Goal: Task Accomplishment & Management: Complete application form

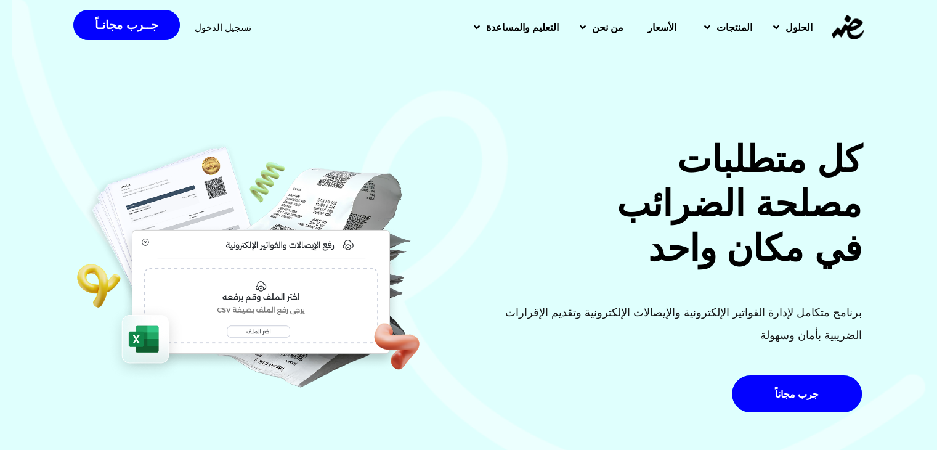
click at [212, 27] on span "تسجيل الدخول" at bounding box center [223, 27] width 57 height 9
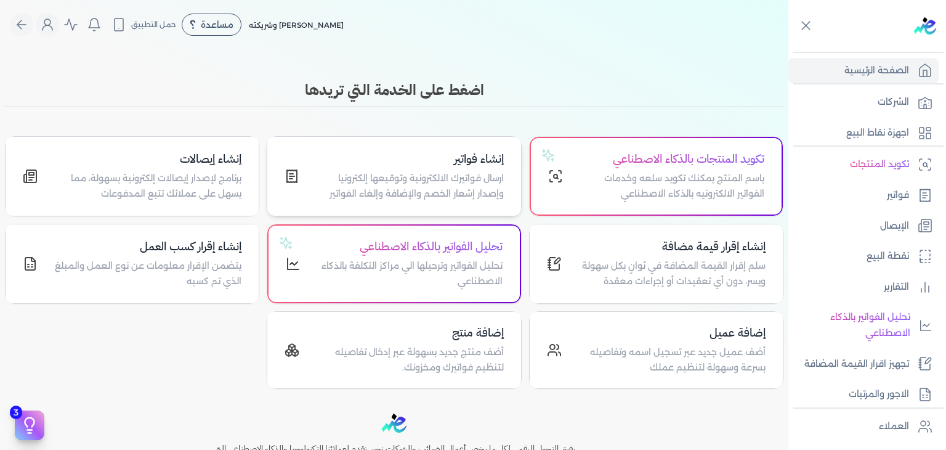
click at [414, 176] on p "ارسال فواتيرك الالكترونية وتوقيعها إلكترونيا وإصدار إشعار الخصم والإضافة وإلغاء…" at bounding box center [408, 186] width 189 height 31
click at [895, 205] on link "فواتير" at bounding box center [863, 195] width 150 height 26
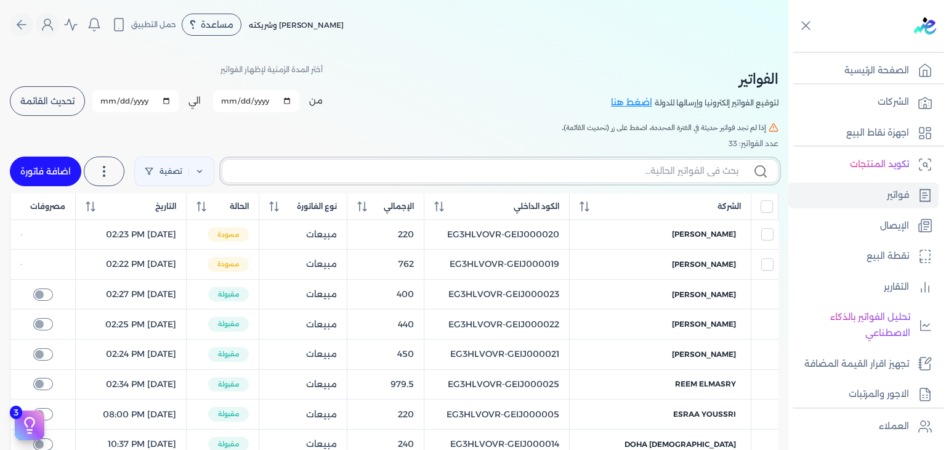
click at [672, 172] on input "text" at bounding box center [485, 170] width 506 height 13
paste input "EG3HLVOVR-GEIJ000029"
type input "EG3HLVOVR-GEIJ000029"
checkbox input "false"
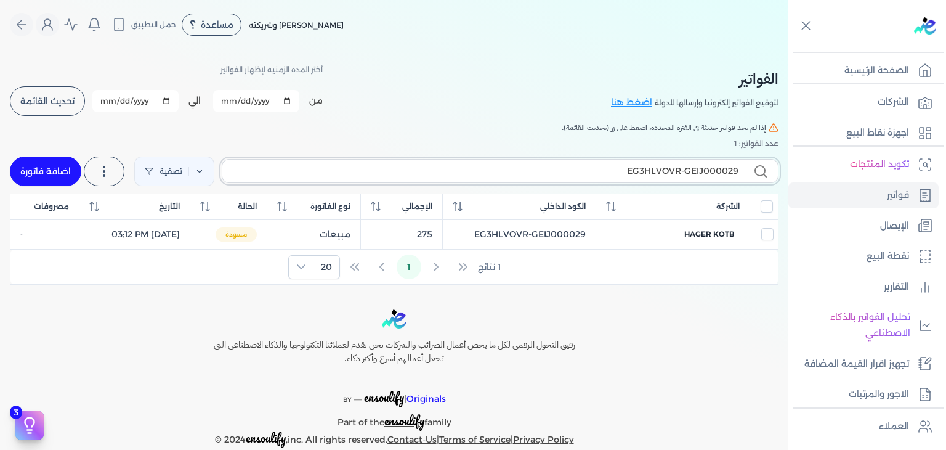
type input "EG3HLVOVR-GEIJ000029"
click at [54, 102] on span "تحديث القائمة" at bounding box center [47, 101] width 54 height 9
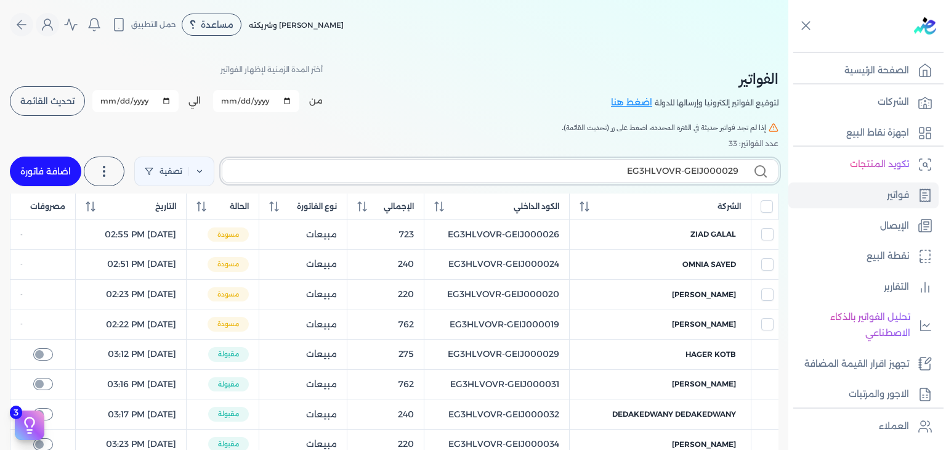
click at [674, 166] on input "EG3HLVOVR-GEIJ000029" at bounding box center [485, 170] width 506 height 13
checkbox input "false"
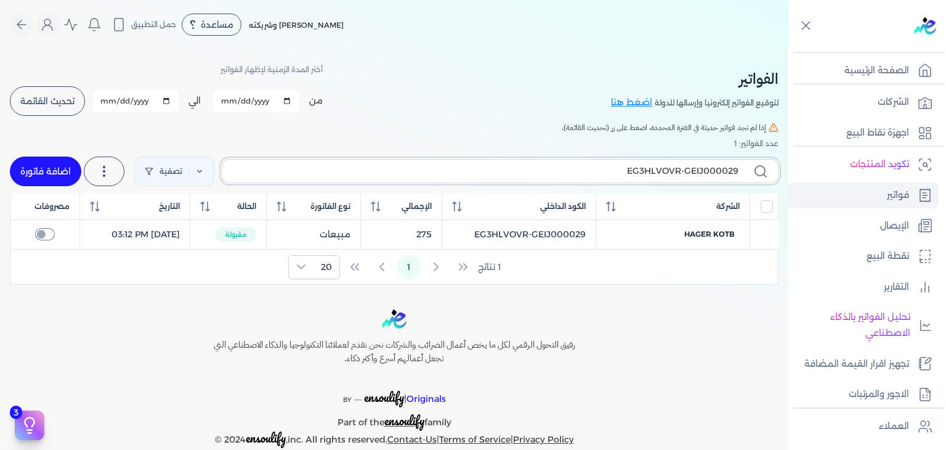
click at [640, 171] on input "EG3HLVOVR-GEIJ000029" at bounding box center [485, 170] width 506 height 13
paste input "30"
click at [709, 176] on input "EG3HLVOVR-GEIJ000030" at bounding box center [485, 170] width 506 height 13
paste input "1"
click at [677, 176] on input "EG3HLVOVR-GEIJ000031" at bounding box center [485, 170] width 506 height 13
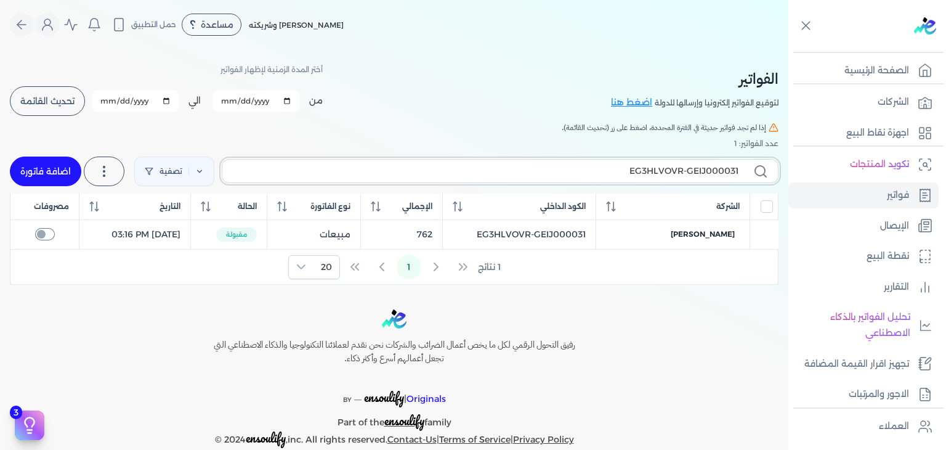
paste input "2"
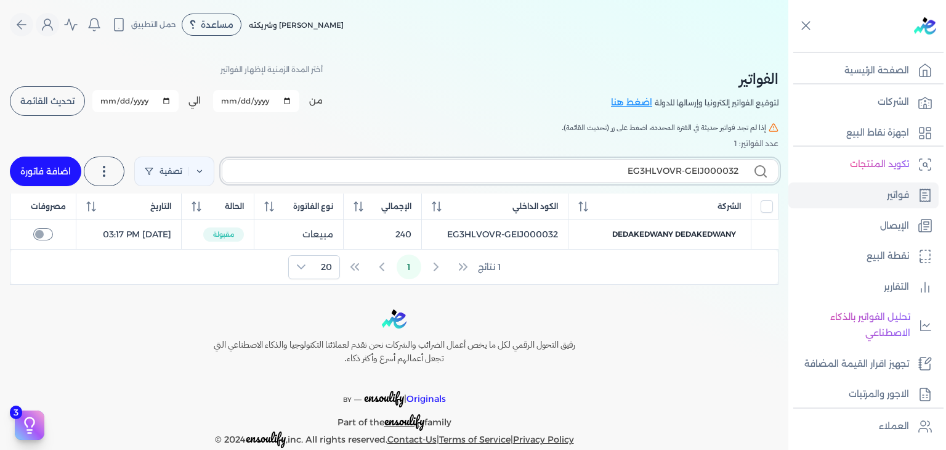
click at [672, 177] on input "EG3HLVOVR-GEIJ000032" at bounding box center [485, 170] width 506 height 13
paste input "3"
type input "EG3HLVOVR-GEIJ000033"
checkbox input "false"
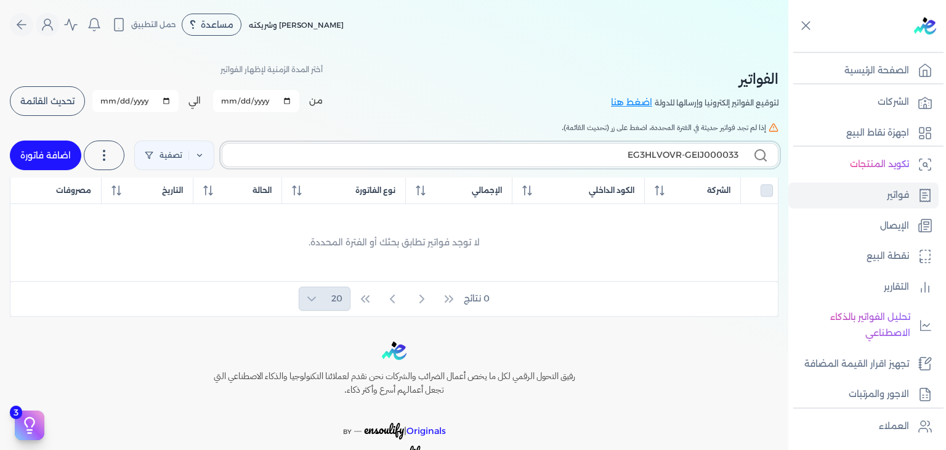
type input "EG3HLVOVR-GEIJ000033"
click at [66, 161] on link "اضافة فاتورة" at bounding box center [45, 155] width 71 height 30
select select "EGP"
select select "B"
select select "EGS"
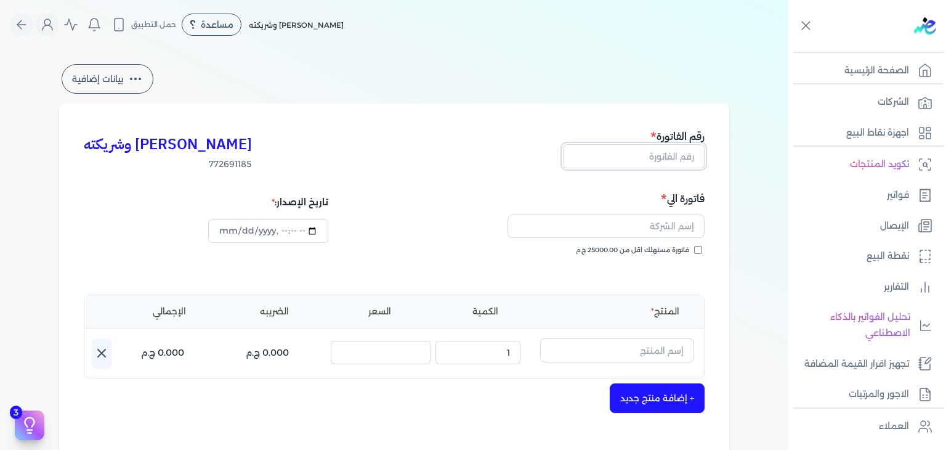
click at [659, 163] on input "text" at bounding box center [634, 155] width 142 height 23
paste input "EG3HLVOVR-GEIJ000033"
type input "EG3HLVOVR-GEIJ000033"
click at [698, 251] on input "فاتورة مستهلك اقل من 25000.00 ج.م" at bounding box center [698, 250] width 8 height 8
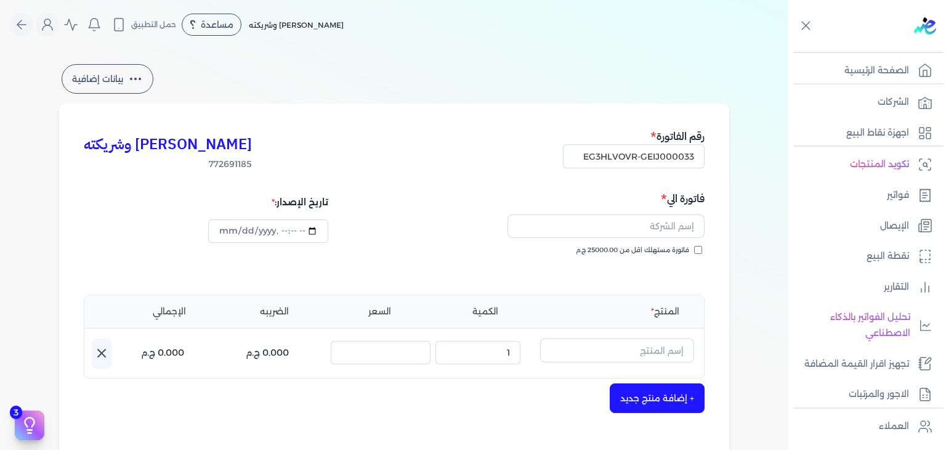
checkbox input "true"
click at [885, 204] on link "فواتير" at bounding box center [863, 195] width 150 height 26
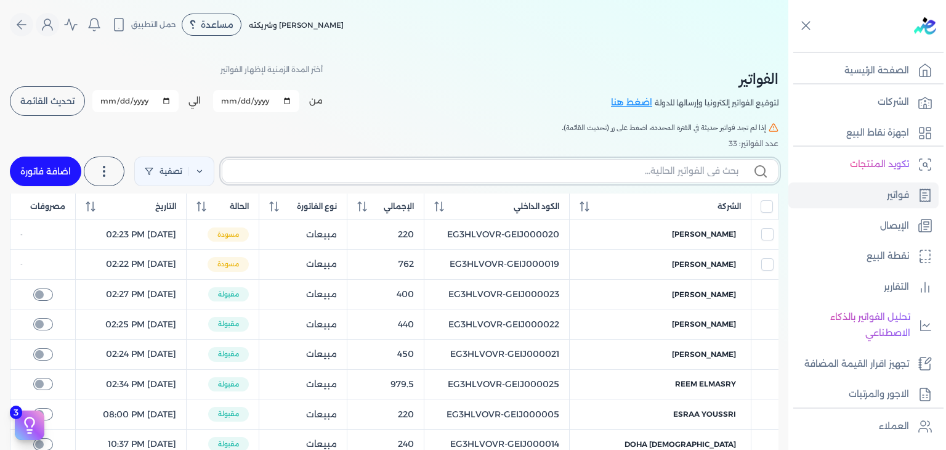
click at [692, 174] on input "text" at bounding box center [485, 170] width 506 height 13
paste input "EG3HLVOVR-GEIJ000034"
type input "EG3HLVOVR-GEIJ000034"
checkbox input "false"
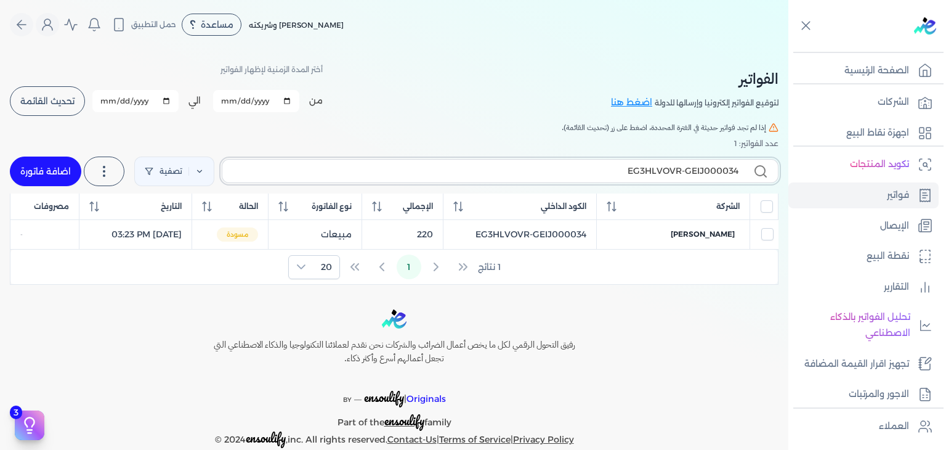
type input "EG3HLVOVR-GEIJ000034"
click at [50, 97] on span "تحديث القائمة" at bounding box center [47, 101] width 54 height 9
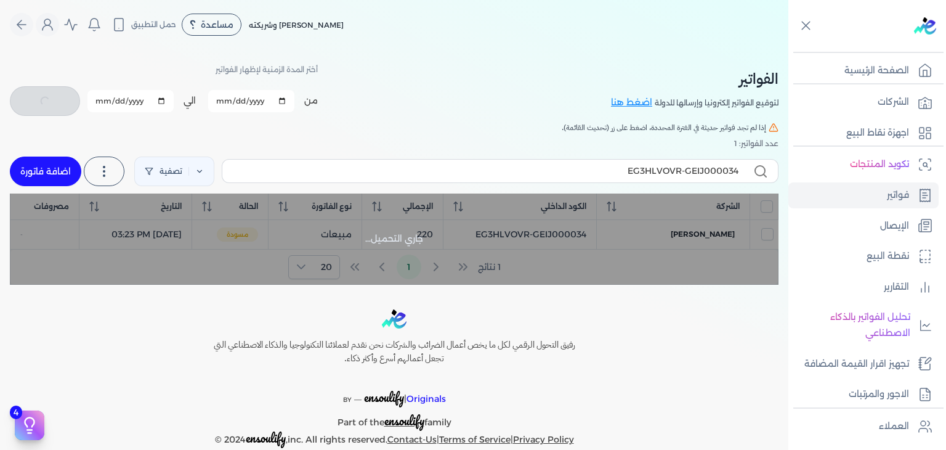
checkbox input "false"
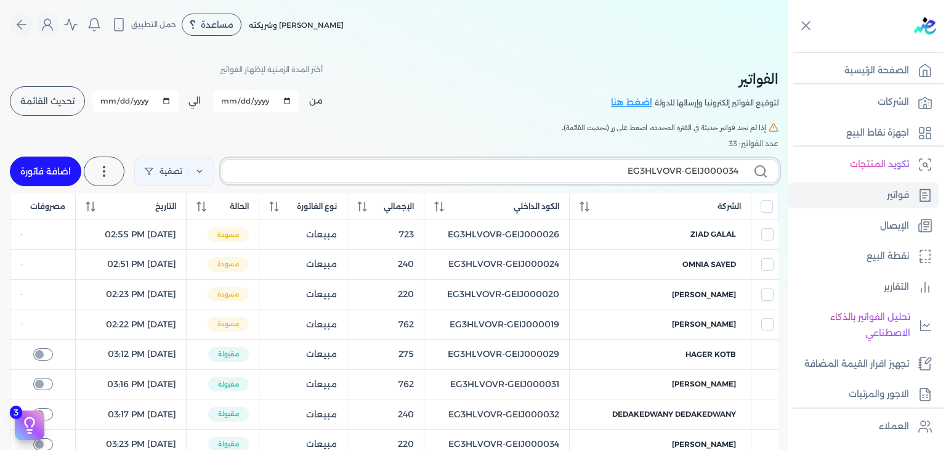
click at [593, 175] on input "EG3HLVOVR-GEIJ000034" at bounding box center [485, 170] width 506 height 13
type input "EG3HLVOVR-GEIJ000034"
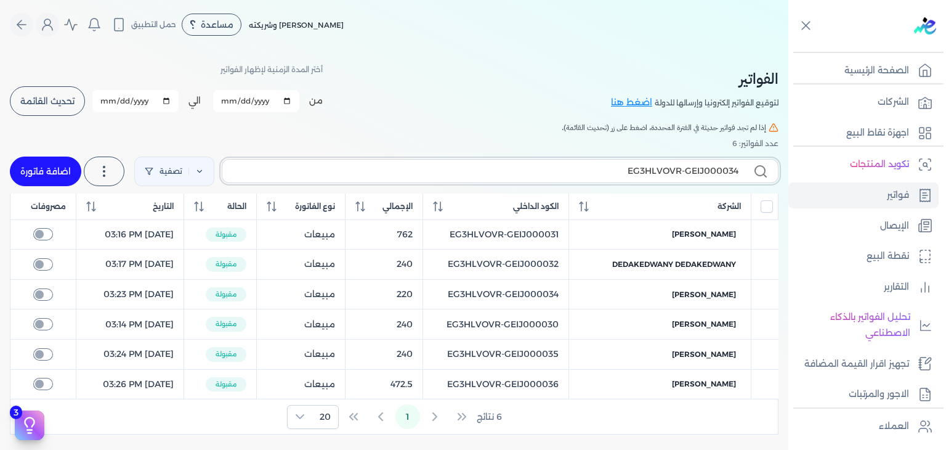
checkbox input "false"
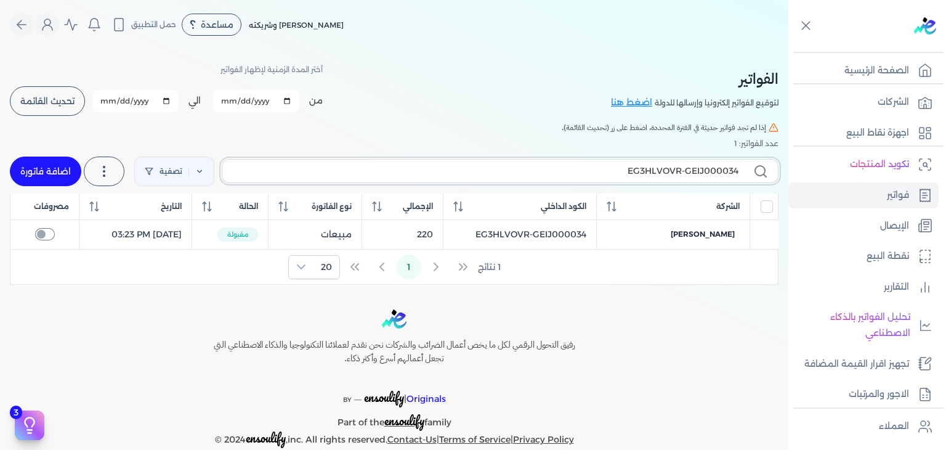
click at [713, 171] on input "EG3HLVOVR-GEIJ000034" at bounding box center [485, 170] width 506 height 13
paste input "5"
paste input "6"
click at [707, 180] on label "EG3HLVOVR-GEIJ000036" at bounding box center [500, 170] width 557 height 23
click at [707, 177] on input "EG3HLVOVR-GEIJ000036" at bounding box center [485, 170] width 506 height 13
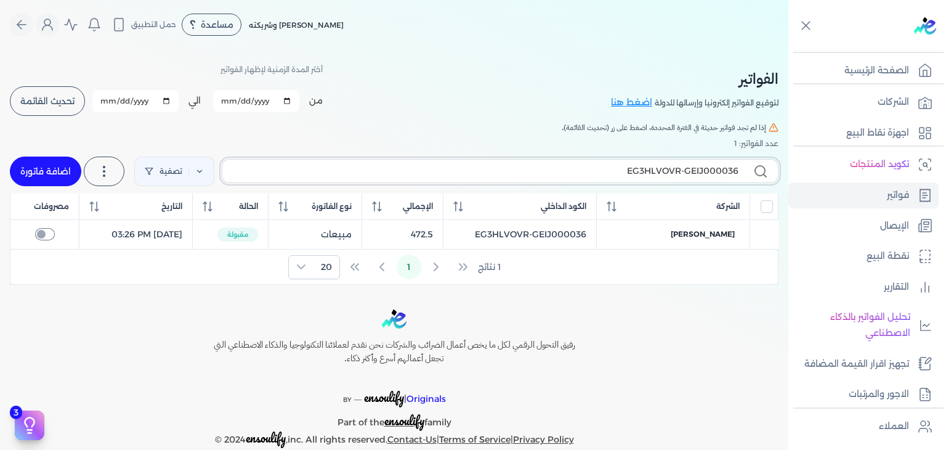
paste input "7"
type input "EG3HLVOVR-GEIJ000037"
checkbox input "false"
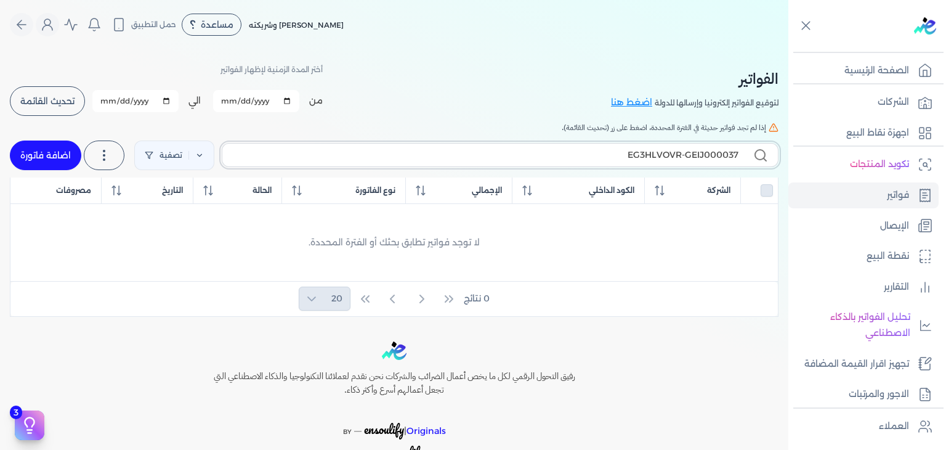
type input "EG3HLVOVR-GEIJ000037"
click at [28, 143] on link "اضافة فاتورة" at bounding box center [45, 155] width 71 height 30
select select "EGP"
select select "B"
select select "EGS"
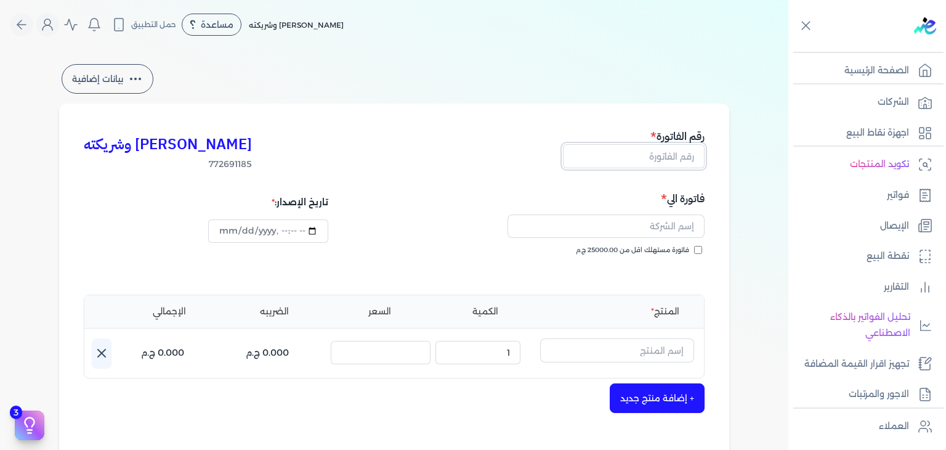
click at [661, 150] on input "text" at bounding box center [634, 155] width 142 height 23
paste input "EG3HLVOVR-GEIJ000037"
type input "EG3HLVOVR-GEIJ000037"
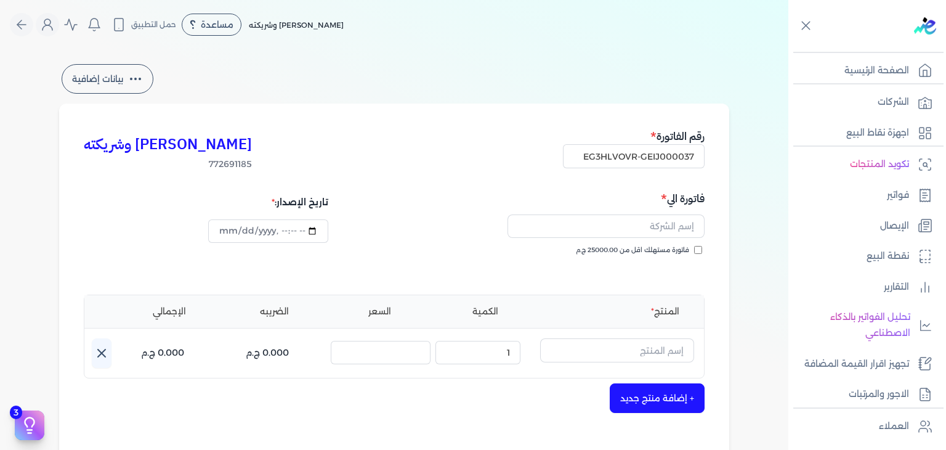
click at [700, 252] on input "فاتورة مستهلك اقل من 25000.00 ج.م" at bounding box center [698, 250] width 8 height 8
checkbox input "true"
click at [667, 225] on input "text" at bounding box center [605, 225] width 197 height 23
paste input "ساره منصور"
type input "ساره منصور"
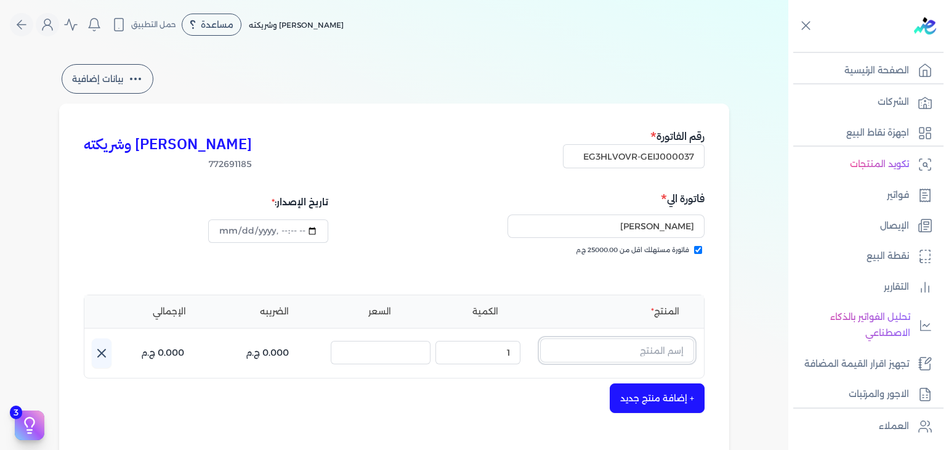
click at [648, 355] on input "text" at bounding box center [617, 349] width 154 height 23
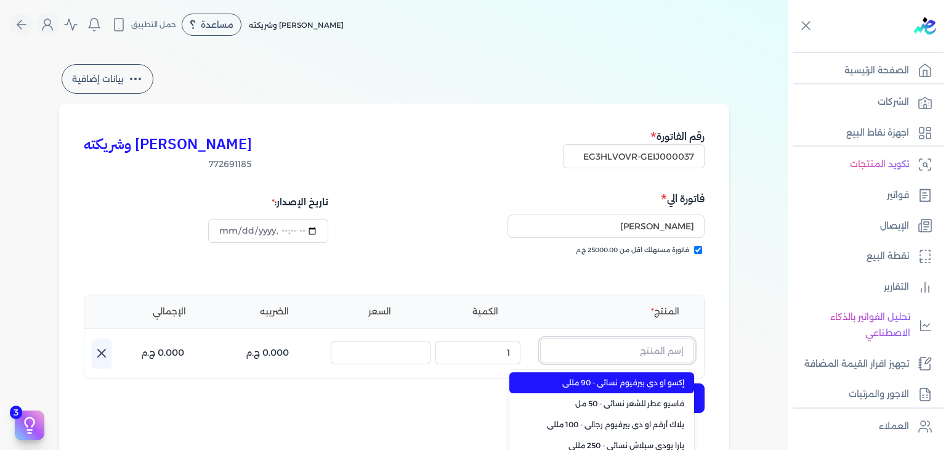
paste input "بيلوفد شيري رذاذ عطري منعش نسائي - 250 مللي"
type input "بيلوفد شيري رذاذ عطري منعش نسائي - 250 مللي"
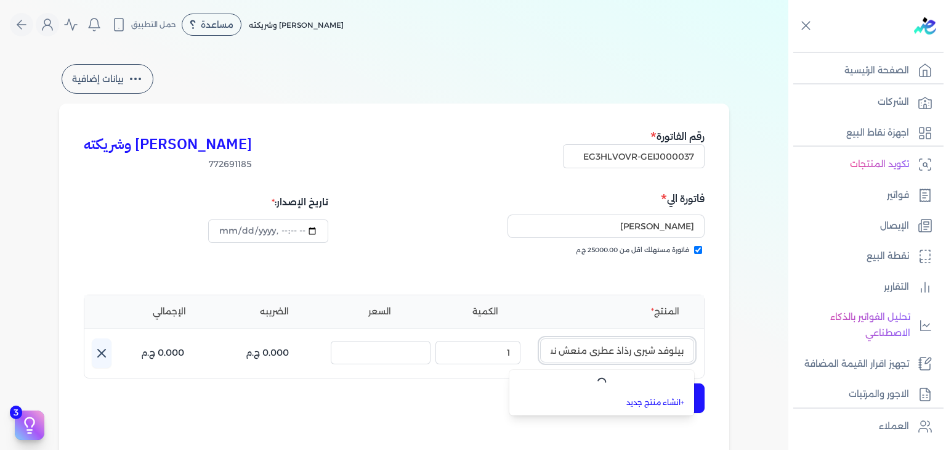
scroll to position [0, -64]
click at [879, 198] on link "فواتير" at bounding box center [863, 195] width 150 height 26
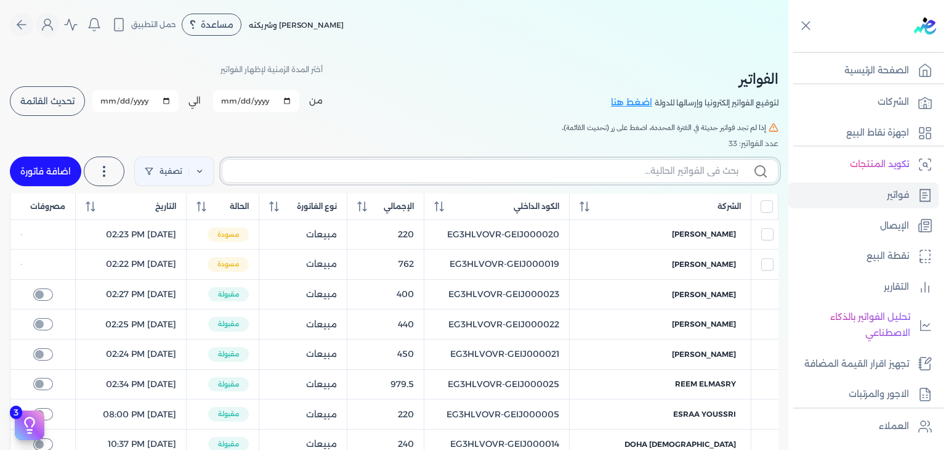
click at [643, 168] on input "text" at bounding box center [485, 170] width 506 height 13
paste input "EG3HLVOVR-GEIJ000038"
type input "EG3HLVOVR-GEIJ000038"
checkbox input "false"
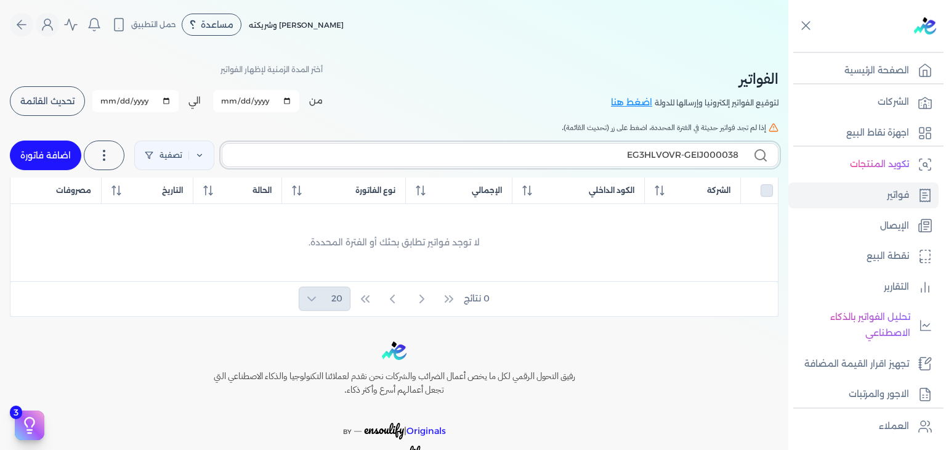
type input "EG3HLVOVR-GEIJ000038"
click at [41, 152] on link "اضافة فاتورة" at bounding box center [45, 155] width 71 height 30
select select "EGP"
select select "B"
select select "EGS"
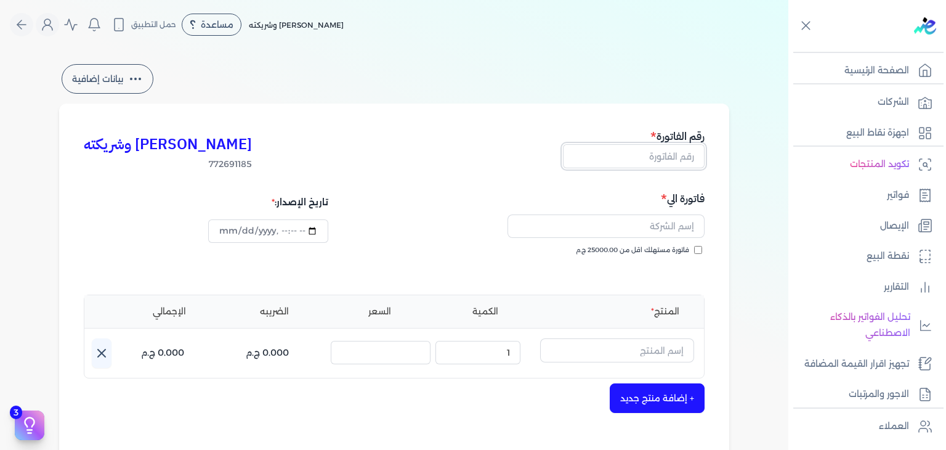
click at [667, 158] on input "text" at bounding box center [634, 155] width 142 height 23
paste input "EG3HLVOVR-GEIJ000038"
type input "EG3HLVOVR-GEIJ000038"
click at [700, 249] on input "فاتورة مستهلك اقل من 25000.00 ج.م" at bounding box center [698, 250] width 8 height 8
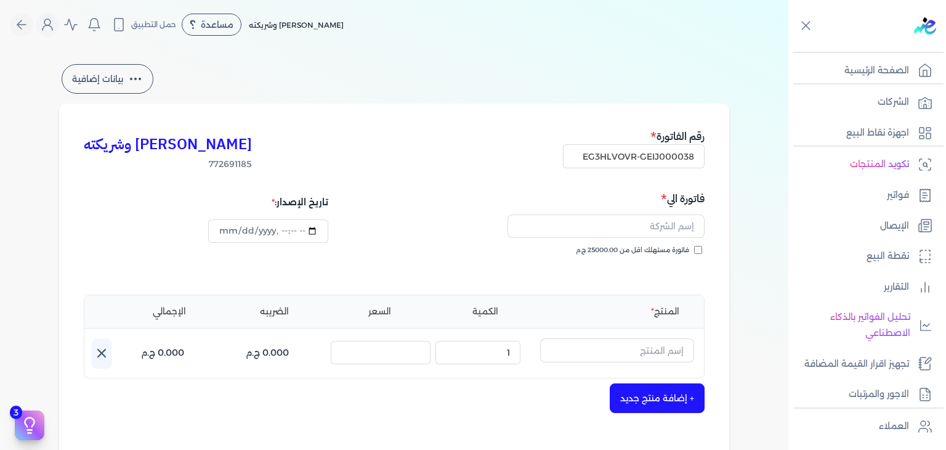
checkbox input "true"
drag, startPoint x: 675, startPoint y: 230, endPoint x: 677, endPoint y: 239, distance: 8.7
click at [675, 230] on input "text" at bounding box center [605, 225] width 197 height 23
paste input "ايرينى ميلاد"
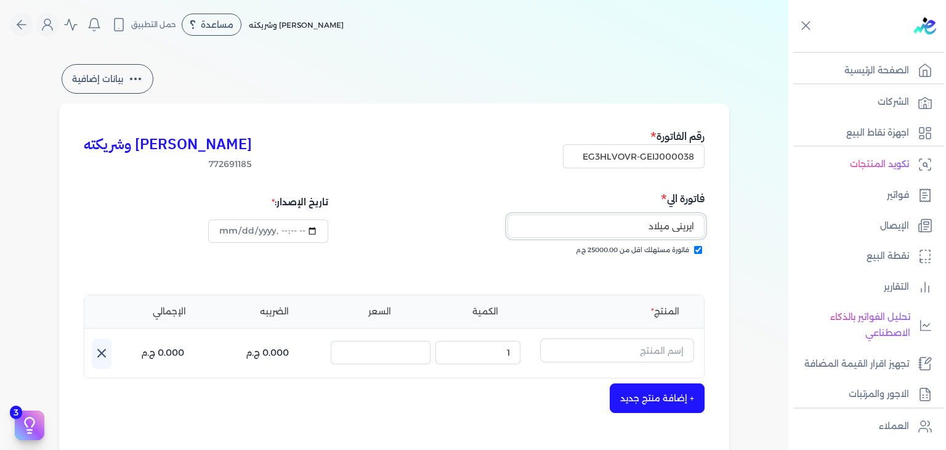
type input "ايرينى ميلاد"
click at [612, 350] on input "text" at bounding box center [617, 349] width 154 height 23
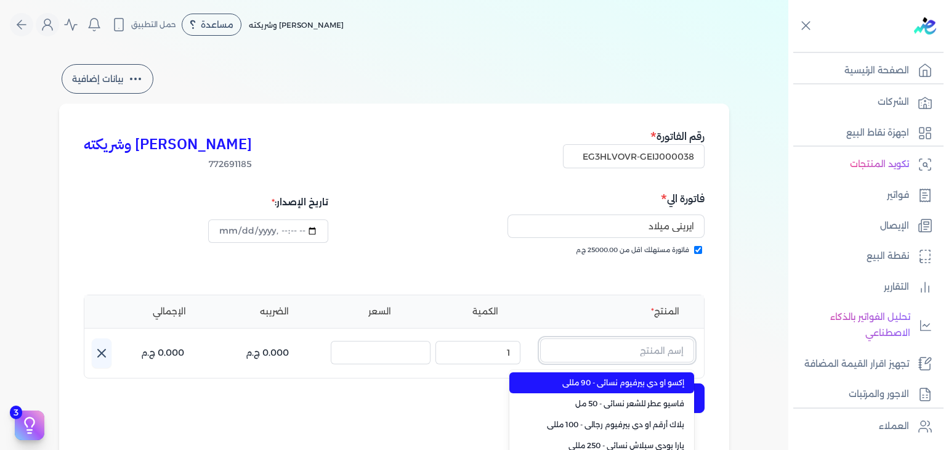
paste input "كلمبا او دي بيرفيوم نسائي - 100 مللي"
type input "كلمبا او دي بيرفيوم نسائي - 100 مللي"
click at [615, 379] on span "كلمبا او دي بيرفيوم نسائي - 100 مللي" at bounding box center [609, 382] width 150 height 11
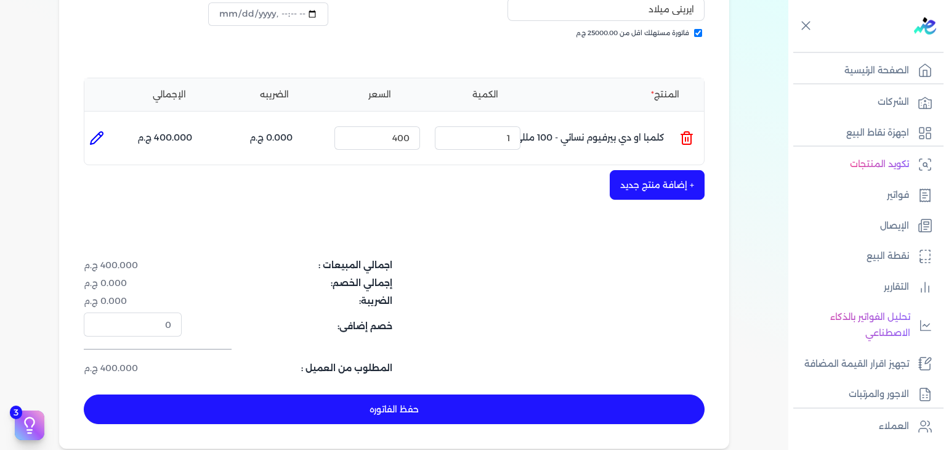
scroll to position [308, 0]
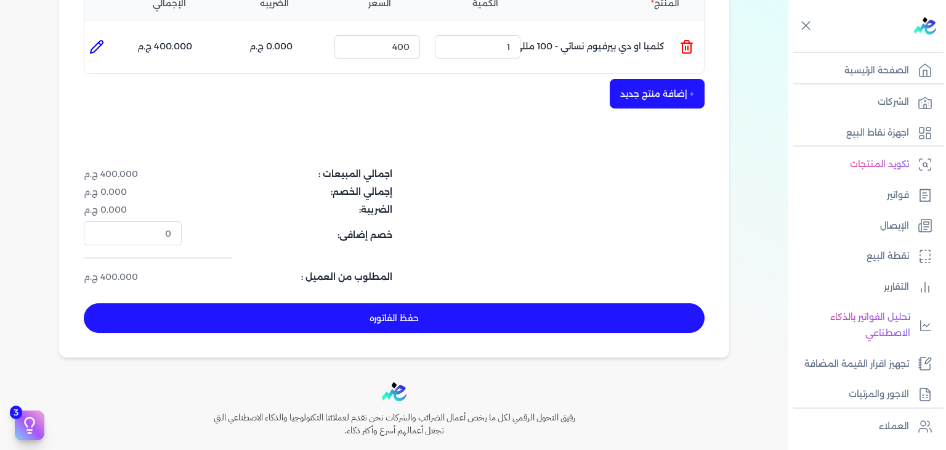
click at [502, 324] on button "حفظ الفاتوره" at bounding box center [394, 318] width 621 height 30
type input "2025-10-03"
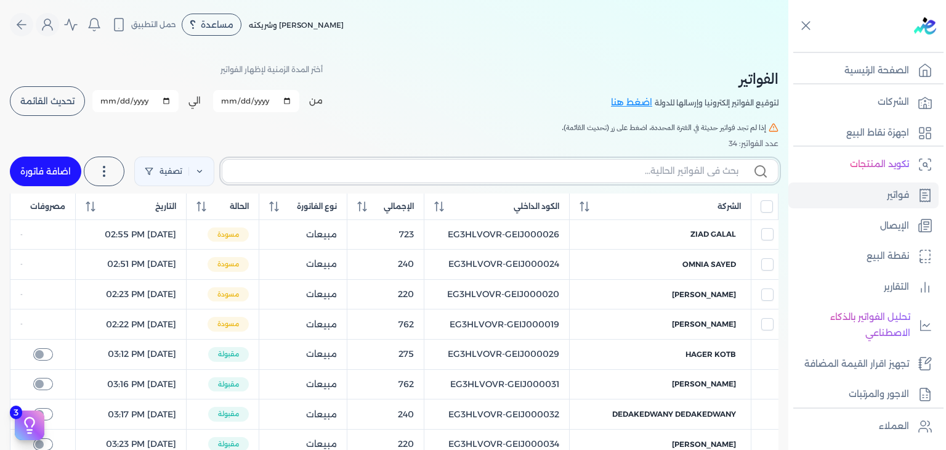
click at [583, 172] on input "text" at bounding box center [485, 170] width 506 height 13
paste input "EG3HLVOVR-GEIJ000038"
type input "EG3HLVOVR-GEIJ000038"
checkbox input "false"
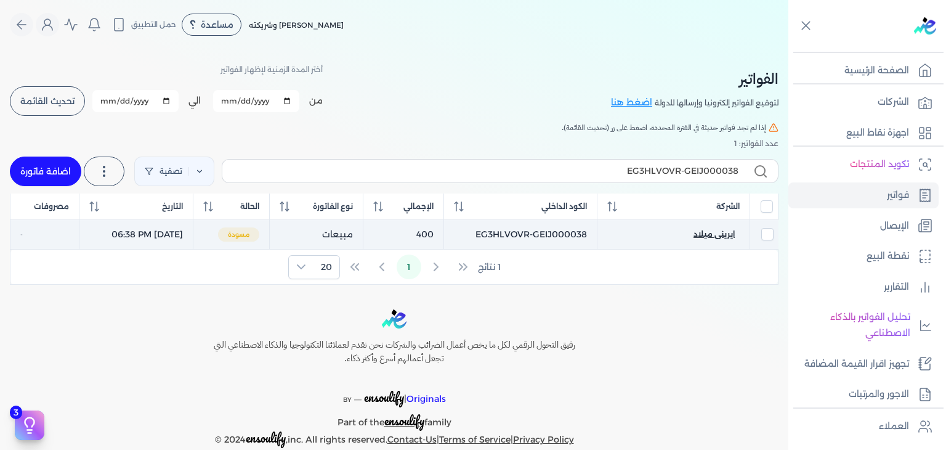
click at [716, 237] on span "ايرينى ميلاد" at bounding box center [713, 233] width 41 height 11
select select "EGP"
select select "B"
select select "EGS"
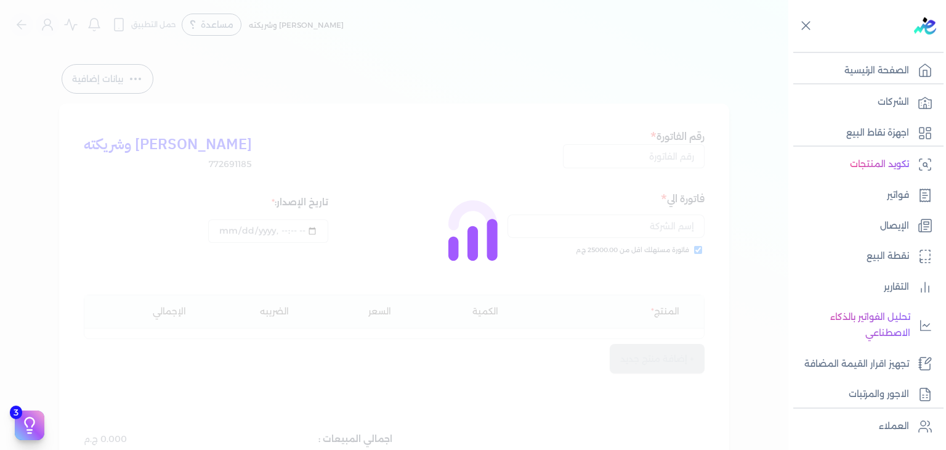
type input "EG3HLVOVR-GEIJ000038"
checkbox input "true"
type input "2025-10-03T18:38:16"
type input "2025-10-03"
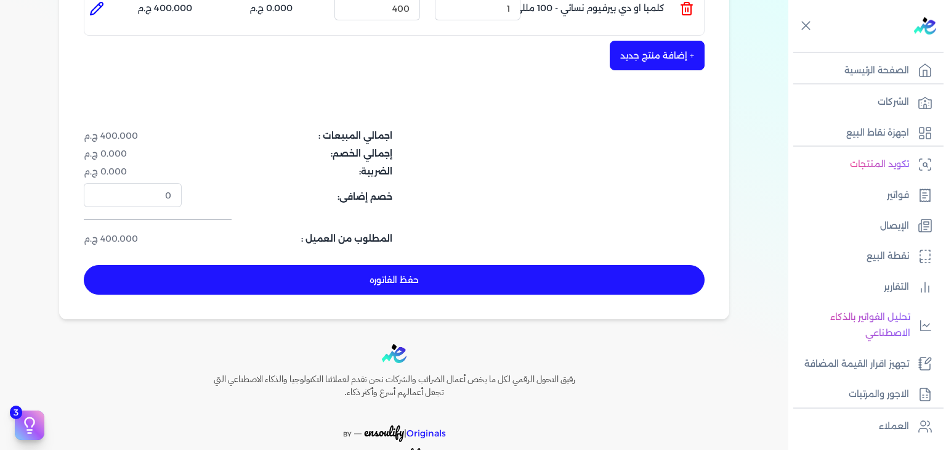
scroll to position [369, 0]
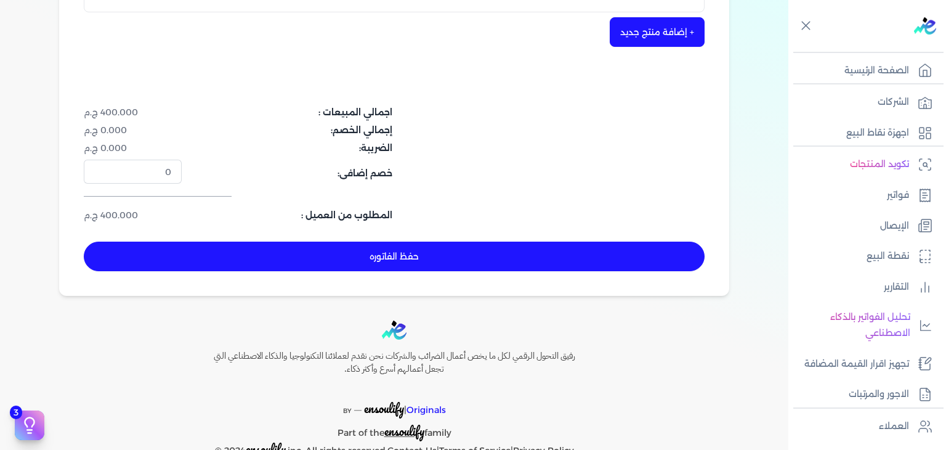
click at [413, 256] on button "حفظ الفاتوره" at bounding box center [394, 256] width 621 height 30
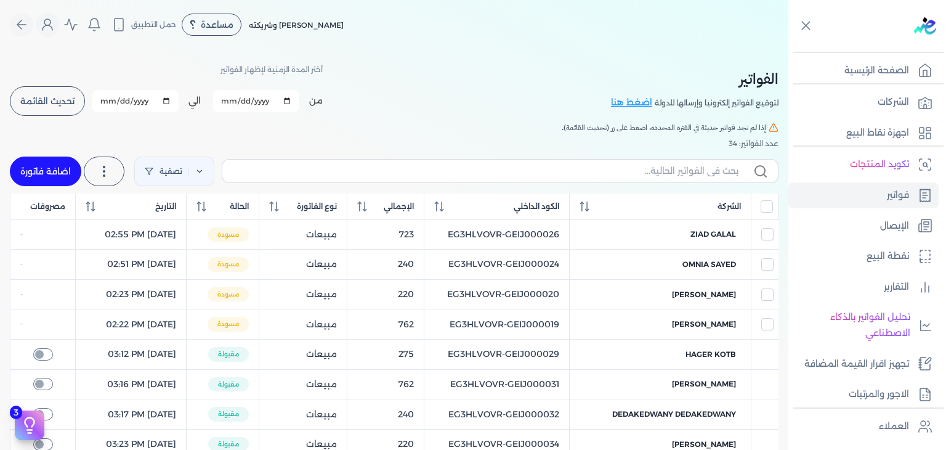
click at [50, 163] on link "اضافة فاتورة" at bounding box center [45, 171] width 71 height 30
select select "EGP"
select select "B"
select select "EGS"
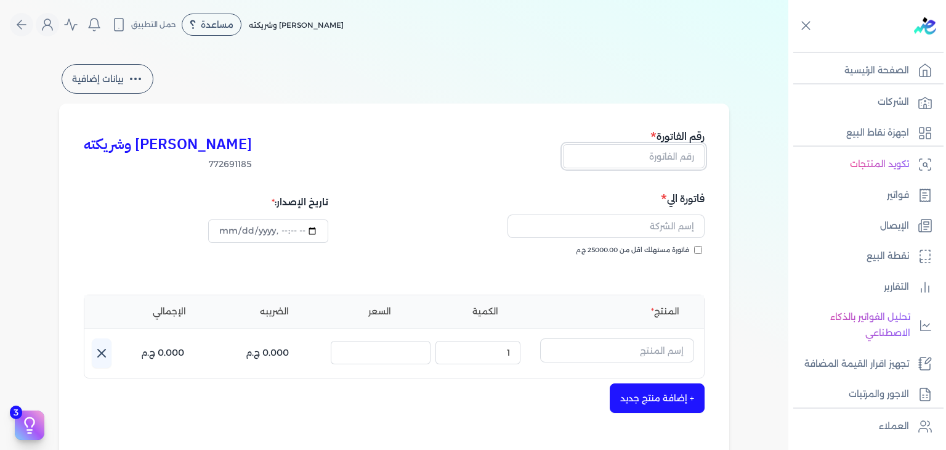
click at [670, 159] on input "text" at bounding box center [634, 155] width 142 height 23
paste input "EG3HLVOVR-GEIJ000039"
type input "EG3HLVOVR-GEIJ000039"
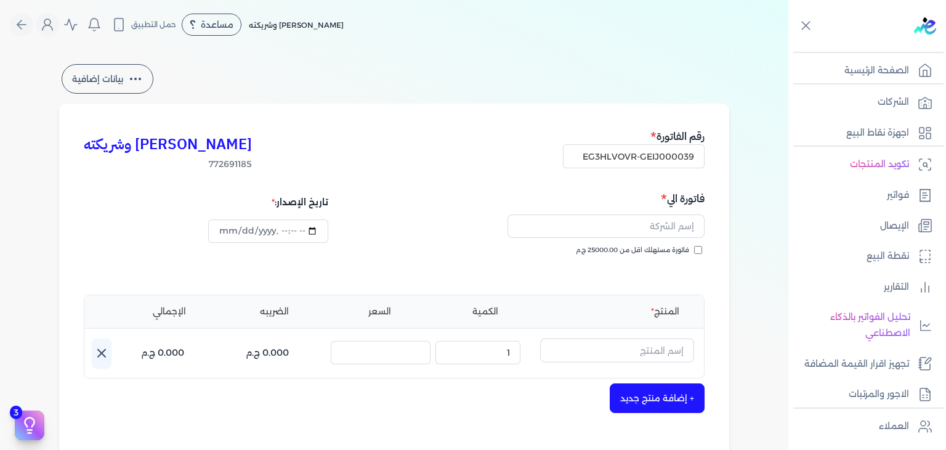
click at [702, 250] on input "فاتورة مستهلك اقل من 25000.00 ج.م" at bounding box center [698, 250] width 8 height 8
checkbox input "true"
click at [659, 227] on input "text" at bounding box center [605, 225] width 197 height 23
paste input "زبيدة الحاج حسن"
type input "زبيدة الحاج حسن"
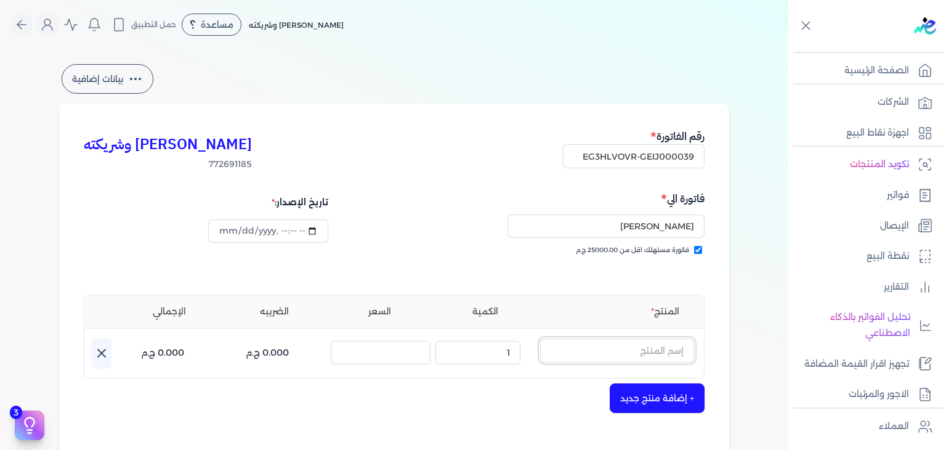
click at [622, 345] on input "text" at bounding box center [617, 349] width 154 height 23
paste input "فاسيو او دي بيرفيوم نسائي - 100 مللي"
type input "فاسيو او دي بيرفيوم نسائي - 100 مللي"
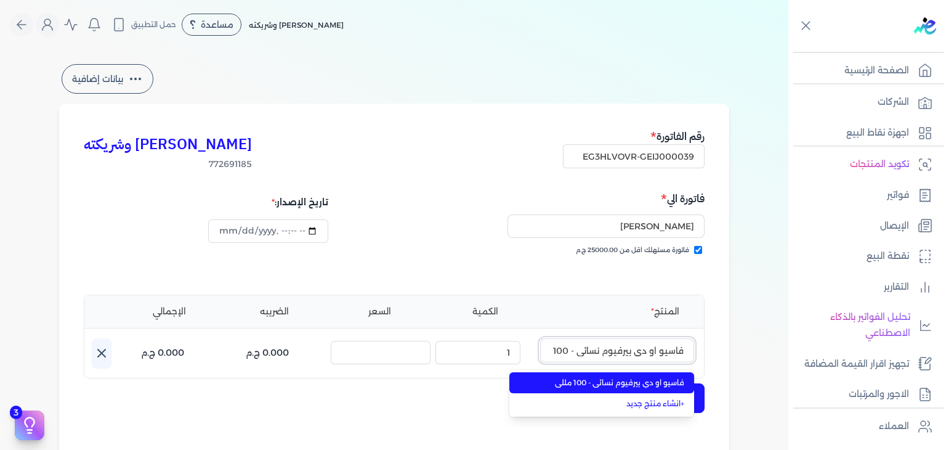
scroll to position [0, -18]
click at [626, 382] on span "فاسيو او دي بيرفيوم نسائي - 100 مللي" at bounding box center [609, 382] width 150 height 11
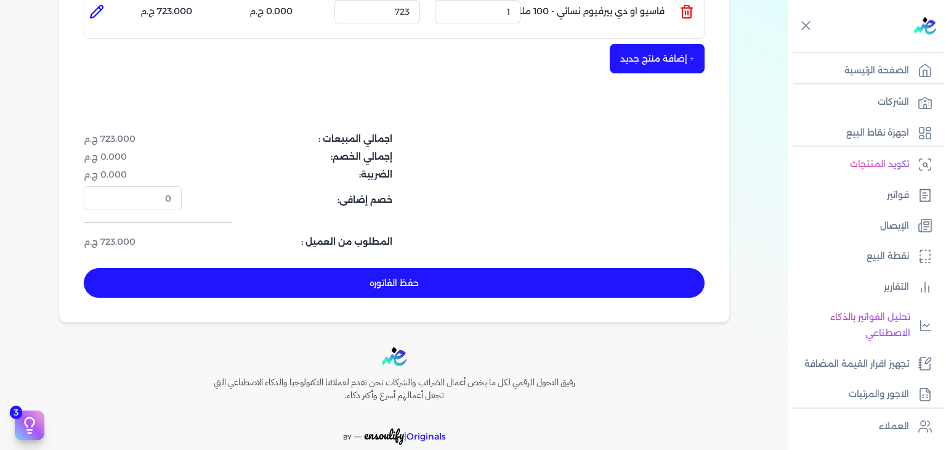
scroll to position [369, 0]
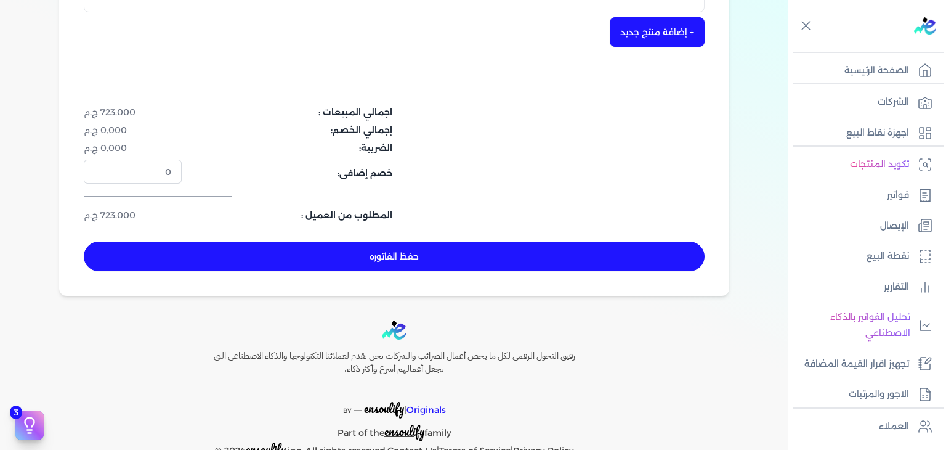
click at [455, 257] on button "حفظ الفاتوره" at bounding box center [394, 256] width 621 height 30
type input "2025-10-03"
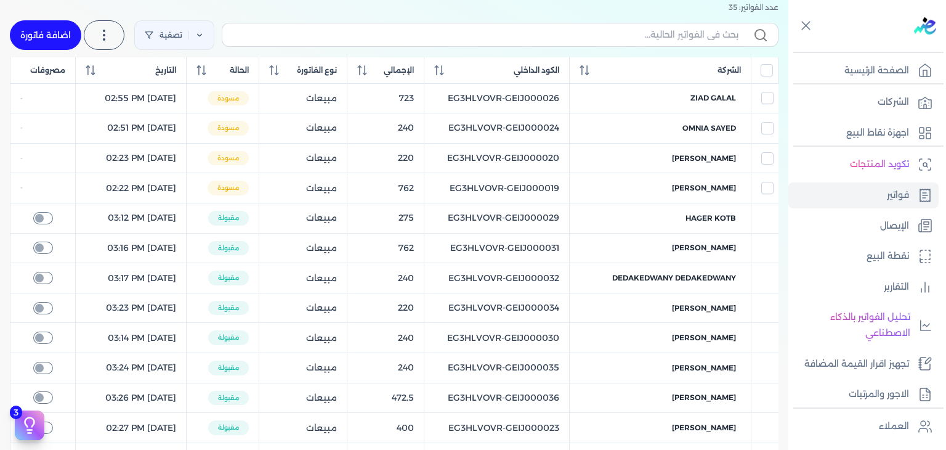
scroll to position [49, 0]
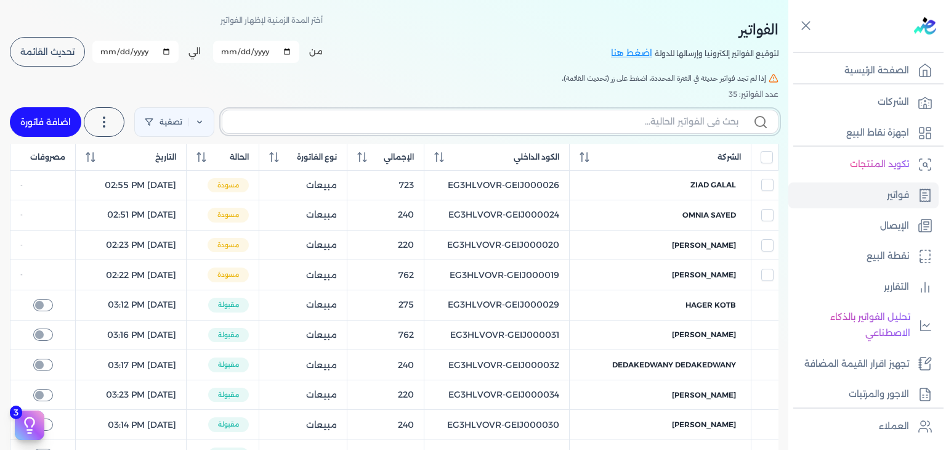
click at [547, 121] on input "text" at bounding box center [485, 121] width 506 height 13
paste input "EG3HLVOVR-GEIJ000039"
type input "EG3HLVOVR-GEIJ000039"
checkbox input "false"
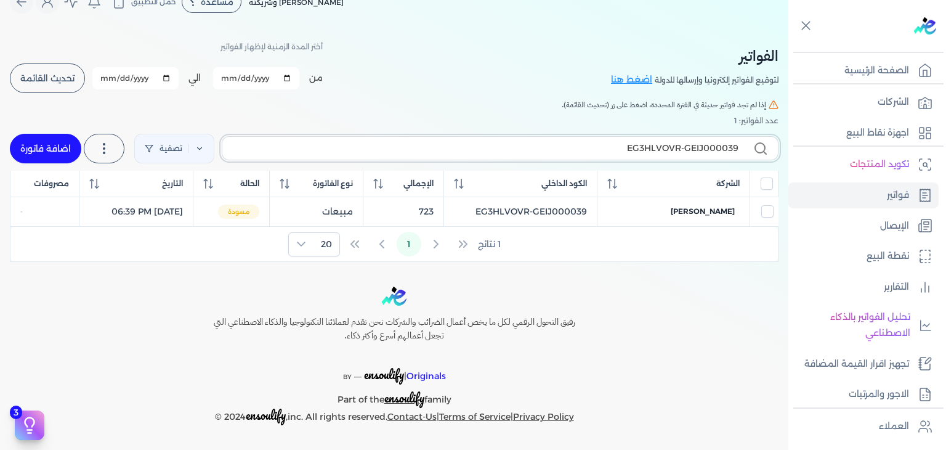
scroll to position [21, 0]
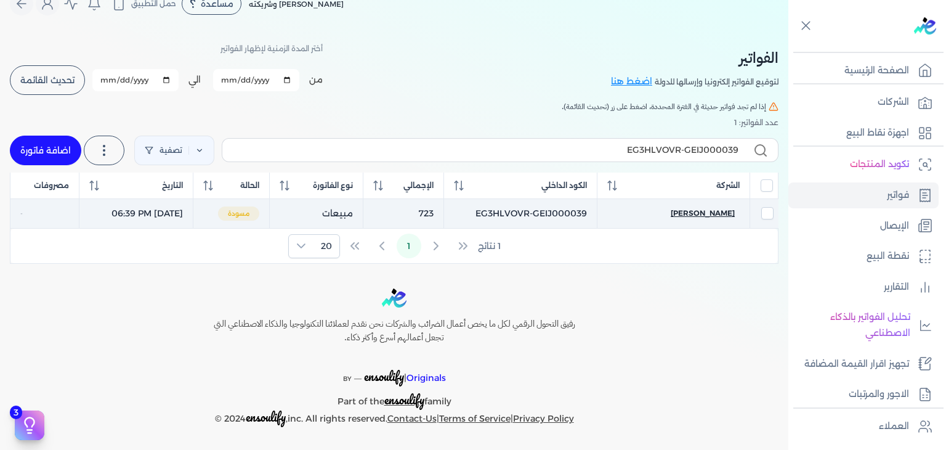
click at [719, 214] on span "زبيدة الحاج حسن" at bounding box center [703, 213] width 64 height 11
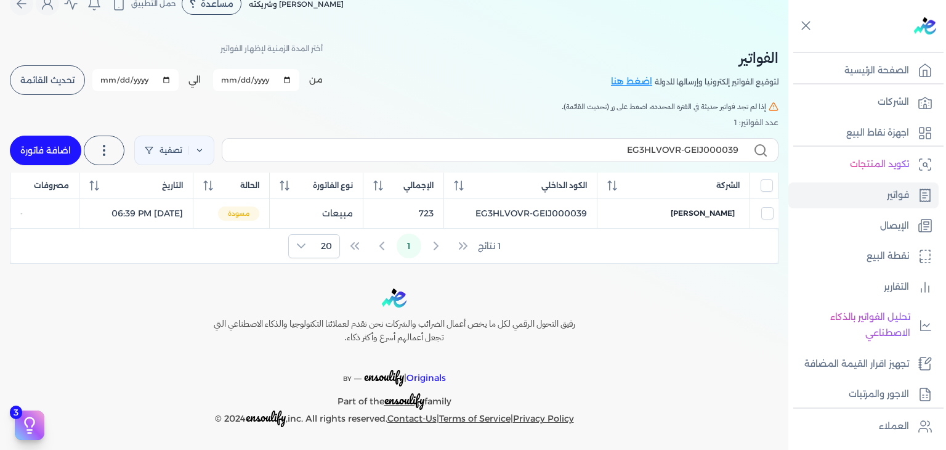
select select "EGP"
select select "B"
select select "EGS"
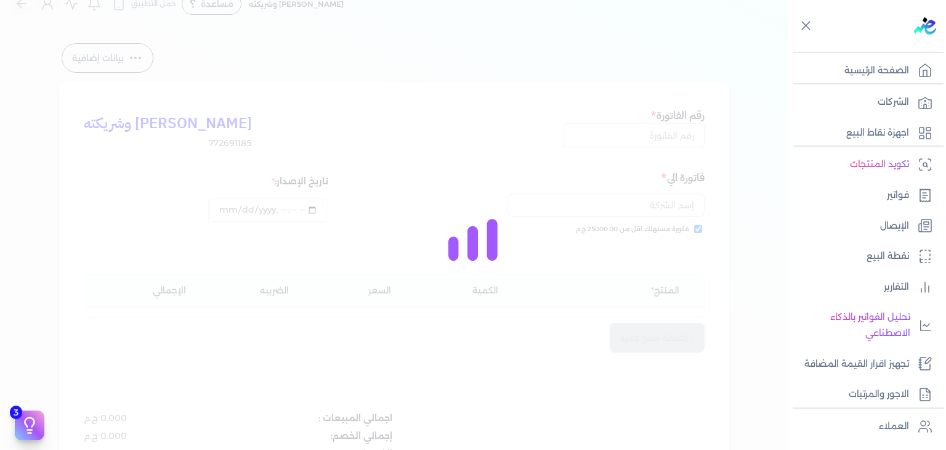
type input "EG3HLVOVR-GEIJ000039"
checkbox input "true"
type input "2025-10-03T18:39:08"
type input "2025-10-03"
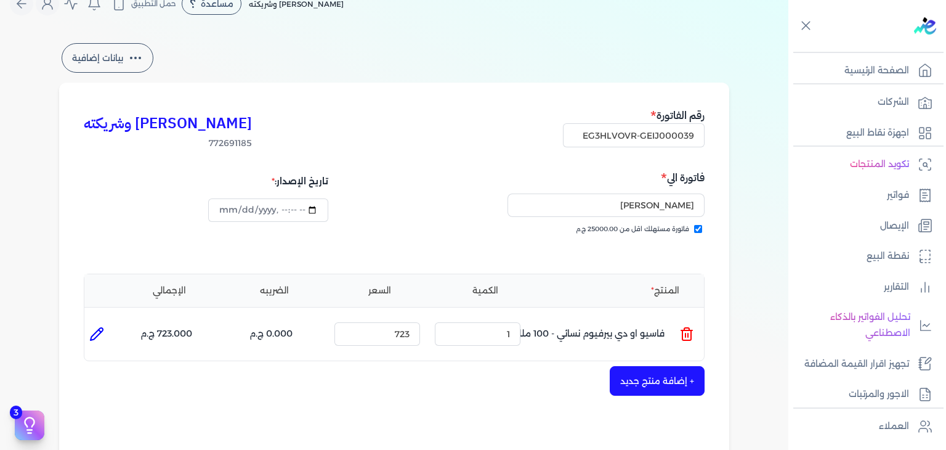
scroll to position [329, 0]
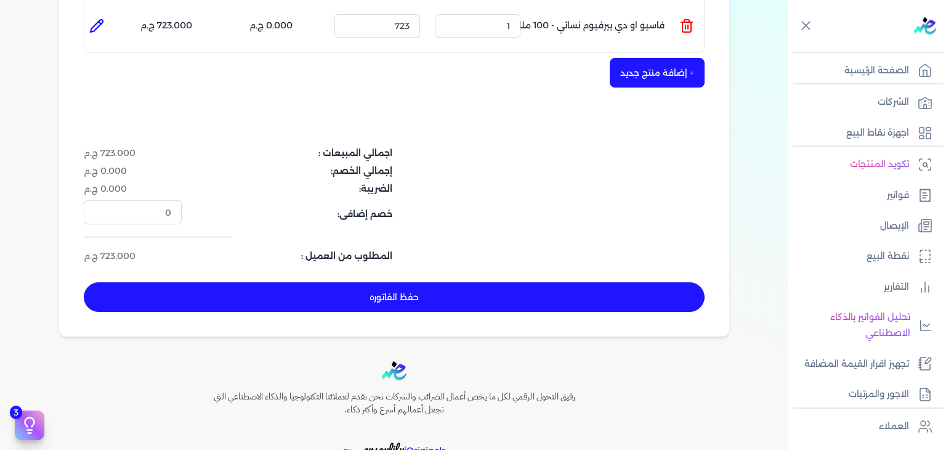
click at [434, 302] on button "حفظ الفاتوره" at bounding box center [394, 297] width 621 height 30
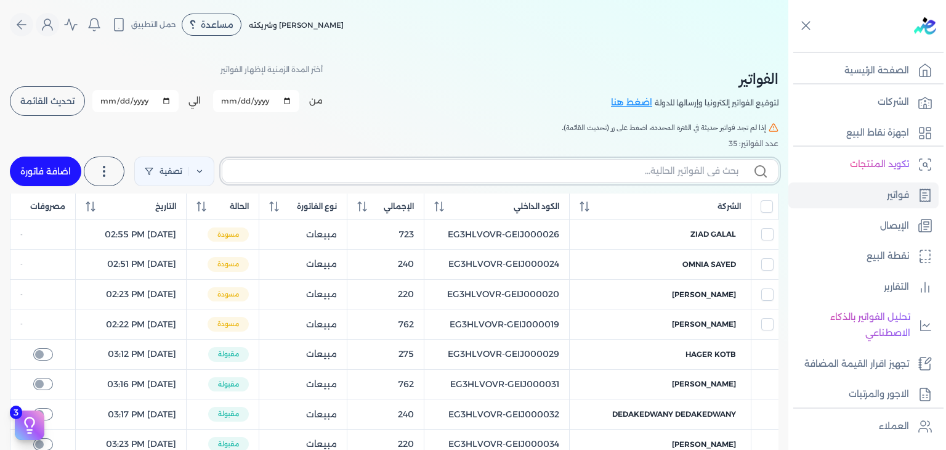
click at [615, 168] on input "text" at bounding box center [485, 170] width 506 height 13
paste input "EG3HLVOVR-GEIJ000040"
type input "EG3HLVOVR-GEIJ000040"
checkbox input "false"
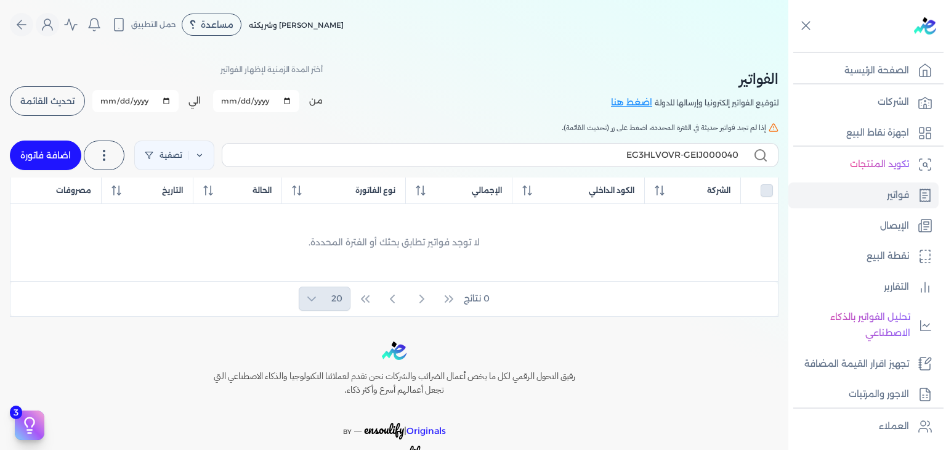
click at [37, 143] on link "اضافة فاتورة" at bounding box center [45, 155] width 71 height 30
select select "EGP"
select select "B"
select select "EGS"
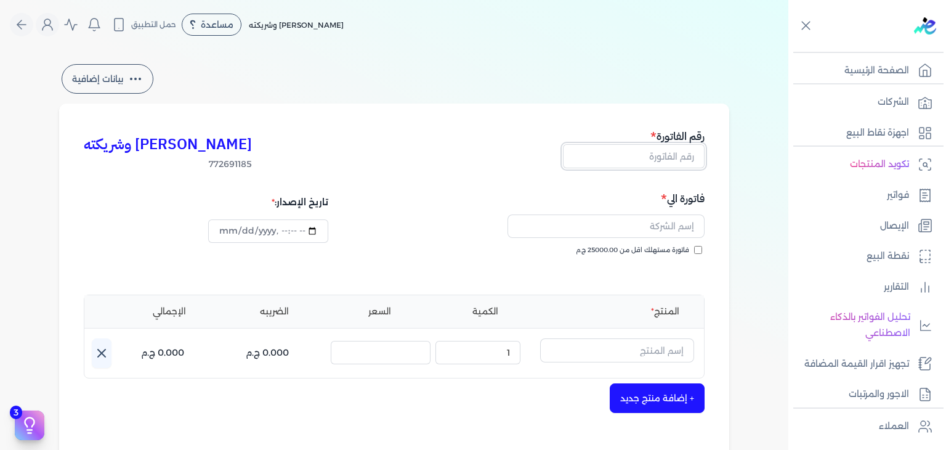
click at [635, 154] on input "text" at bounding box center [634, 155] width 142 height 23
paste input "EG3HLVOVR-GEIJ000040"
type input "EG3HLVOVR-GEIJ000040"
click at [700, 249] on input "فاتورة مستهلك اقل من 25000.00 ج.م" at bounding box center [698, 250] width 8 height 8
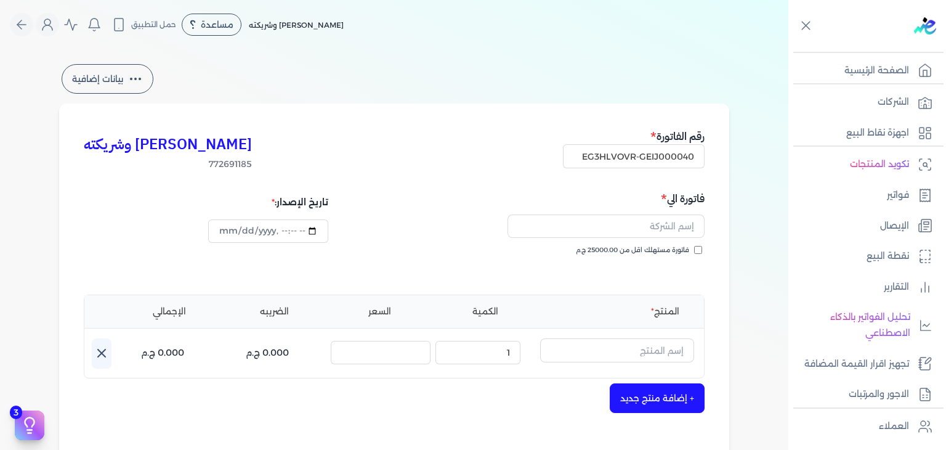
checkbox input "true"
click at [671, 227] on input "text" at bounding box center [605, 225] width 197 height 23
paste input "تغريد محمد"
type input "تغريد محمد"
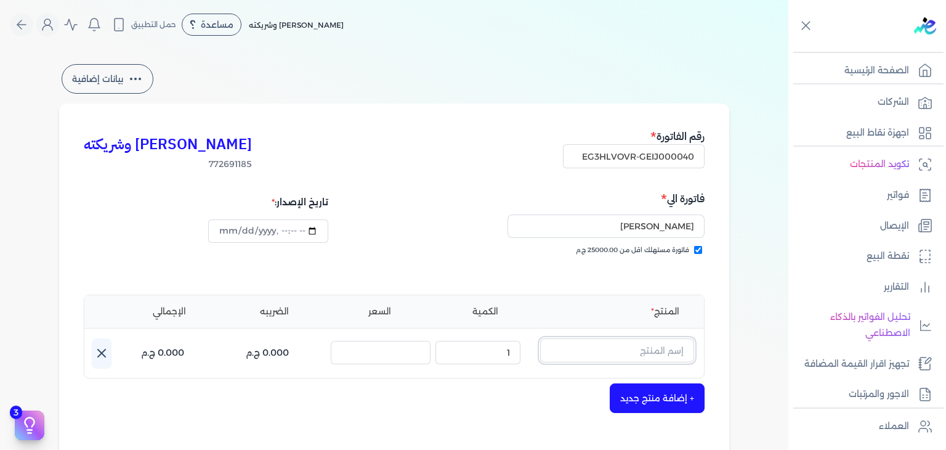
click at [628, 346] on input "text" at bounding box center [617, 349] width 154 height 23
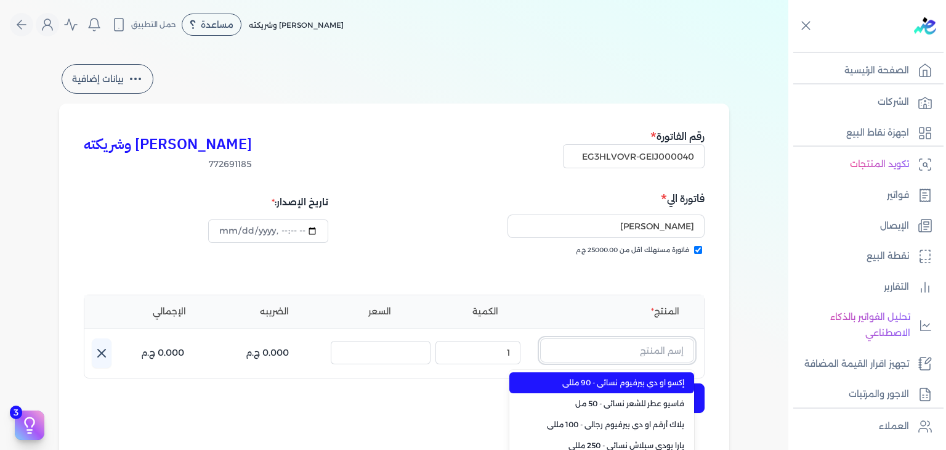
paste input "باسيفيك او دي بيرفيوم نسائي - 90 مللي"
type input "باسيفيك او دي بيرفيوم نسائي - 90 مللي"
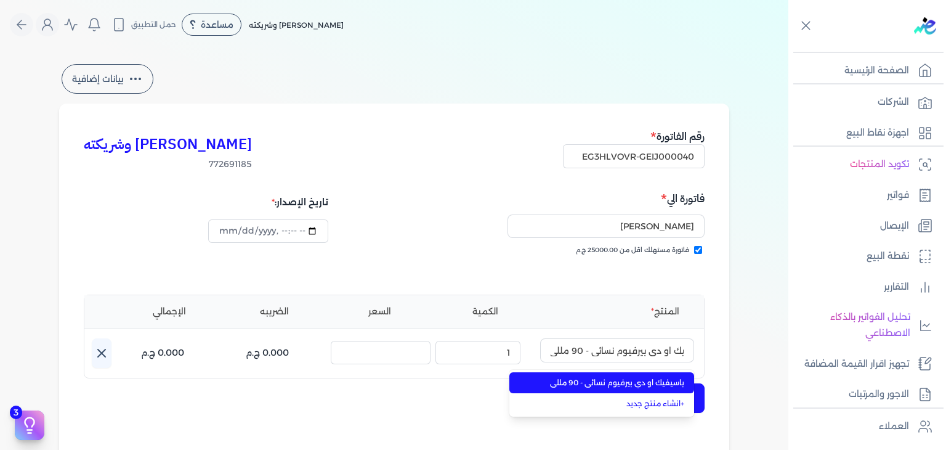
click at [611, 385] on span "باسيفيك او دي بيرفيوم نسائي - 90 مللي" at bounding box center [609, 382] width 150 height 11
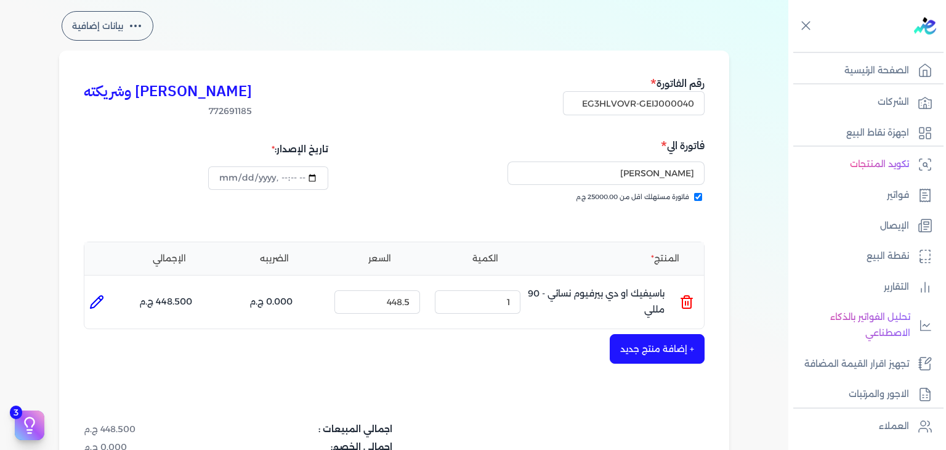
scroll to position [185, 0]
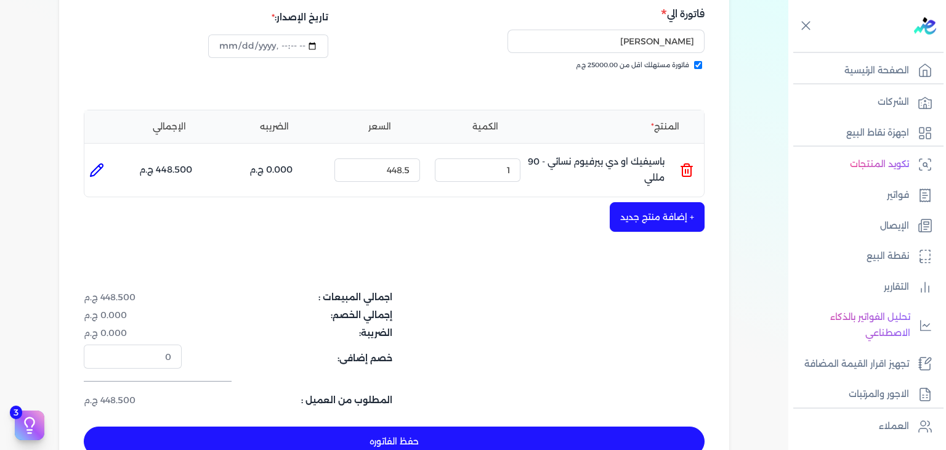
click at [665, 206] on button "+ إضافة منتج جديد" at bounding box center [657, 217] width 95 height 30
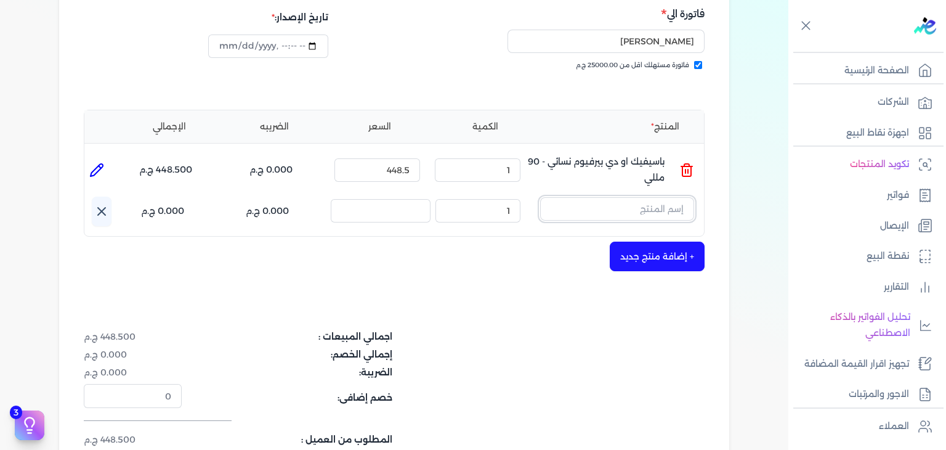
click at [605, 212] on input "text" at bounding box center [617, 208] width 154 height 23
paste input "بوردوكس او دي بيرفيوم نسائي - 100 مللي"
type input "بوردوكس او دي بيرفيوم نسائي - 100 مللي"
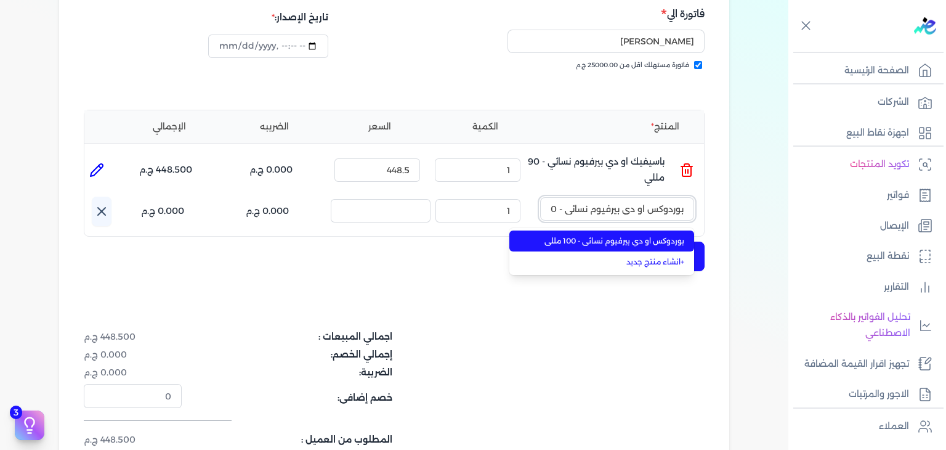
scroll to position [0, -30]
click at [647, 244] on span "بوردوكس او دي بيرفيوم نسائي - 100 مللي" at bounding box center [609, 240] width 150 height 11
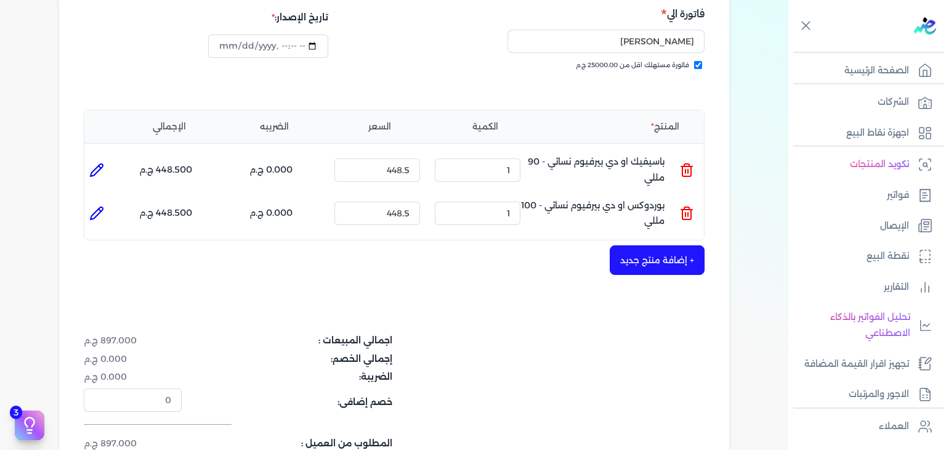
click at [645, 260] on button "+ إضافة منتج جديد" at bounding box center [657, 260] width 95 height 30
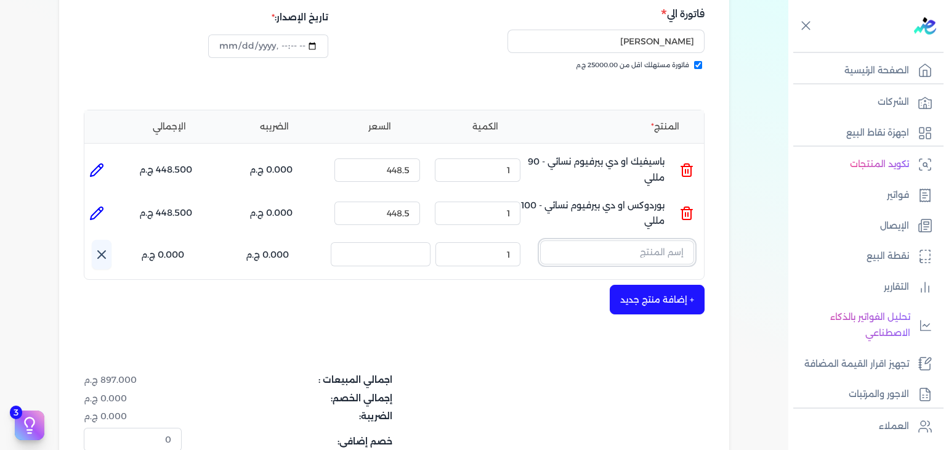
click at [632, 251] on input "text" at bounding box center [617, 251] width 154 height 23
paste input "اي كاندي او دي بيرفيوم نسائي - 100 مللي"
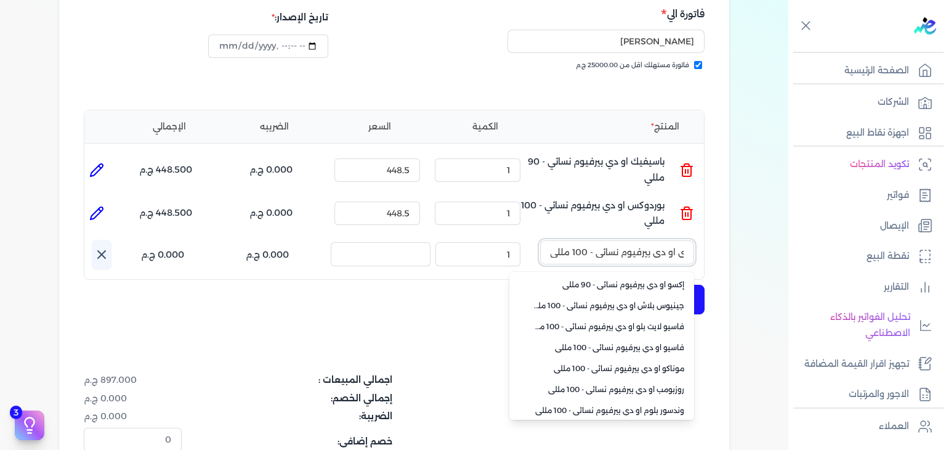
type input "اي كاندي او دي بيرفيوم نسائي - 100 مللي"
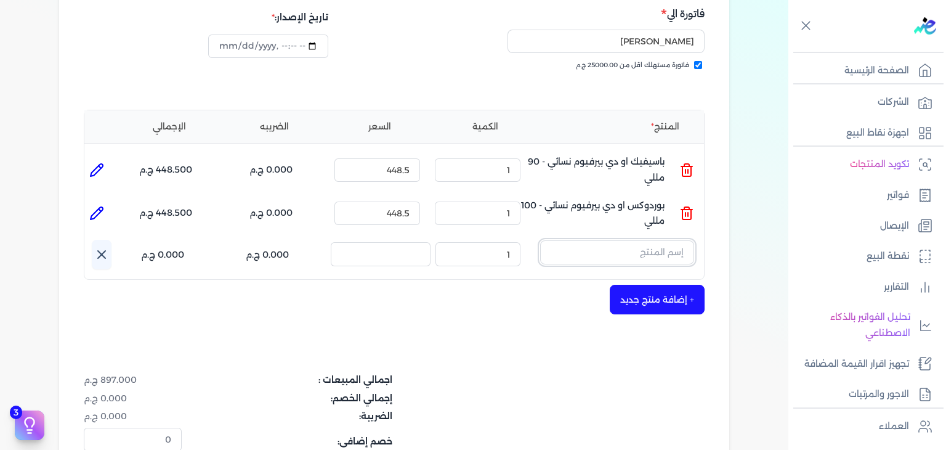
scroll to position [0, 0]
paste input "اي كاندي او دي بيرفيوم نسائي - 100 مللي"
type input "اي كاندي او دي بيرفيوم نسائي - 100 مللي"
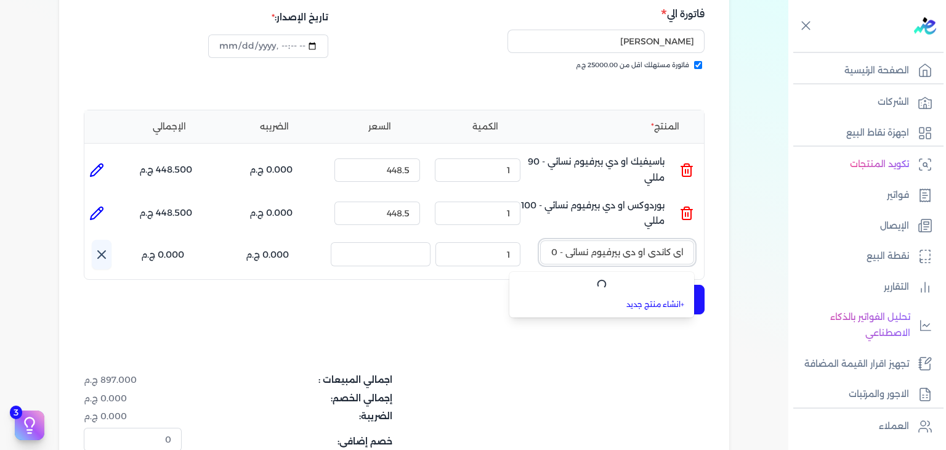
scroll to position [0, -32]
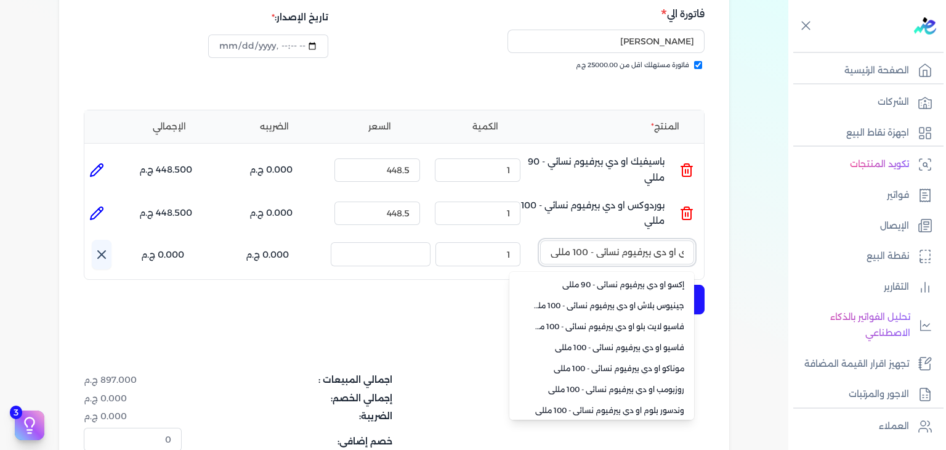
type input "2025-10-03T18:40:44"
type input "اي كاندي او دي بيرفيوم نسائي - 100 مللي"
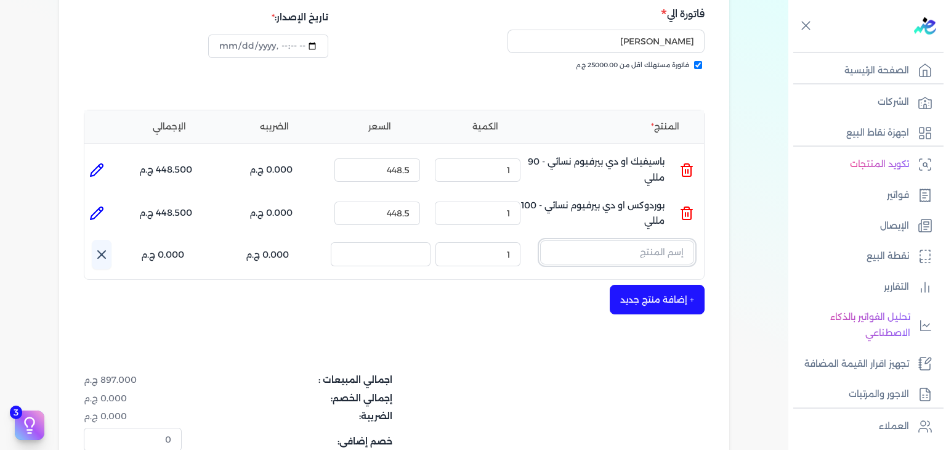
scroll to position [0, 0]
type input "h"
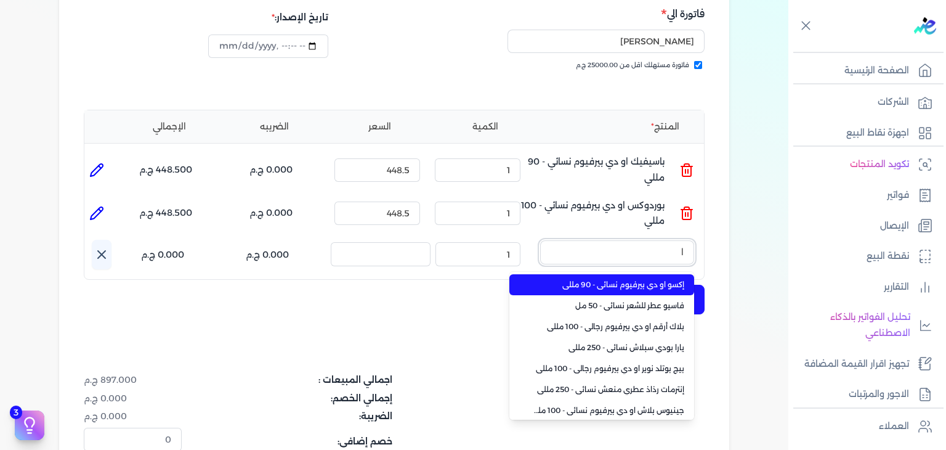
type input "اي"
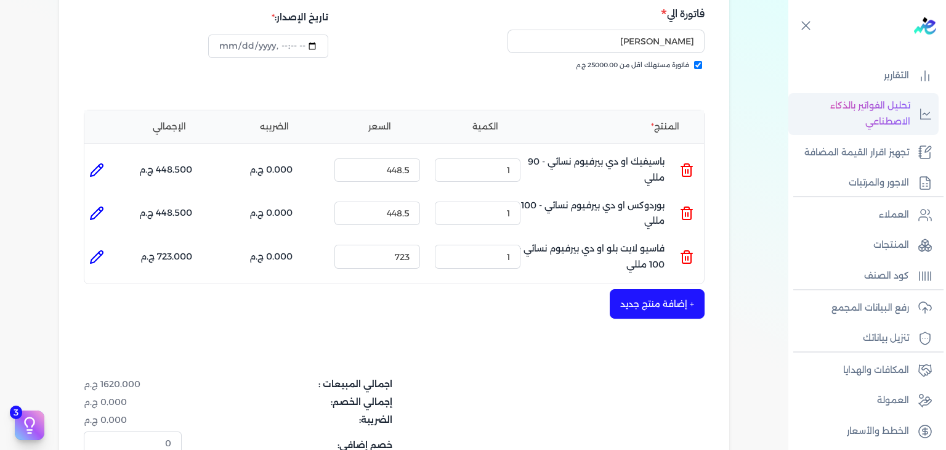
scroll to position [214, 0]
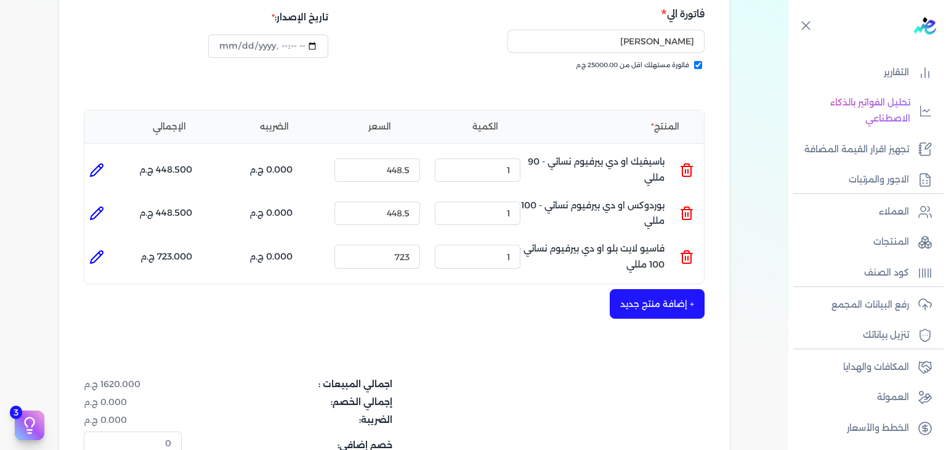
click at [685, 258] on line at bounding box center [685, 258] width 0 height 4
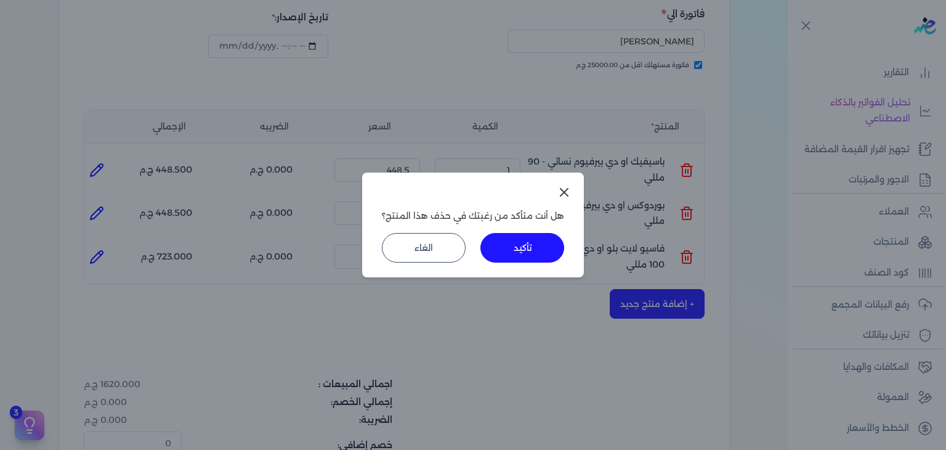
drag, startPoint x: 532, startPoint y: 241, endPoint x: 600, endPoint y: 259, distance: 69.9
click at [532, 242] on button "تأكيد" at bounding box center [522, 248] width 84 height 30
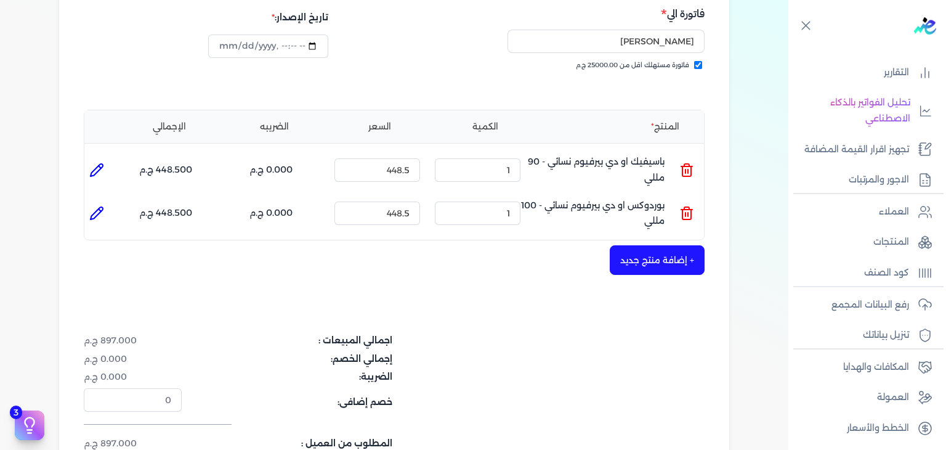
click at [675, 256] on button "+ إضافة منتج جديد" at bounding box center [657, 260] width 95 height 30
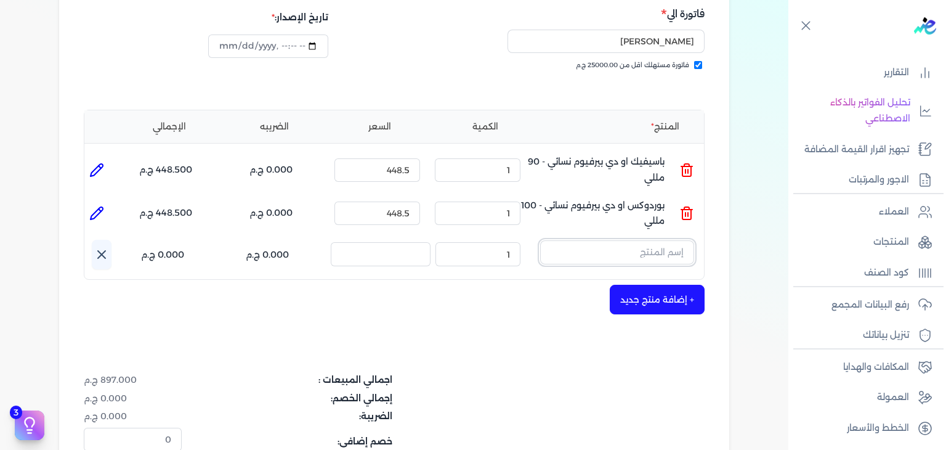
drag, startPoint x: 683, startPoint y: 253, endPoint x: 680, endPoint y: 269, distance: 16.4
click at [683, 253] on input "text" at bounding box center [617, 251] width 154 height 23
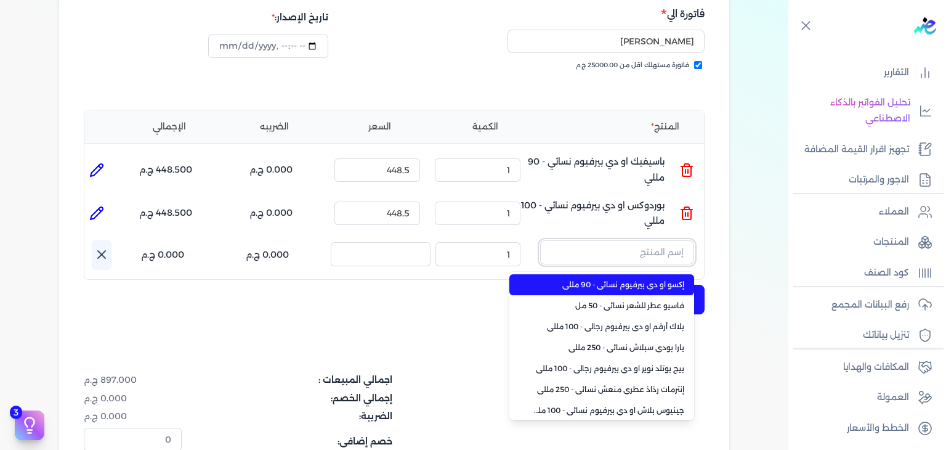
paste input "اي كاندي او دي بيرفيوم نسائي - 100 مللي"
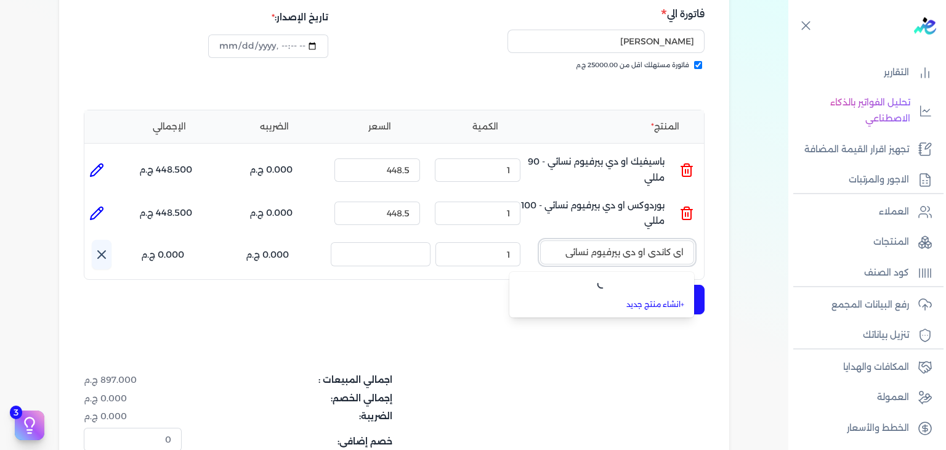
scroll to position [0, 0]
type input "ا"
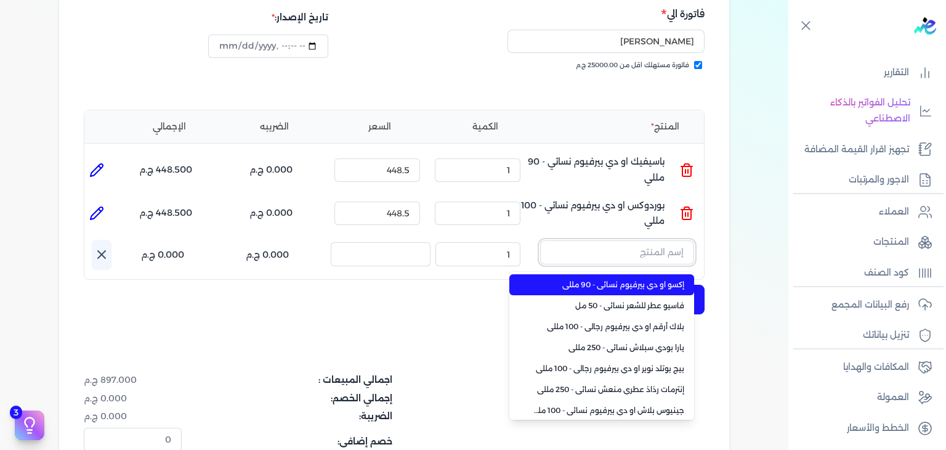
type input "h"
click at [540, 240] on button "اي" at bounding box center [617, 254] width 154 height 28
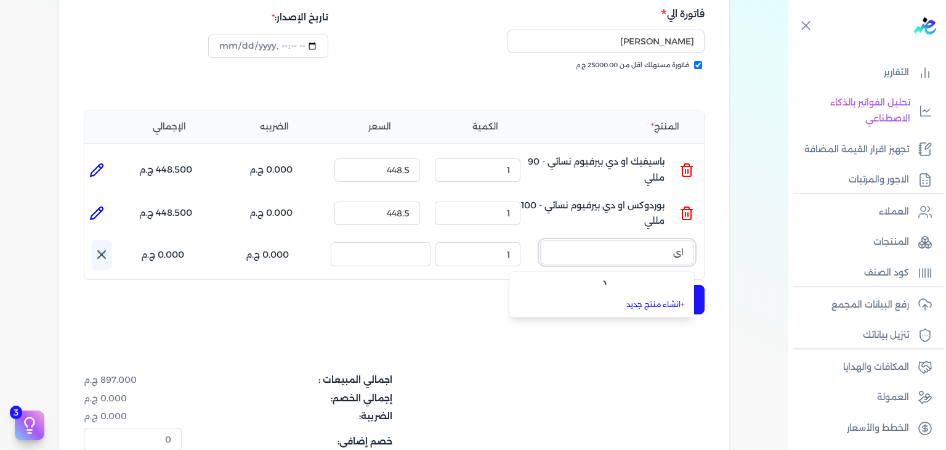
type input "ا"
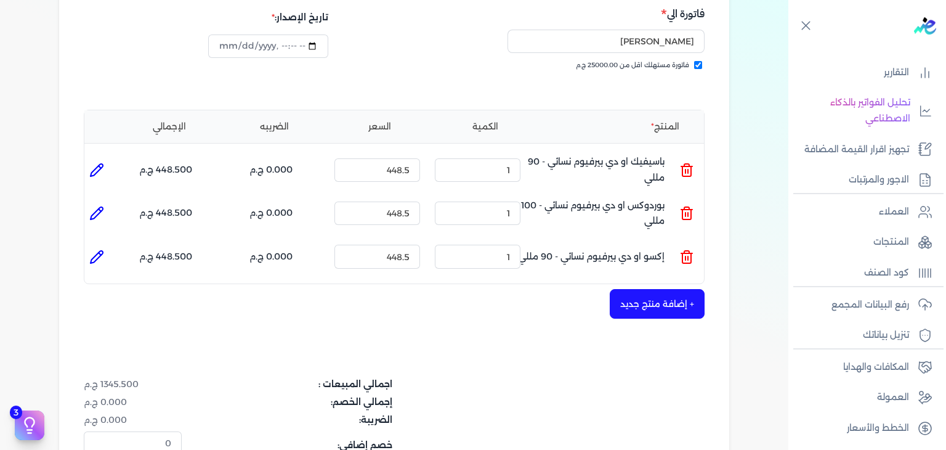
click at [691, 253] on icon at bounding box center [686, 258] width 9 height 10
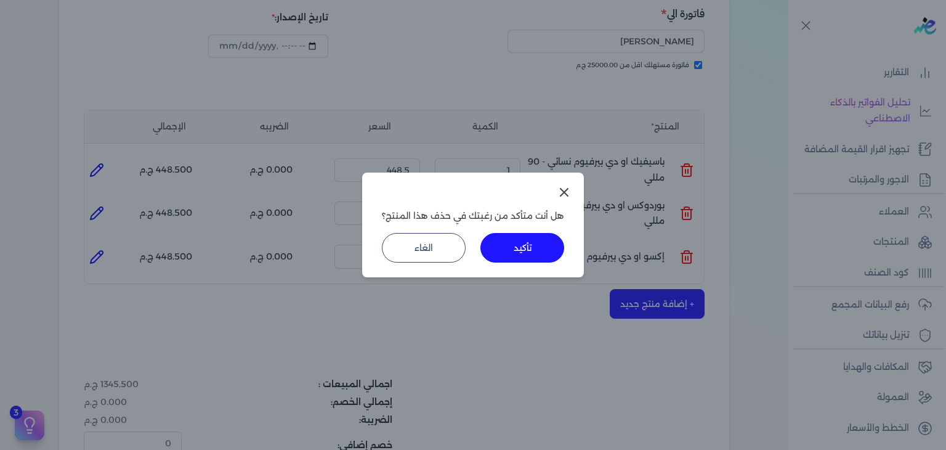
click at [555, 251] on button "تأكيد" at bounding box center [522, 248] width 84 height 30
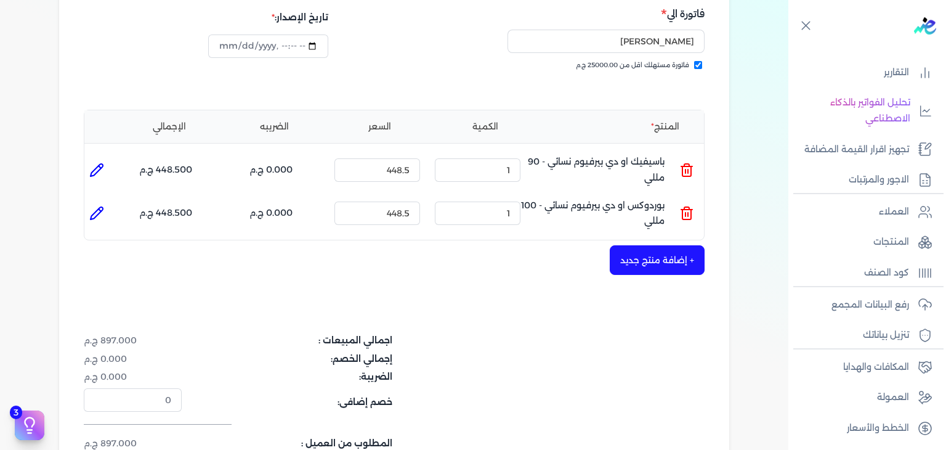
drag, startPoint x: 680, startPoint y: 267, endPoint x: 688, endPoint y: 278, distance: 14.2
click at [680, 267] on button "+ إضافة منتج جديد" at bounding box center [657, 260] width 95 height 30
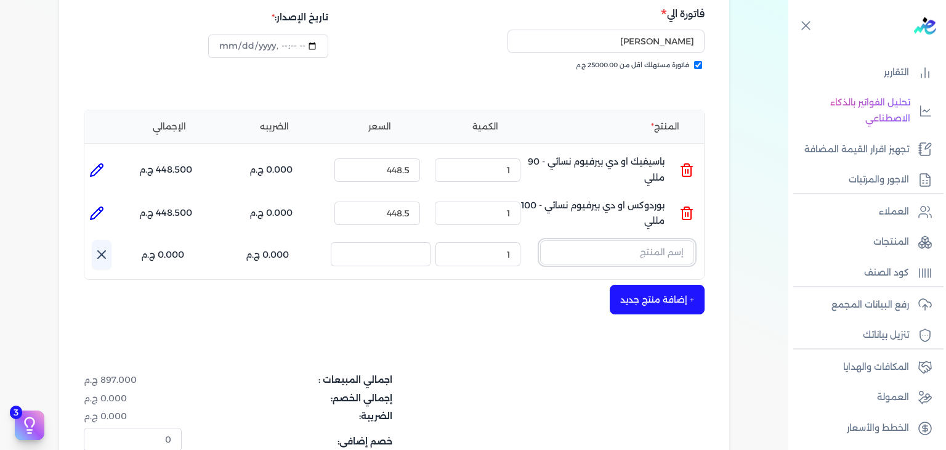
click at [660, 262] on input "text" at bounding box center [617, 251] width 154 height 23
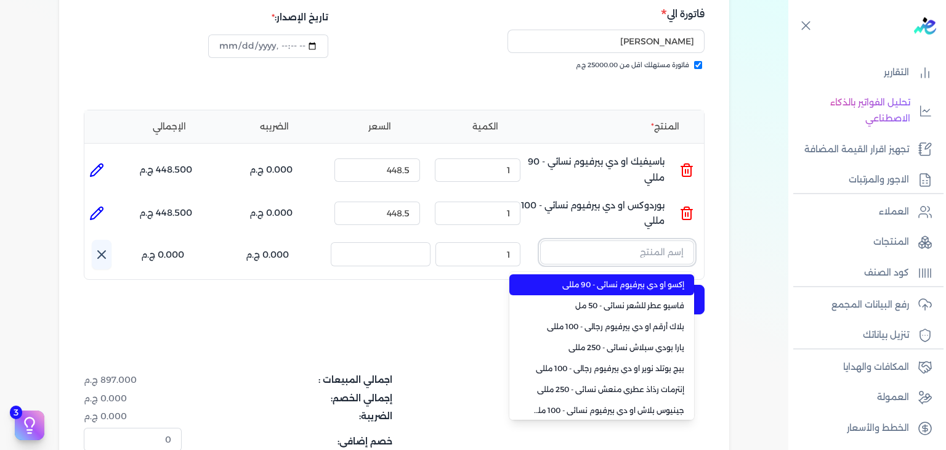
paste input "اي كاندي او دي بيرفيوم نسائي - 100 مللي"
type input "اي كاندي او دي بيرفيوم نسائي - 100 مللي"
click at [645, 286] on span "اي كاندي او دي بيرفيوم نسائي - 100 مللي" at bounding box center [609, 284] width 150 height 11
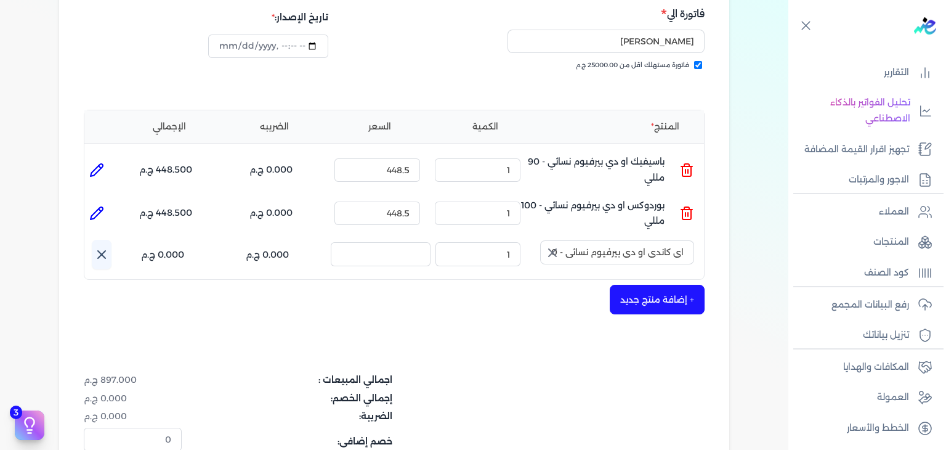
click at [554, 249] on icon "button" at bounding box center [552, 252] width 15 height 15
click at [648, 302] on button "+ إضافة منتج جديد" at bounding box center [657, 299] width 95 height 30
click at [652, 253] on input "text" at bounding box center [617, 251] width 154 height 23
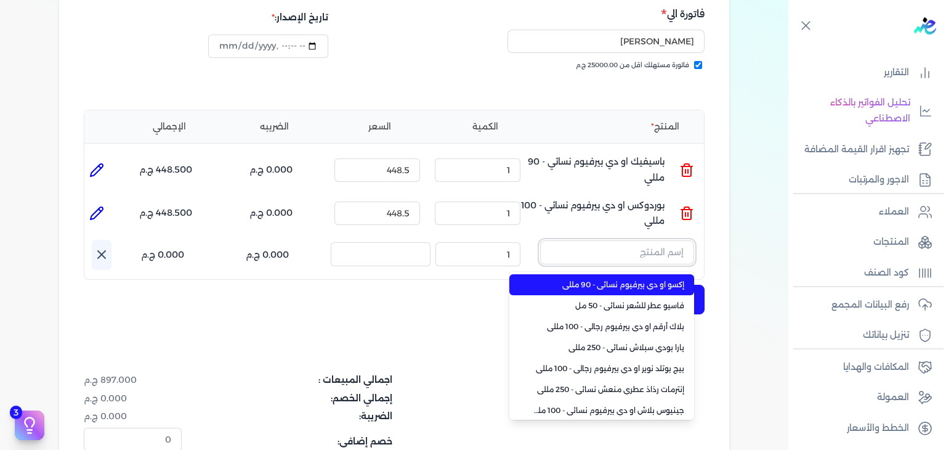
paste input "اي كاندي او دي بيرفيوم نسائي - 100 مللي"
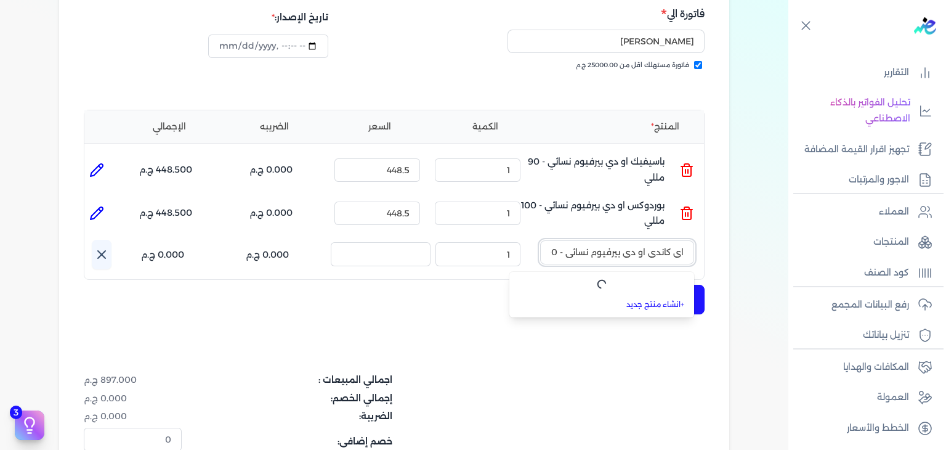
scroll to position [0, -30]
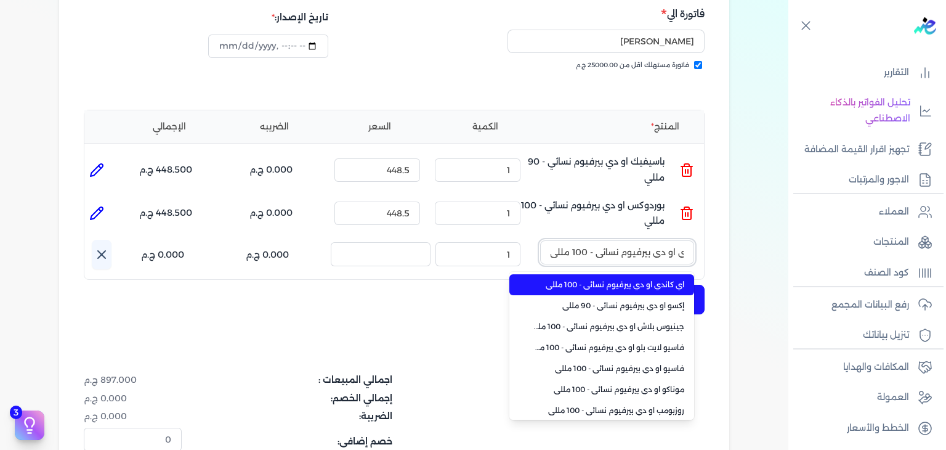
type input "اي كاندي او دي بيرفيوم نسائي - 100 مللي"
click at [589, 281] on span "اي كاندي او دي بيرفيوم نسائي - 100 مللي" at bounding box center [609, 284] width 150 height 11
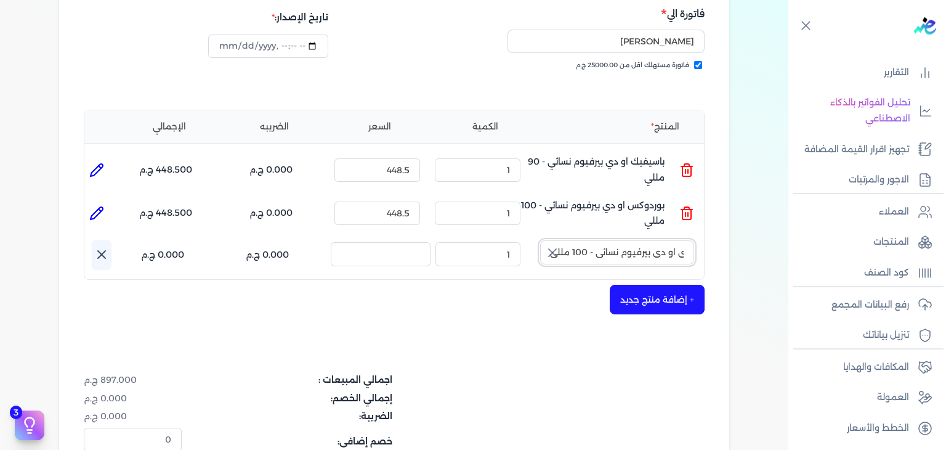
scroll to position [0, 0]
click at [555, 255] on icon "button" at bounding box center [552, 252] width 15 height 15
click at [572, 249] on input "text" at bounding box center [617, 251] width 154 height 23
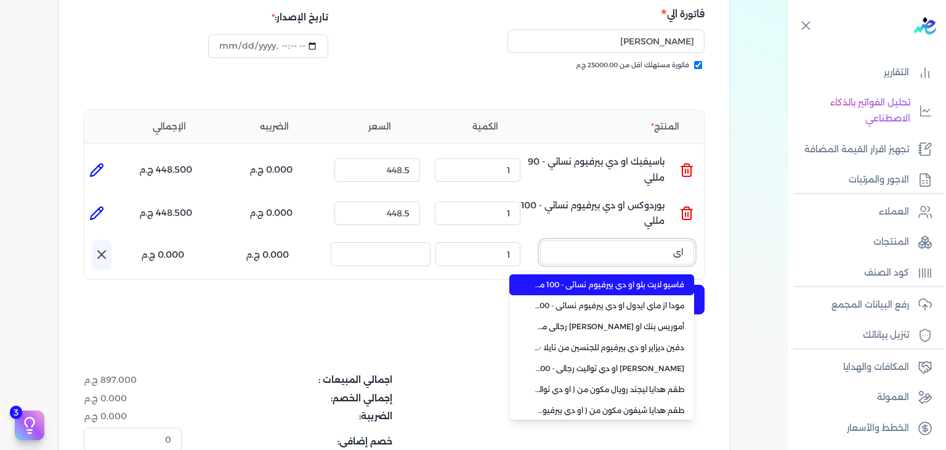
click at [540, 240] on button "اي" at bounding box center [617, 254] width 154 height 28
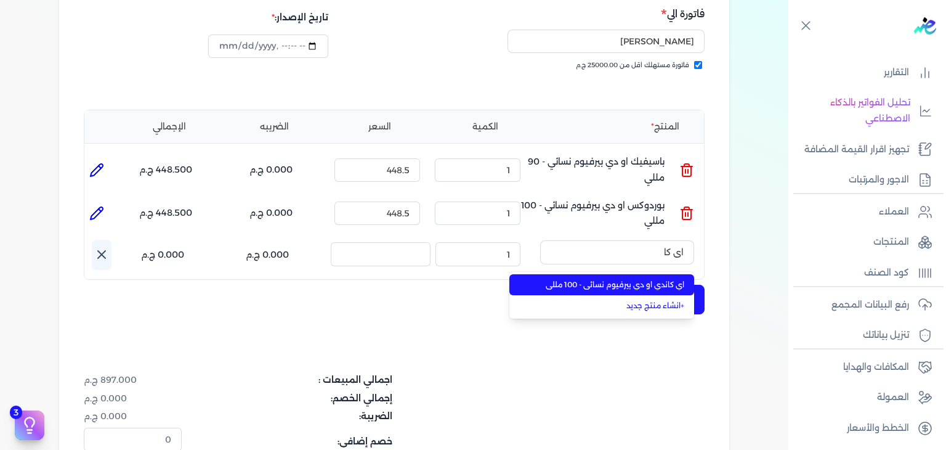
click at [568, 281] on span "اي كاندي او دي بيرفيوم نسائي - 100 مللي" at bounding box center [609, 284] width 150 height 11
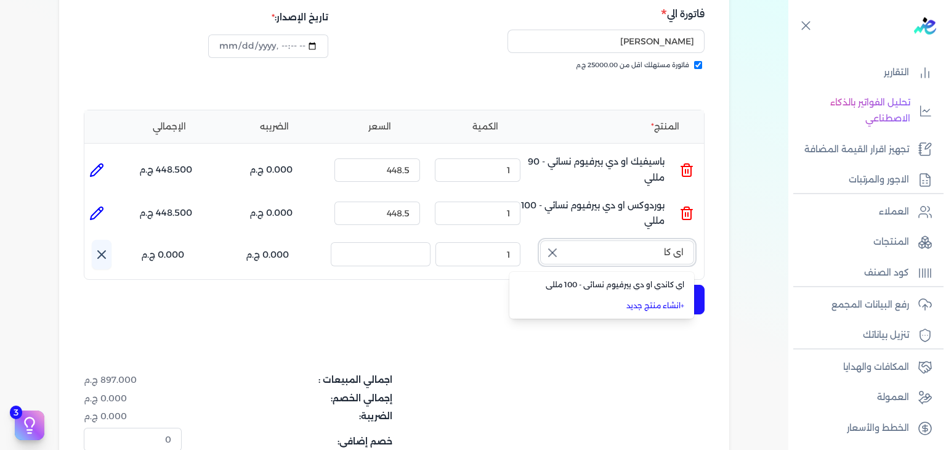
type input "اي كاندي او دي بيرفيوم نسائي - 100 مللي"
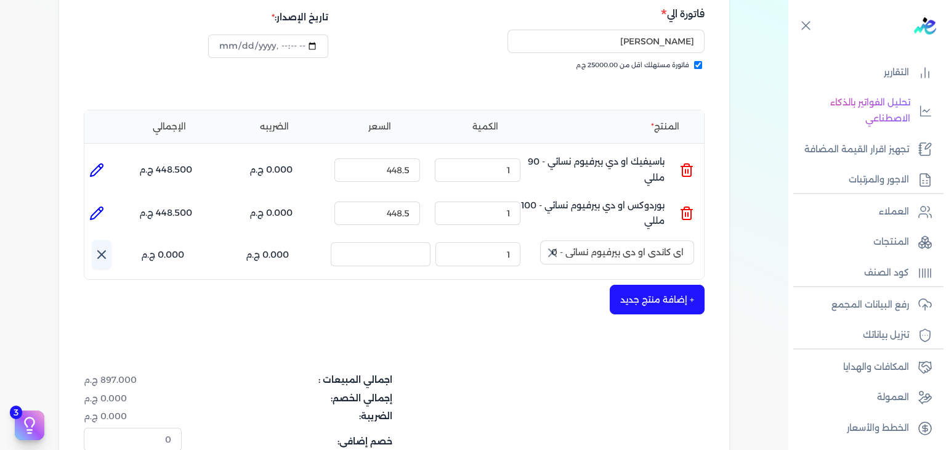
click at [555, 248] on icon "button" at bounding box center [552, 252] width 15 height 15
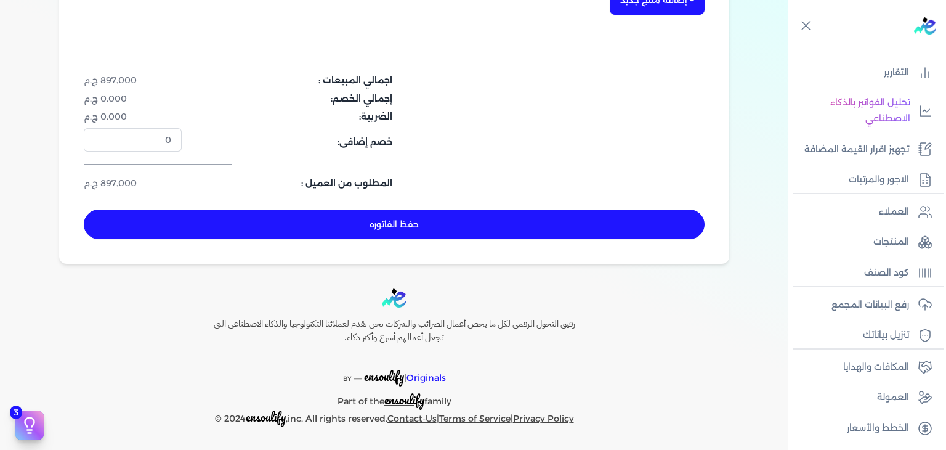
click at [449, 228] on button "حفظ الفاتوره" at bounding box center [394, 224] width 621 height 30
type input "2025-10-03"
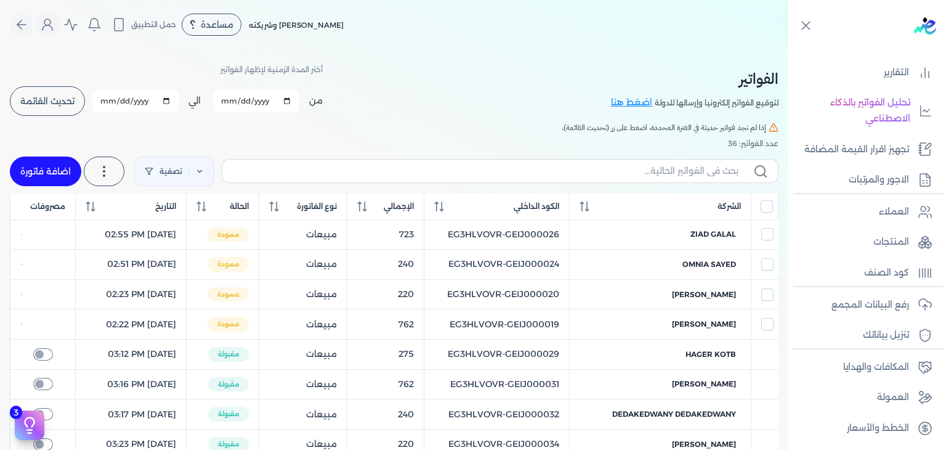
click at [701, 163] on label at bounding box center [500, 170] width 557 height 23
click at [701, 164] on input "text" at bounding box center [485, 170] width 506 height 13
paste input "EG3HLVOVR-GEIJ000040"
type input "EG3HLVOVR-GEIJ000040"
checkbox input "false"
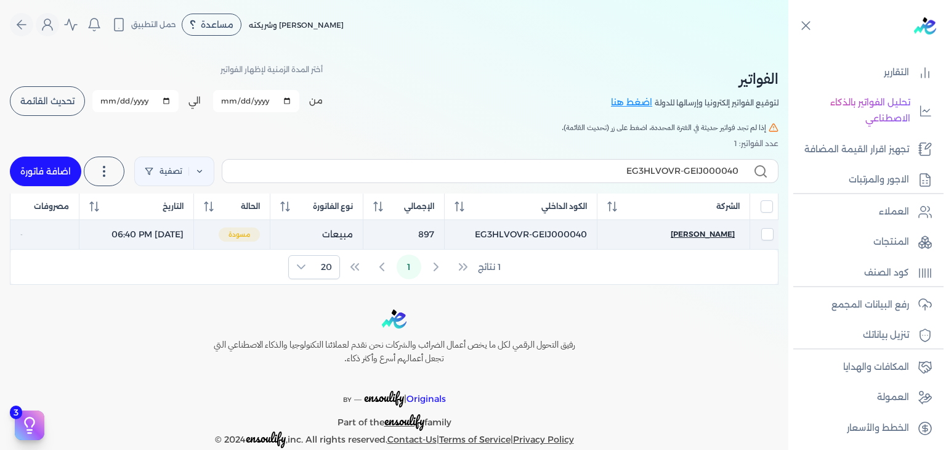
click at [709, 237] on span "تغريد محمد" at bounding box center [703, 233] width 64 height 11
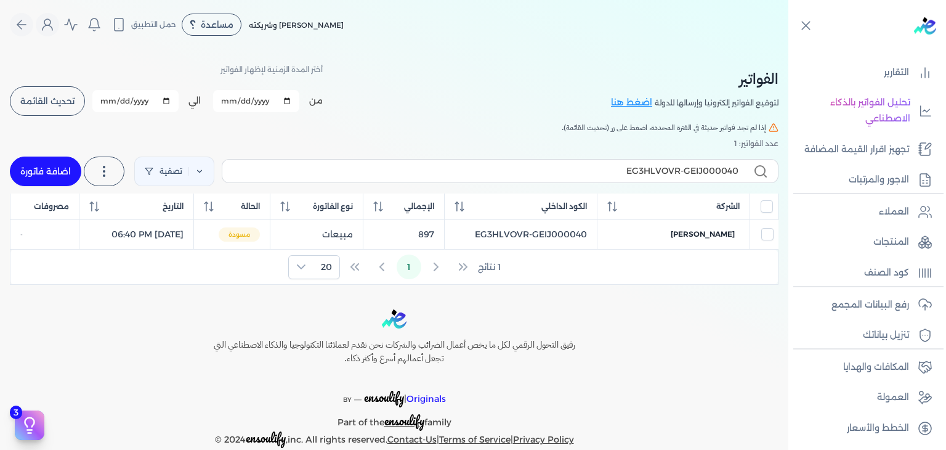
select select "EGP"
select select "B"
select select "EGS"
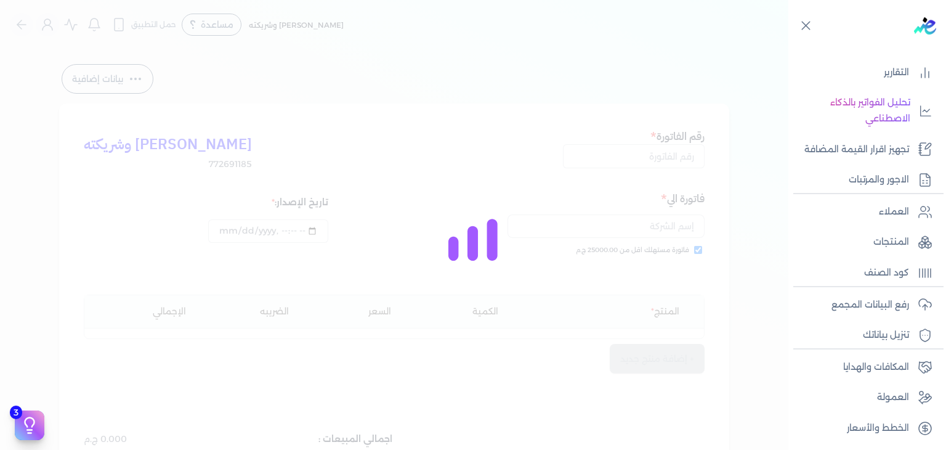
type input "EG3HLVOVR-GEIJ000040"
checkbox input "true"
type input "2025-10-03T18:40:44"
type input "2025-10-03"
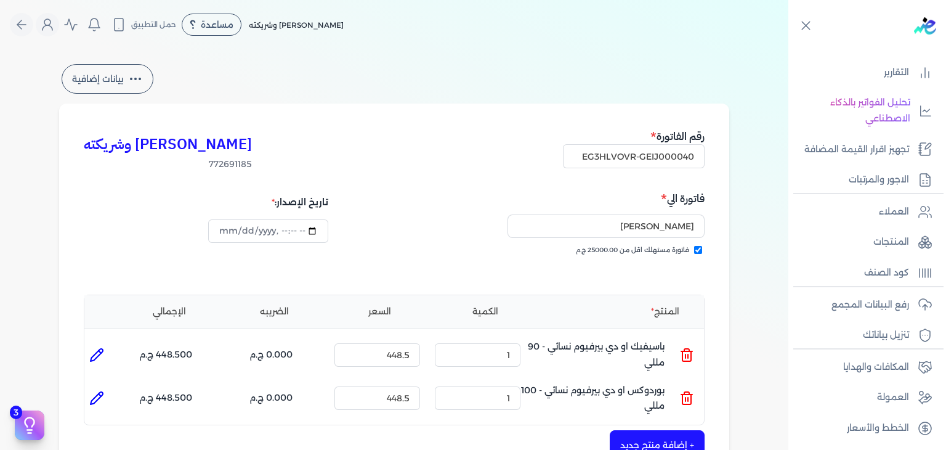
type input "2025-10-03T18:46:04"
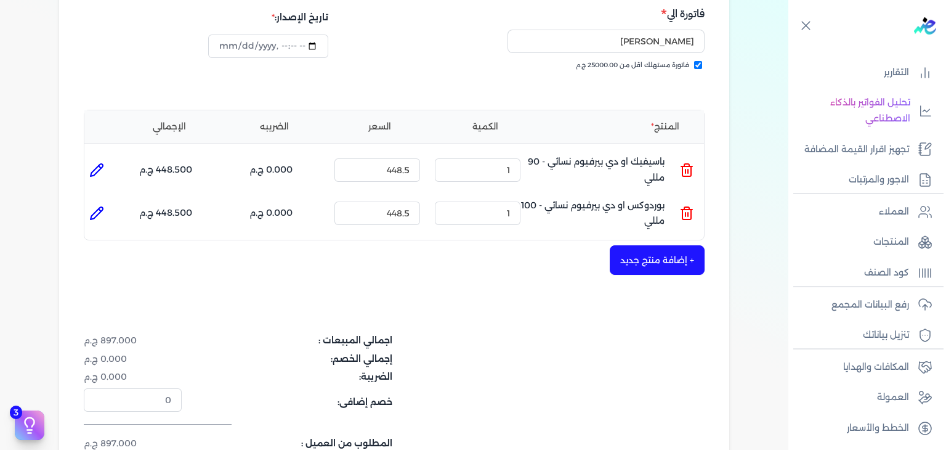
click at [661, 258] on button "+ إضافة منتج جديد" at bounding box center [657, 260] width 95 height 30
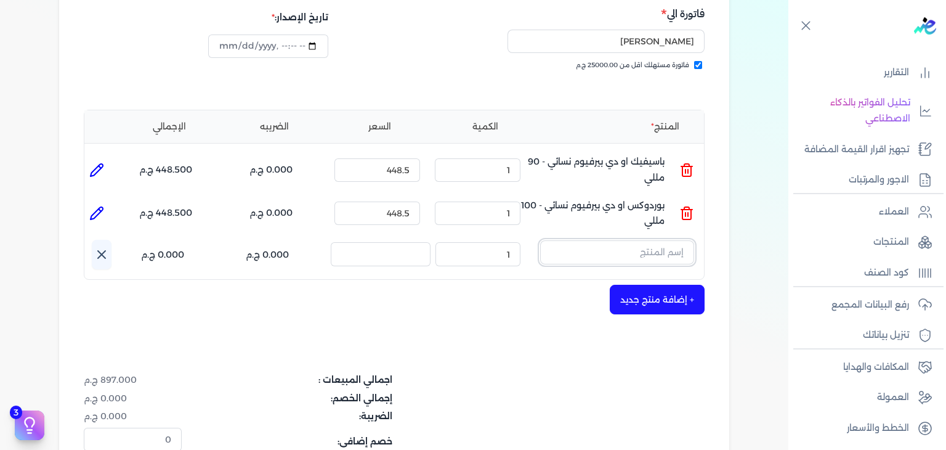
click at [642, 259] on input "text" at bounding box center [617, 251] width 154 height 23
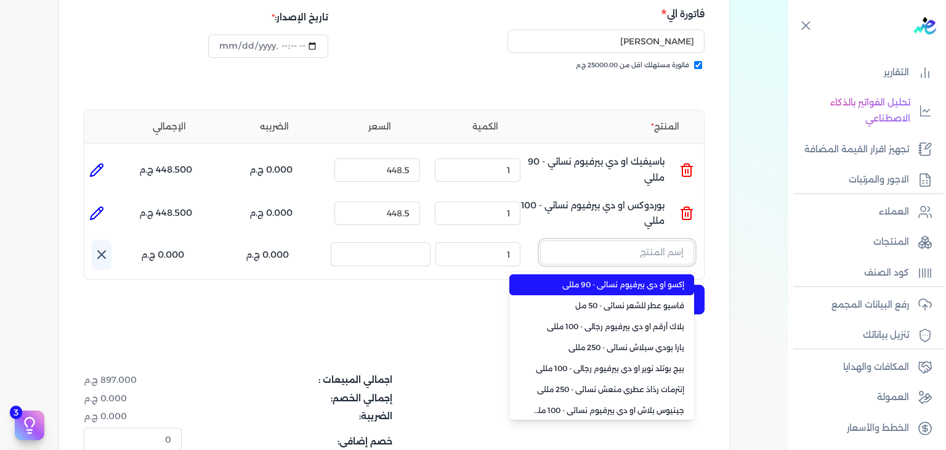
paste input "اي كاندي او دي بيرفيوم نسائي - 100 مللي"
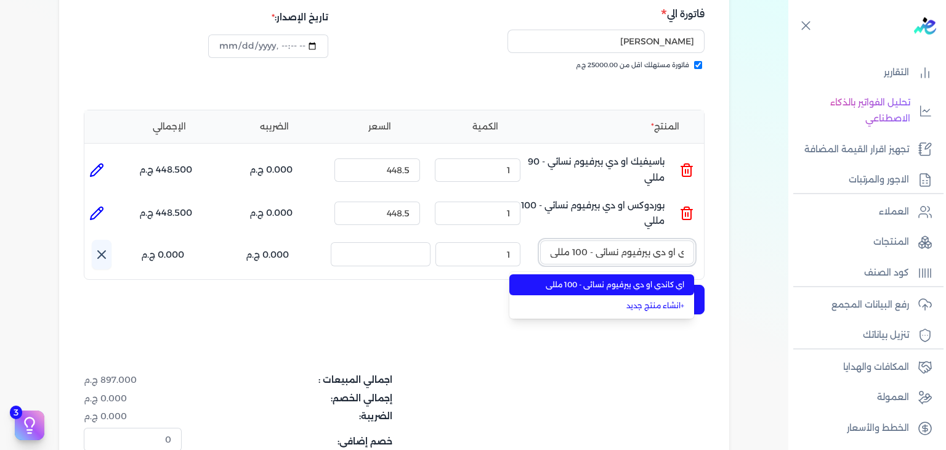
type input "اي كاندي او دي بيرفيوم نسائي - 100 مللي"
click at [618, 284] on span "اي كاندي او دي بيرفيوم نسائي - 100 مللي" at bounding box center [609, 284] width 150 height 11
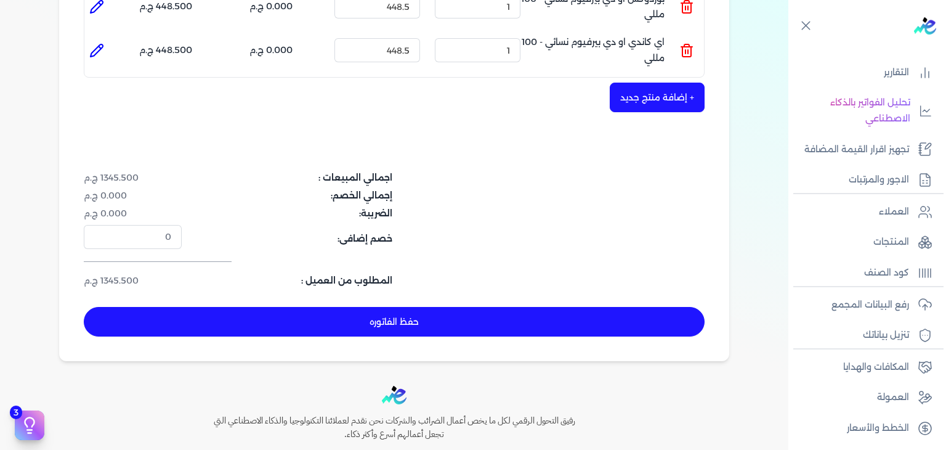
scroll to position [431, 0]
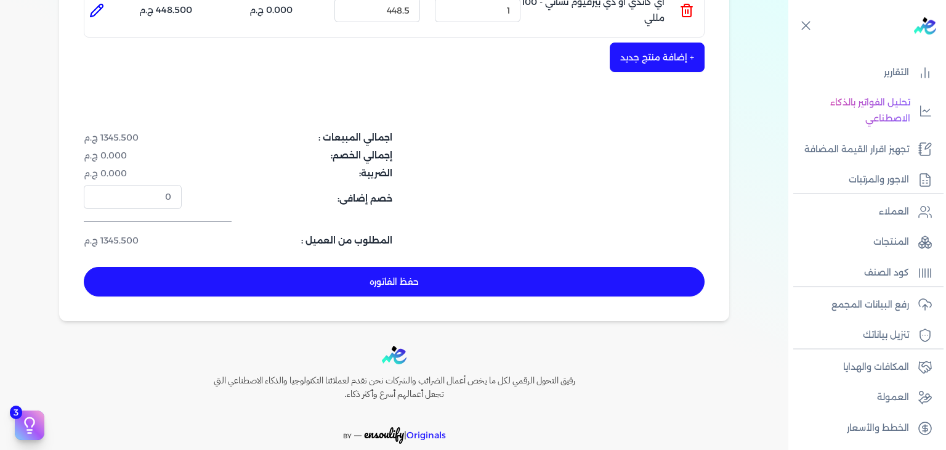
click at [425, 280] on button "حفظ الفاتوره" at bounding box center [394, 282] width 621 height 30
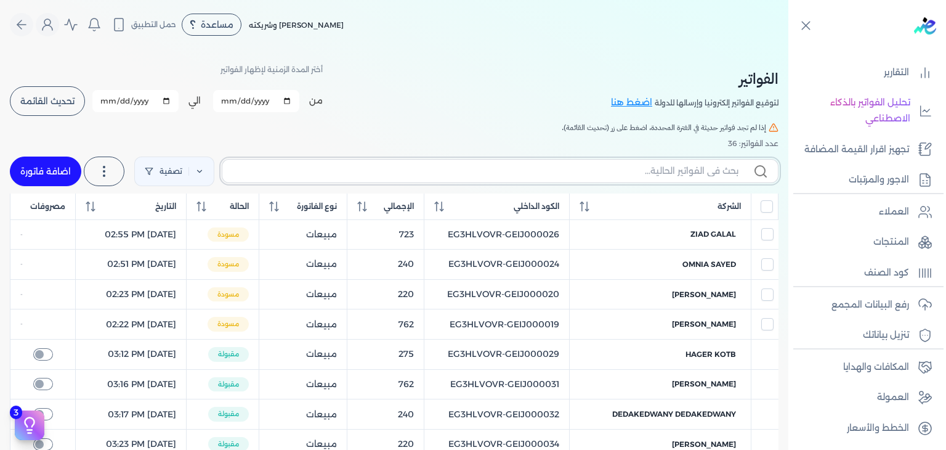
click at [483, 171] on input "text" at bounding box center [485, 170] width 506 height 13
click at [653, 161] on label at bounding box center [500, 170] width 557 height 23
click at [653, 164] on input "text" at bounding box center [485, 170] width 506 height 13
paste input "EG3HLVOVR-GEIJ000040"
type input "EG3HLVOVR-GEIJ000040"
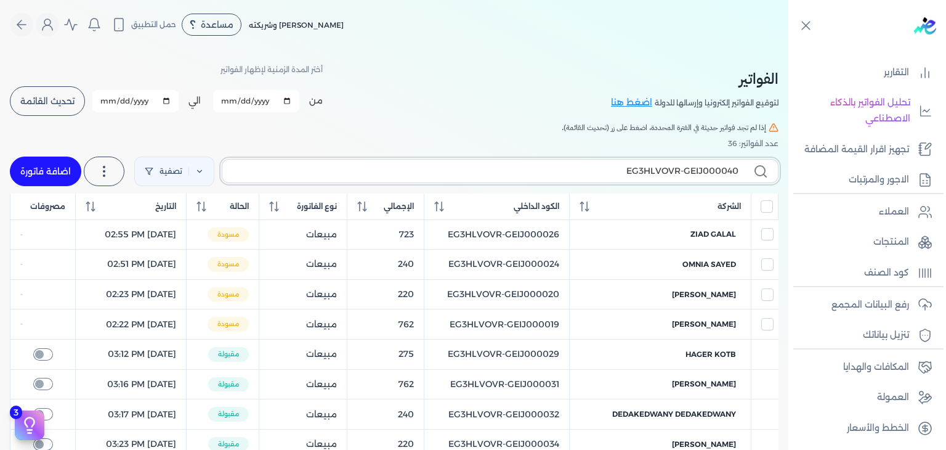
checkbox input "false"
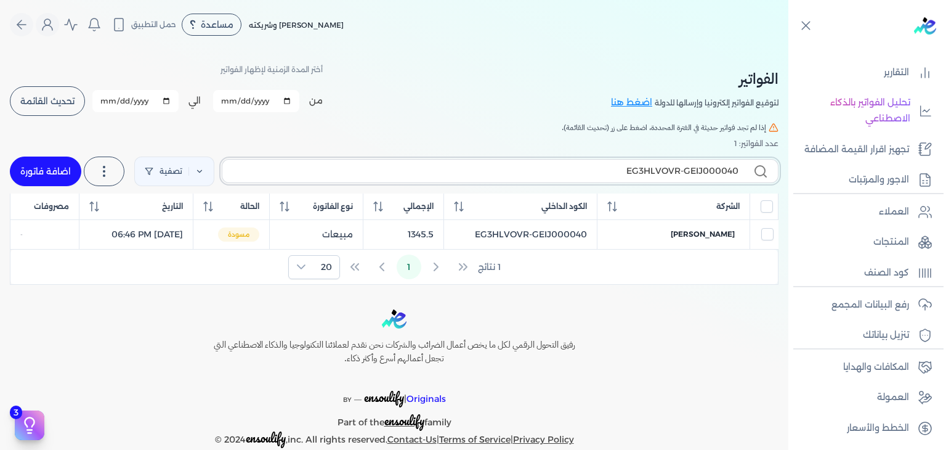
paste input "1"
type input "EG3HLVOVR-GEIJ000041"
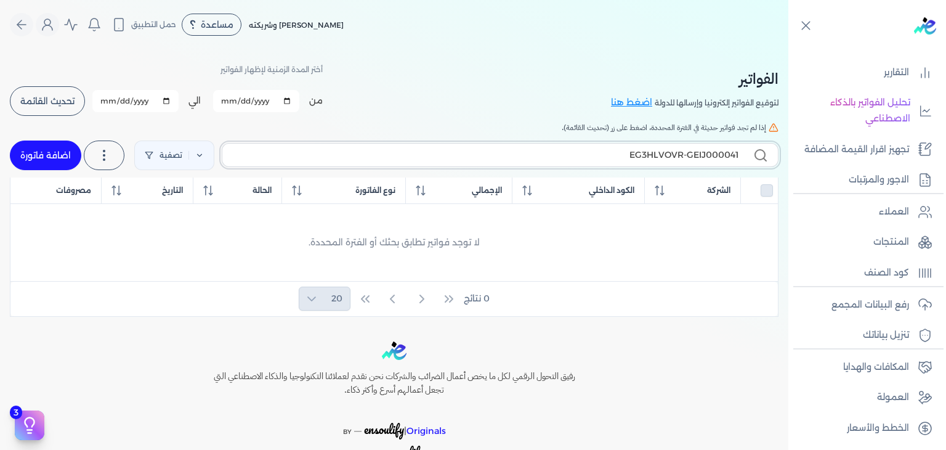
checkbox input "false"
click at [52, 161] on link "اضافة فاتورة" at bounding box center [45, 155] width 71 height 30
select select "EGP"
select select "B"
select select "EGS"
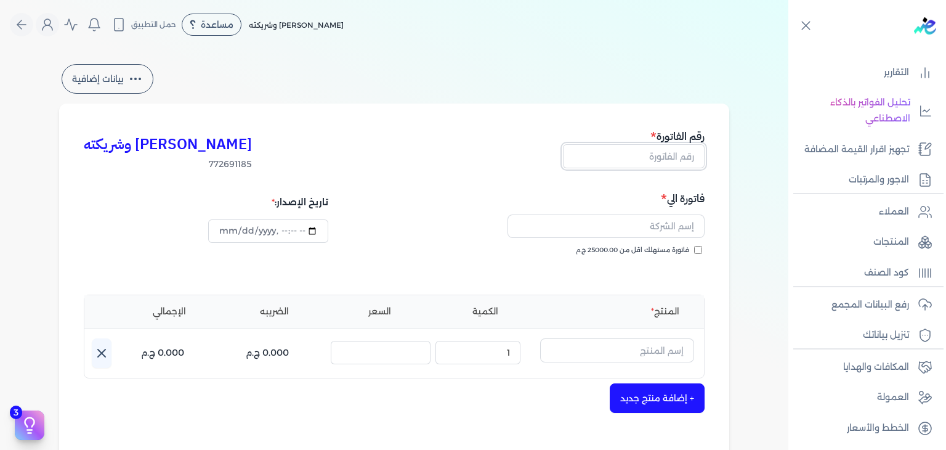
click at [647, 161] on input "text" at bounding box center [634, 155] width 142 height 23
paste input "EG3HLVOVR-GEIJ000041"
type input "EG3HLVOVR-GEIJ000041"
click at [700, 250] on input "فاتورة مستهلك اقل من 25000.00 ج.م" at bounding box center [698, 250] width 8 height 8
checkbox input "true"
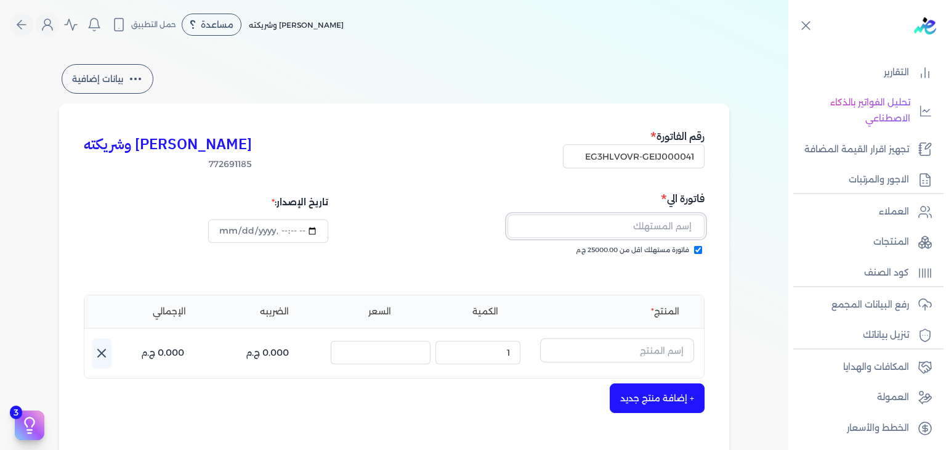
click at [650, 223] on input "text" at bounding box center [605, 225] width 197 height 23
paste input "seham hany"
type input "seham hany"
click at [594, 345] on input "text" at bounding box center [617, 349] width 154 height 23
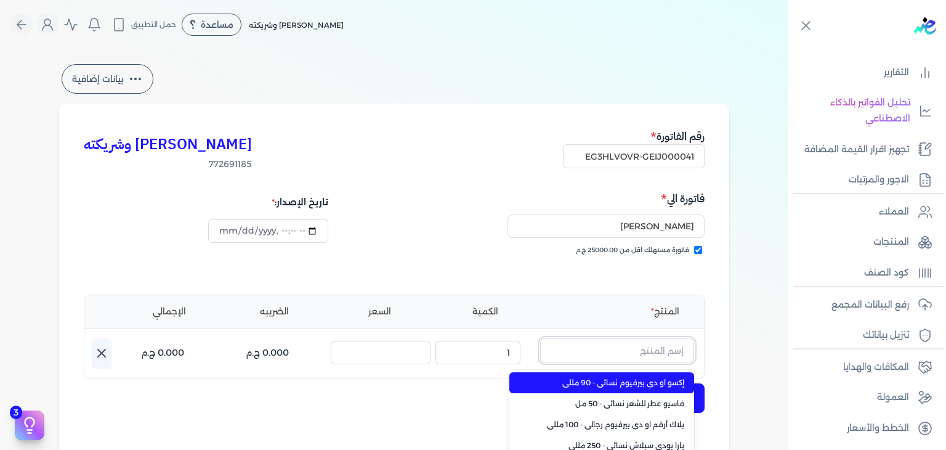
paste input "طقم هدايا فاسيو مكون من ( او دي بيرفيوم 100مللي - سبراي بيرفيوم 200مللي) نسائي"
click at [621, 380] on span "طقم هدايا فاسيو مكون من ( او دي بيرفيوم 100مللي - سبراي بيرفيوم 200مللي) نسائي" at bounding box center [609, 382] width 150 height 11
type input "طقم هدايا فاسيو مكون من ( او دي بيرفيوم 100مللي - سبراي بيرفيوم 200مللي) نسائي"
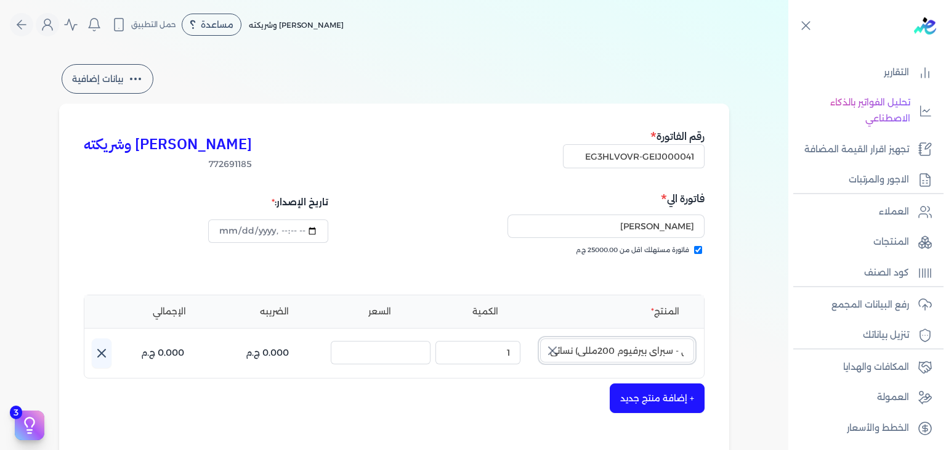
scroll to position [0, 0]
drag, startPoint x: 559, startPoint y: 353, endPoint x: 573, endPoint y: 366, distance: 19.2
click at [559, 353] on icon "button" at bounding box center [552, 350] width 15 height 15
type input "2025-10-03T18:47:07"
click at [623, 343] on input "text" at bounding box center [617, 349] width 154 height 23
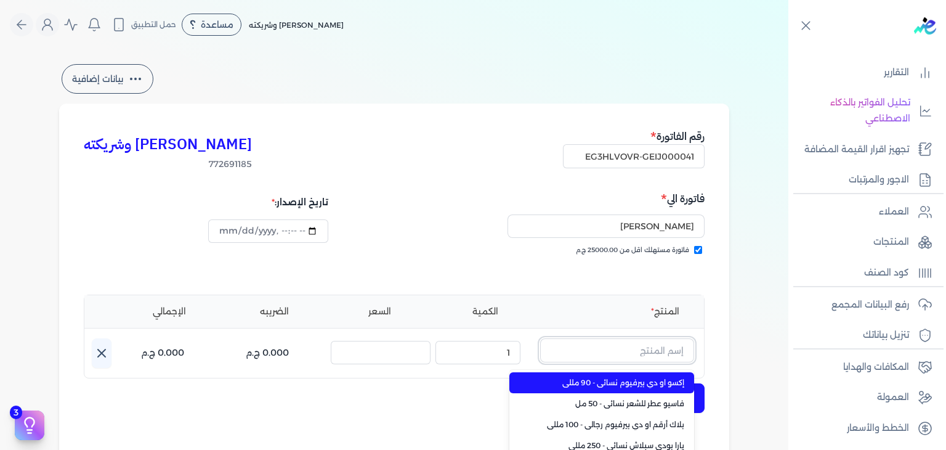
paste input "قم هدايا فاسيو مكون من ( او دي بيرفيوم 100مللي - سبراي بيرفيوم 200مللي) نسائي"
type input "قم هدايا فاسيو مكون من ( او دي بيرفيوم 100مللي - سبراي بيرفيوم 200مللي) نسائي"
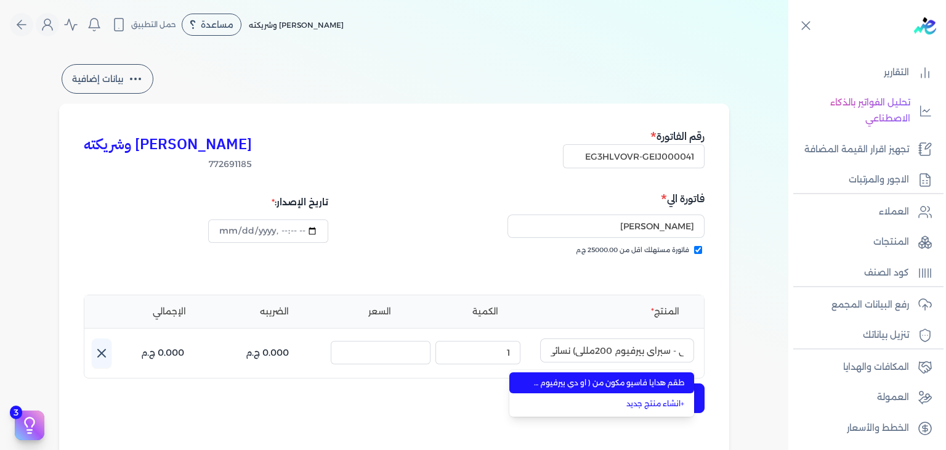
click at [581, 387] on span "طقم هدايا فاسيو مكون من ( او دي بيرفيوم 100مللي - سبراي بيرفيوم 200مللي) نسائي" at bounding box center [609, 382] width 150 height 11
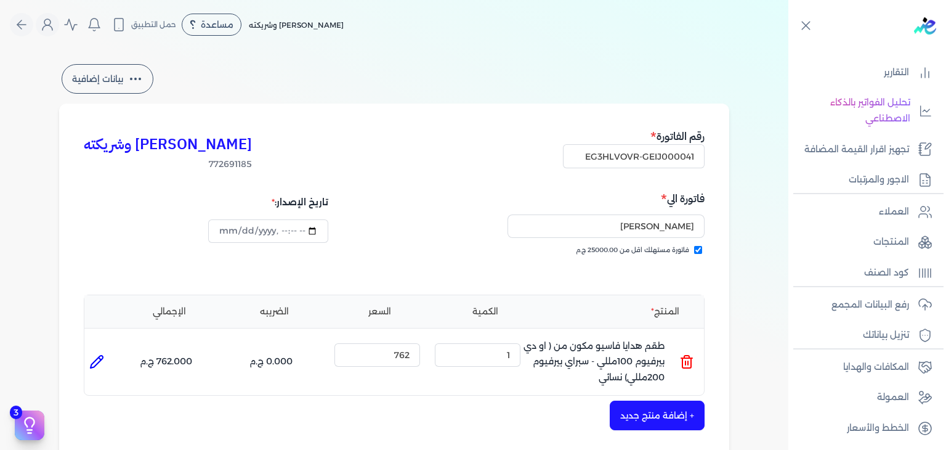
scroll to position [415, 0]
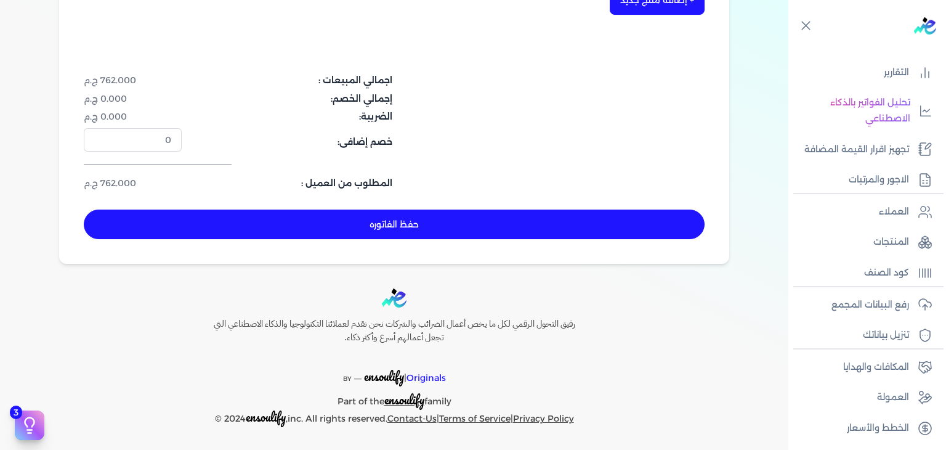
click at [498, 225] on button "حفظ الفاتوره" at bounding box center [394, 224] width 621 height 30
type input "2025-10-03"
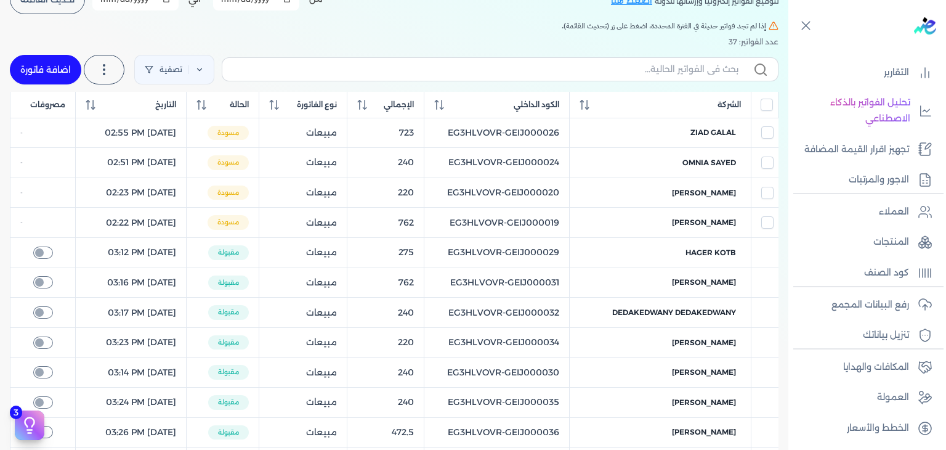
scroll to position [95, 0]
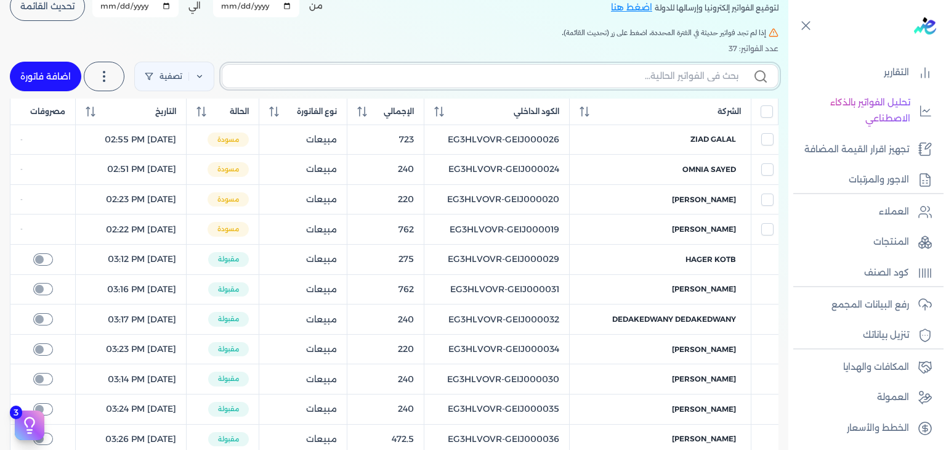
click at [618, 72] on input "text" at bounding box center [485, 76] width 506 height 13
paste input "EG3HLVOVR-GEIJ000041"
type input "EG3HLVOVR-GEIJ000041"
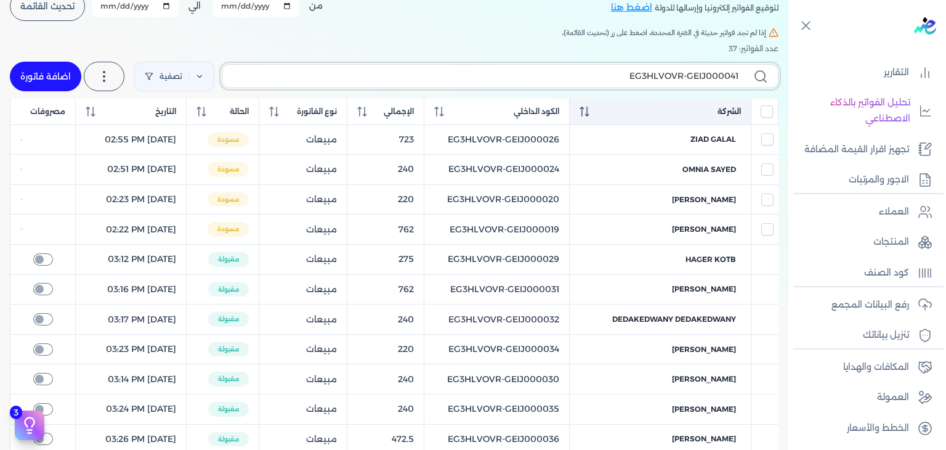
checkbox input "false"
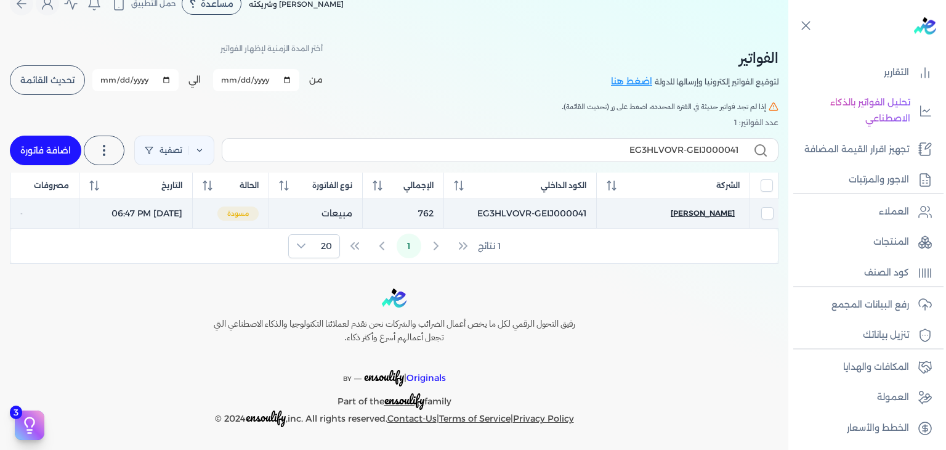
click at [716, 210] on span "seham hany" at bounding box center [703, 213] width 64 height 11
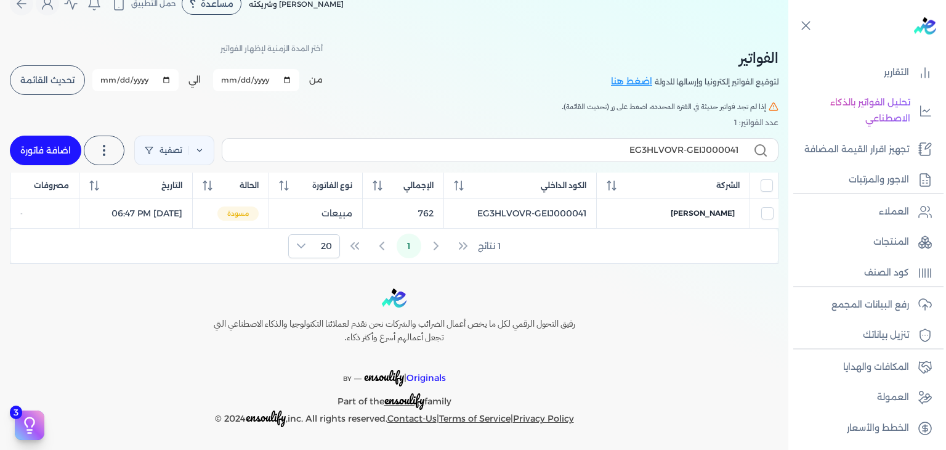
select select "EGP"
select select "B"
select select "EGS"
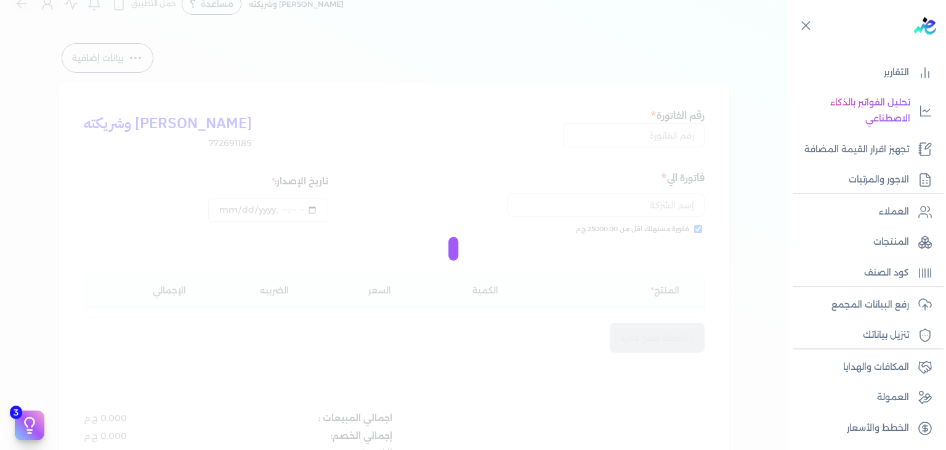
type input "EG3HLVOVR-GEIJ000041"
checkbox input "true"
type input "2025-10-03T18:47:07"
type input "2025-10-03"
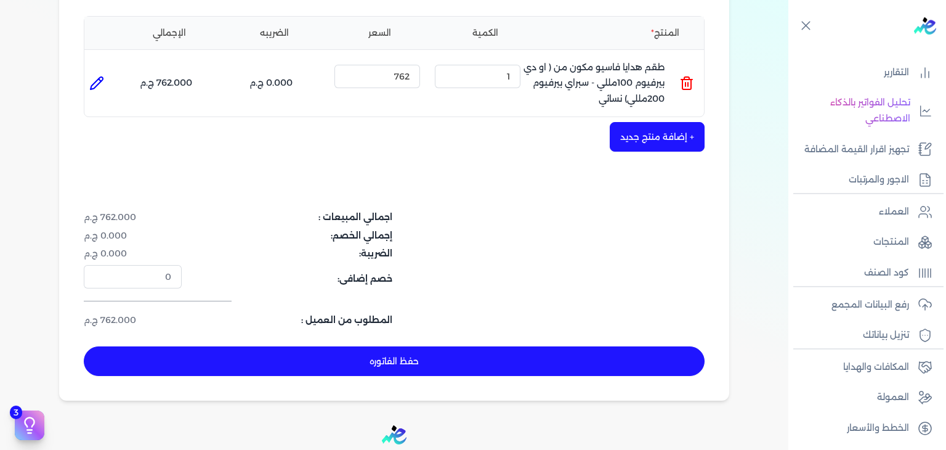
scroll to position [390, 0]
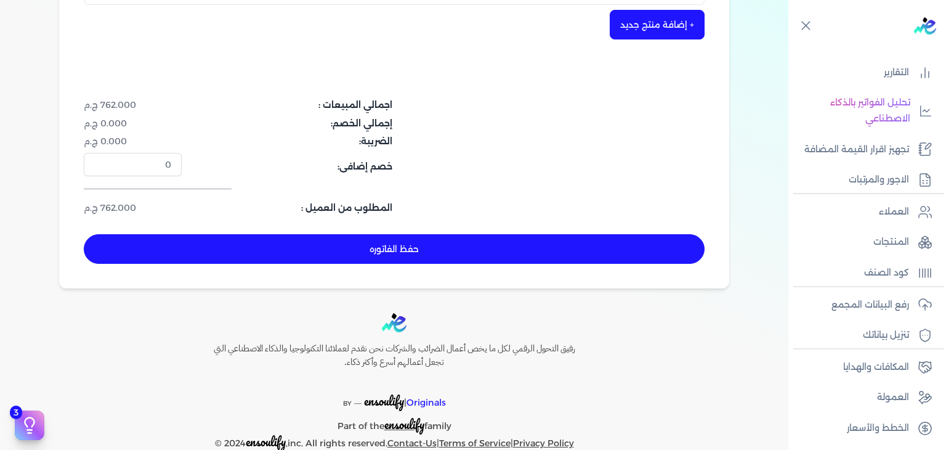
click at [464, 259] on button "حفظ الفاتوره" at bounding box center [394, 249] width 621 height 30
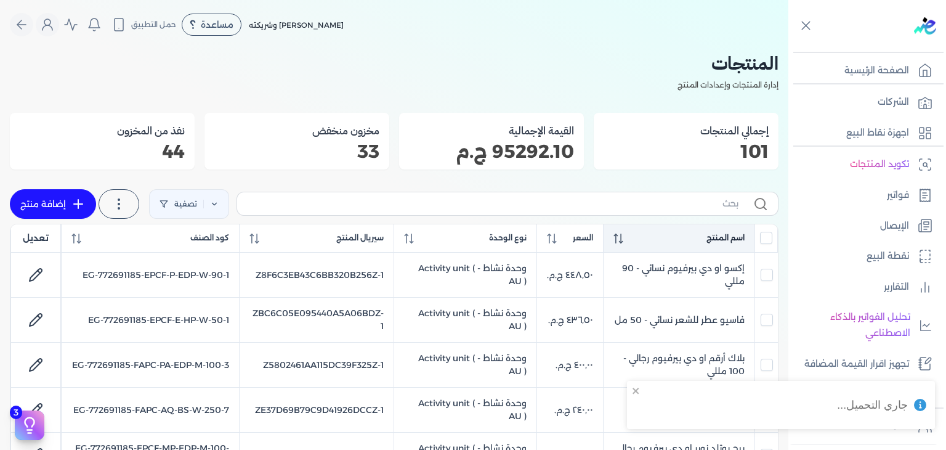
scroll to position [212, 0]
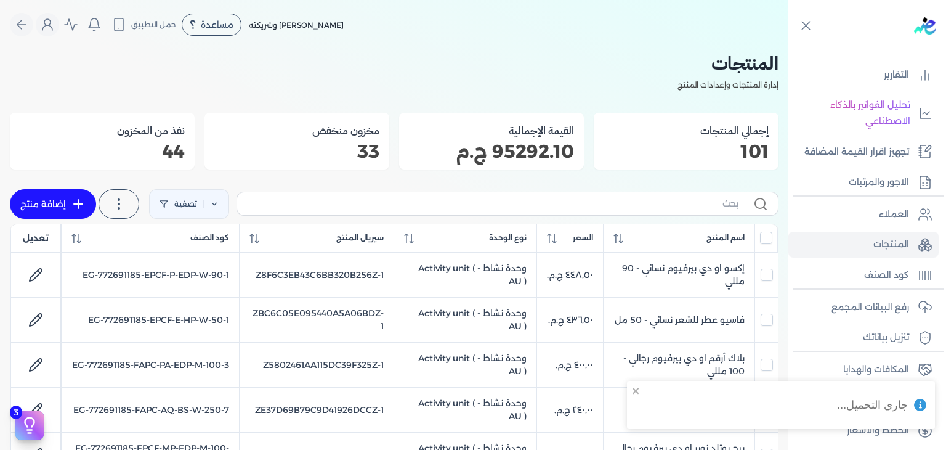
click at [658, 212] on label at bounding box center [507, 203] width 542 height 23
click at [658, 210] on input "text" at bounding box center [492, 203] width 491 height 13
paste input "EPCF-P-EDP-W-100-14"
type input "EPCF-P-EDP-W-100-14"
checkbox input "false"
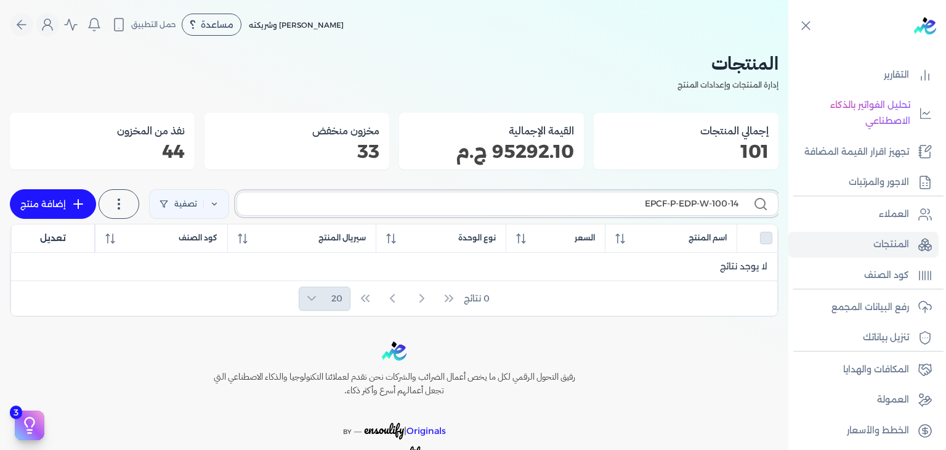
type input "EPCF-P-EDP-W-100-14"
click at [49, 193] on link "إضافة منتج" at bounding box center [53, 204] width 86 height 30
select select "EGS"
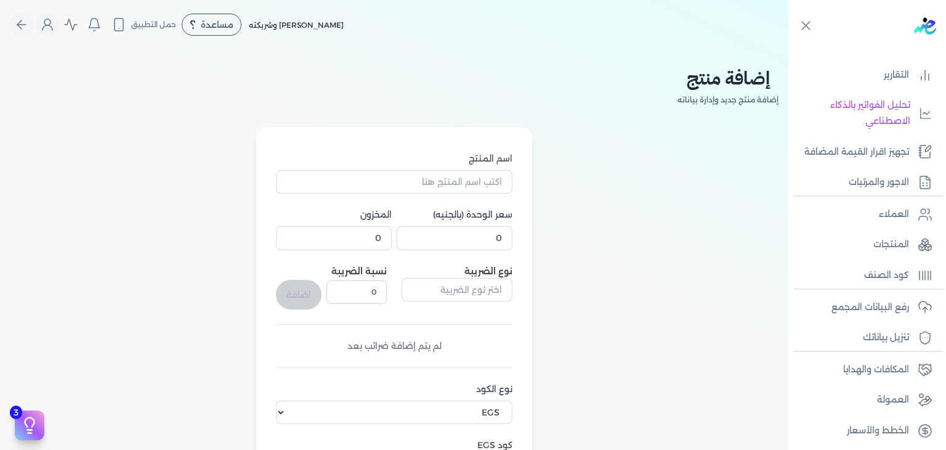
scroll to position [369, 0]
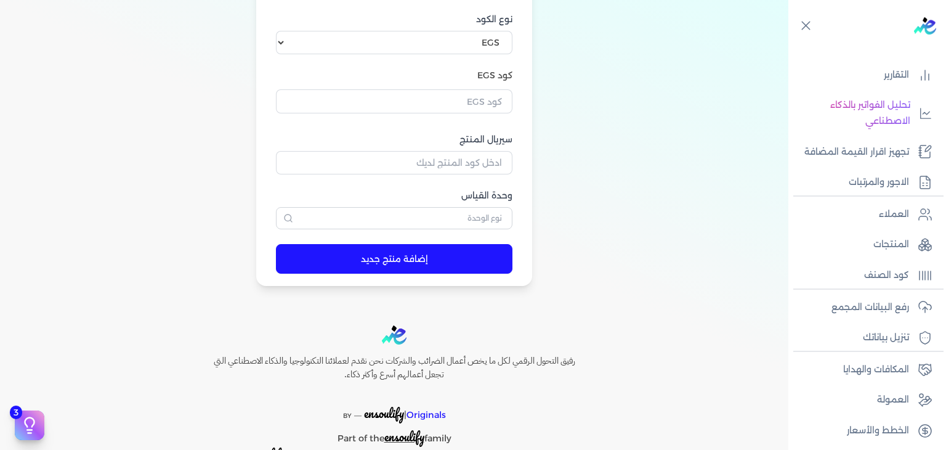
click at [489, 113] on button "button" at bounding box center [394, 103] width 236 height 28
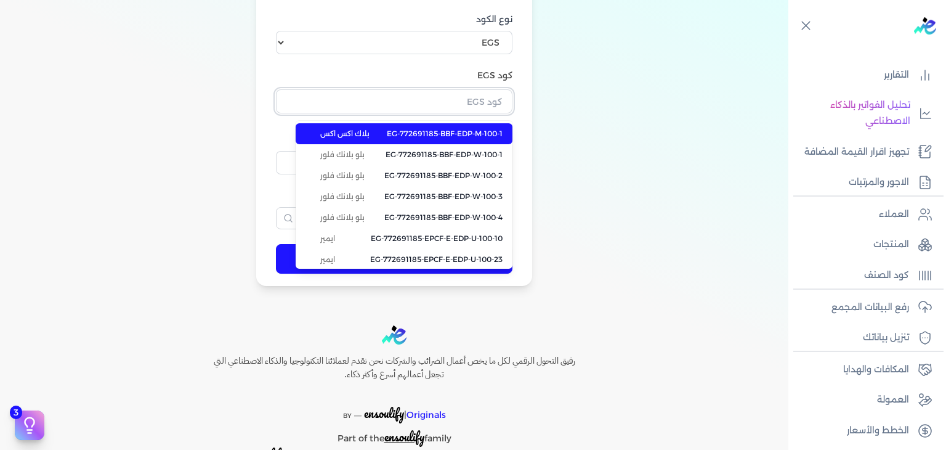
paste input "EG-772691185-EPCF-P-EDP-W-100-14"
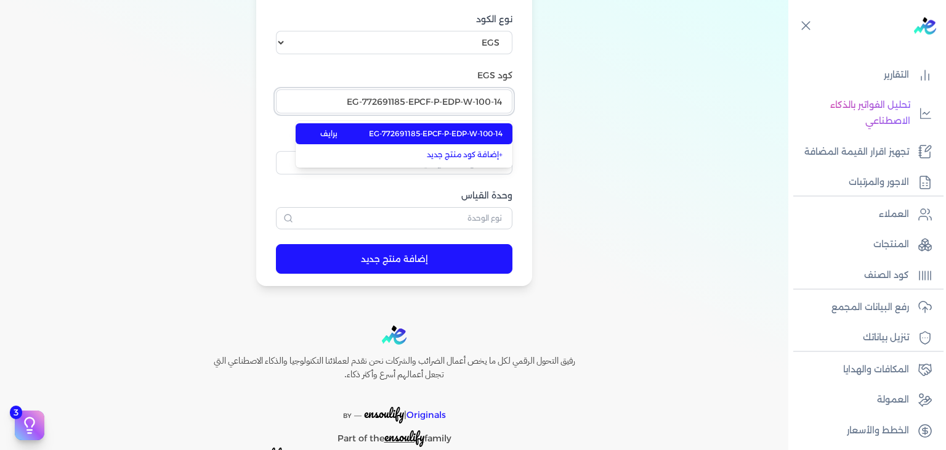
type input "EG-772691185-EPCF-P-EDP-W-100-14"
click at [475, 133] on span "EG-772691185-EPCF-P-EDP-W-100-14" at bounding box center [436, 133] width 134 height 11
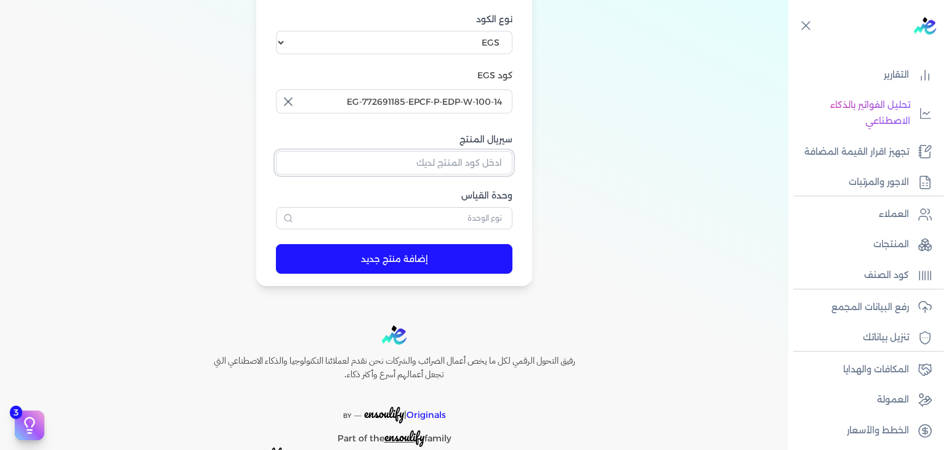
click at [485, 165] on input "سيريال المنتج" at bounding box center [394, 162] width 236 height 23
paste input "Z3AFC2F38FA91774A123FZ-1"
type input "Z3AFC2F38FA91774A123FZ-1"
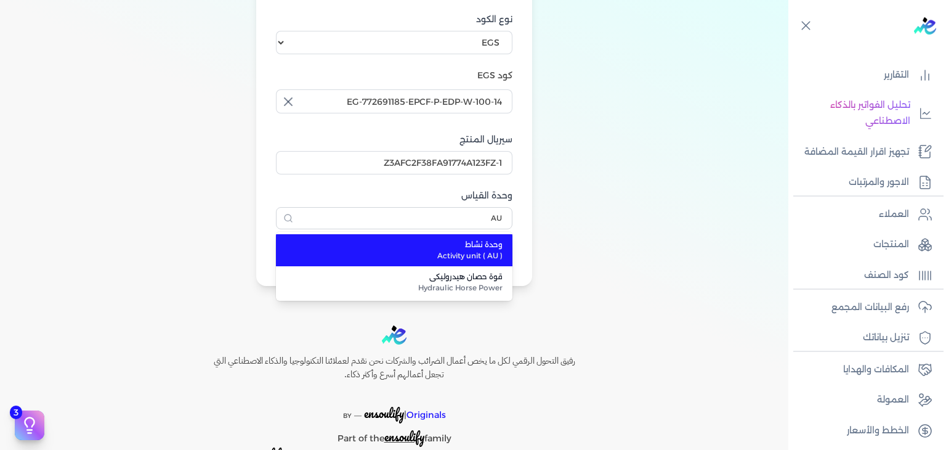
click at [491, 244] on span "وحدة نشاط" at bounding box center [401, 244] width 202 height 11
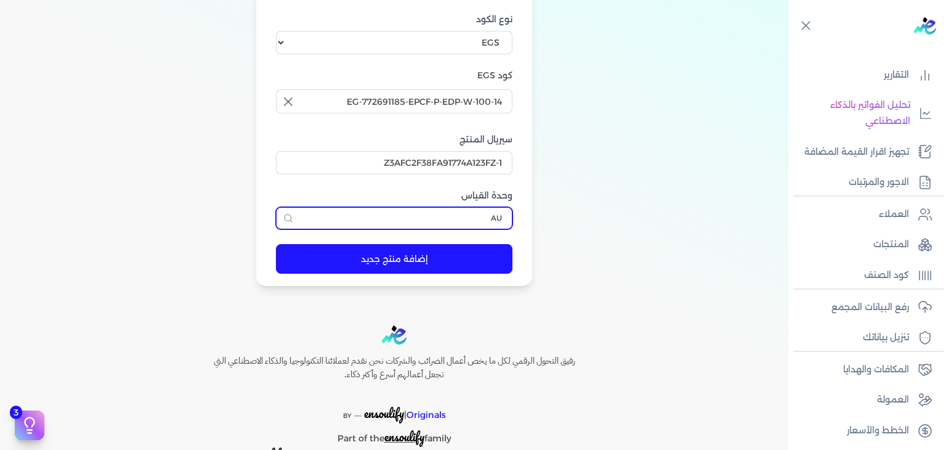
type input "وحدة نشاط"
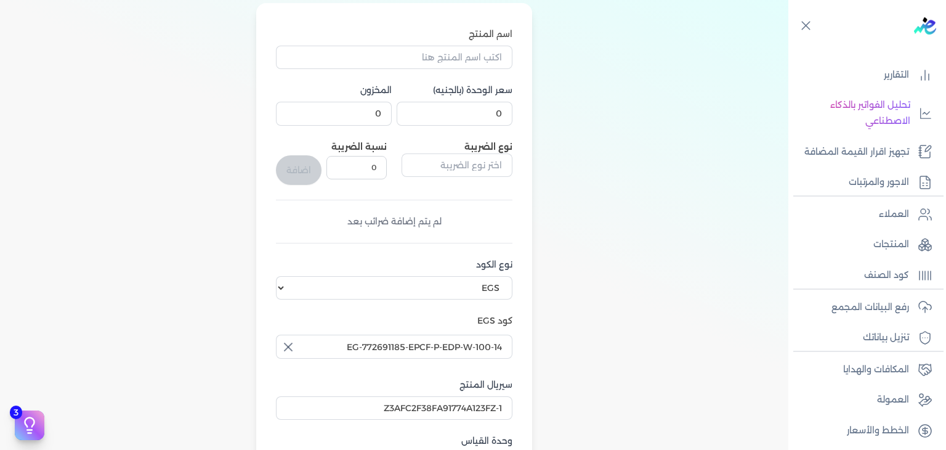
scroll to position [123, 0]
click at [475, 114] on input "0" at bounding box center [455, 114] width 116 height 23
type input "448.5"
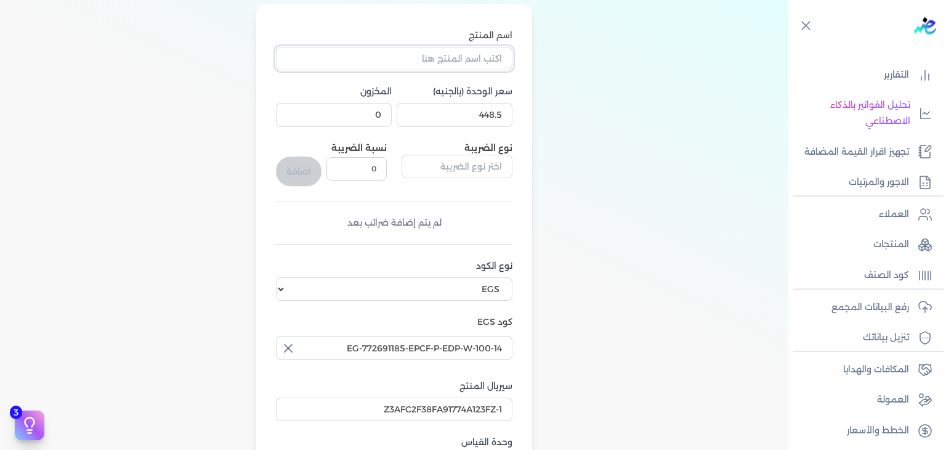
click at [500, 62] on input "اسم المنتج" at bounding box center [394, 58] width 236 height 23
paste input "اي كاندي او دي بيرفيوم نسائي - 100 مللي"
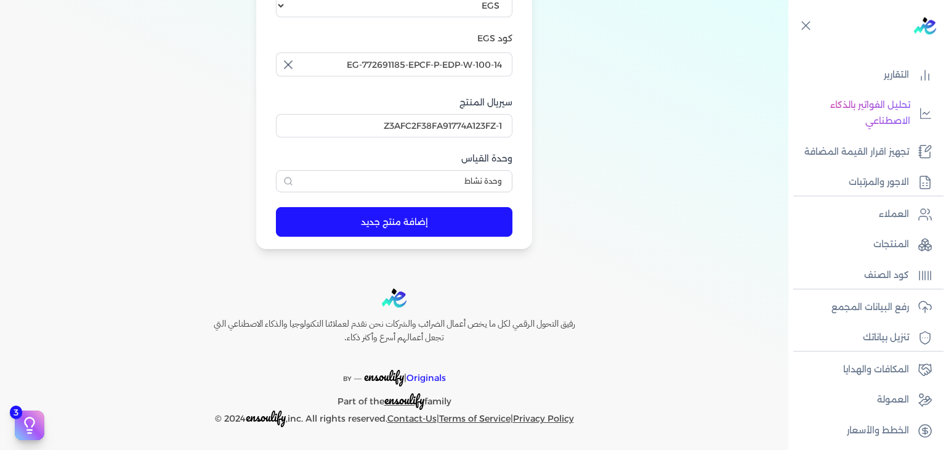
type input "اي كاندي او دي بيرفيوم نسائي - 100 مللي"
click at [451, 219] on button "إضافة منتج جديد" at bounding box center [394, 222] width 236 height 30
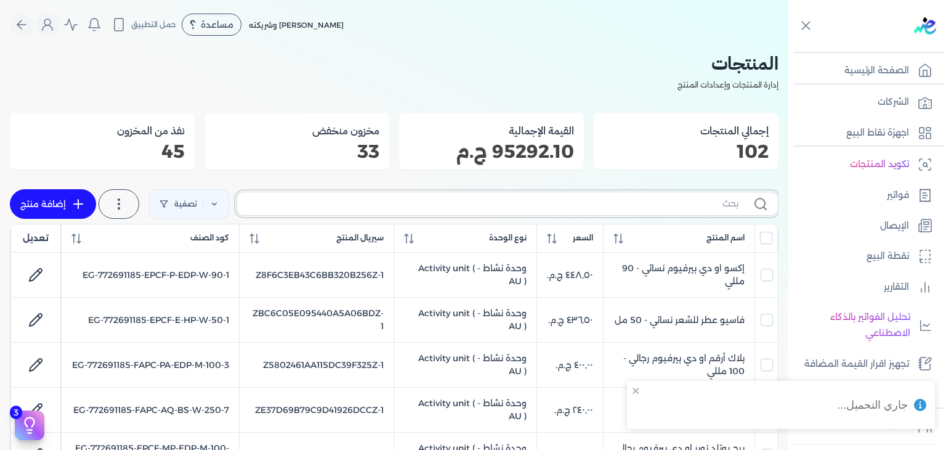
click at [675, 204] on input "text" at bounding box center [492, 203] width 491 height 13
type input "اي"
checkbox input "false"
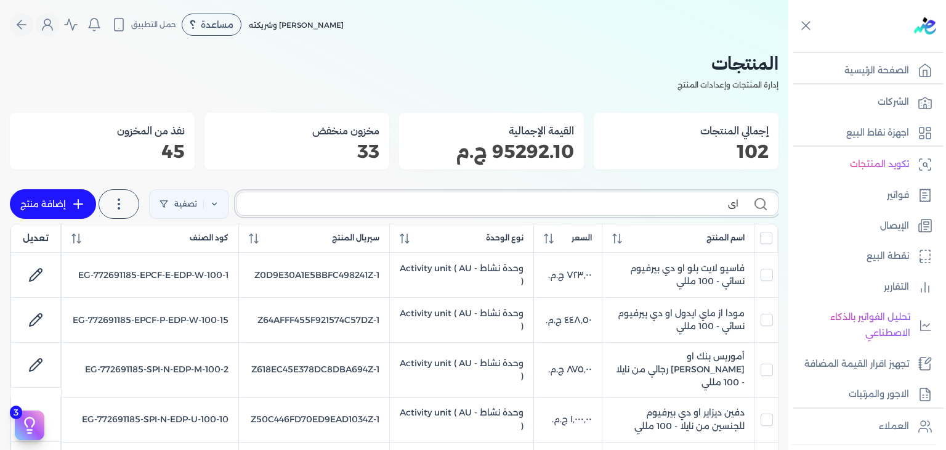
type input "اي"
checkbox input "false"
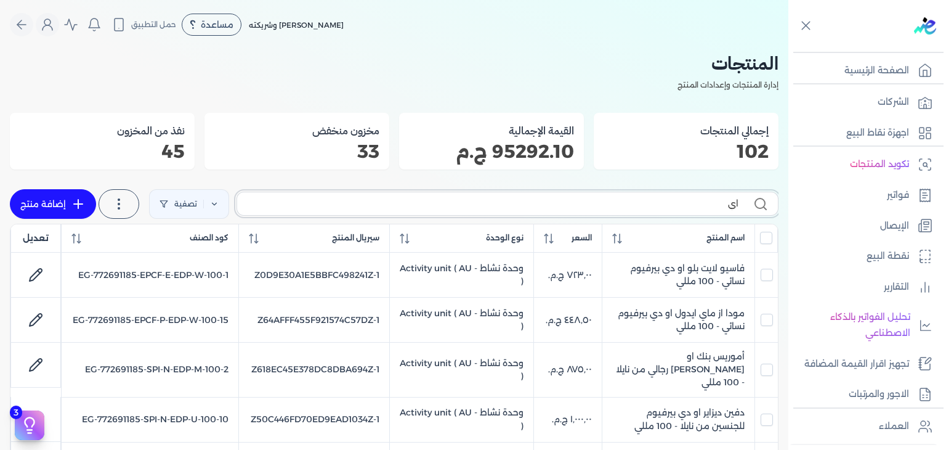
checkbox input "false"
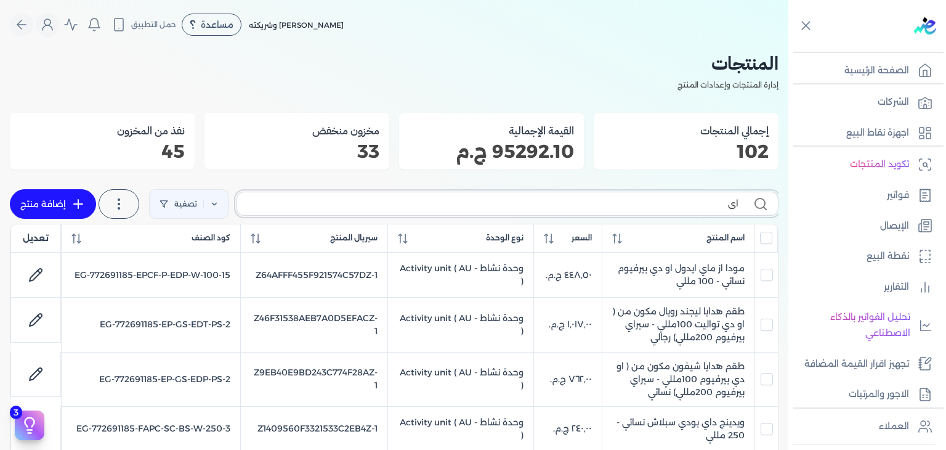
type input "اي ك"
checkbox input "false"
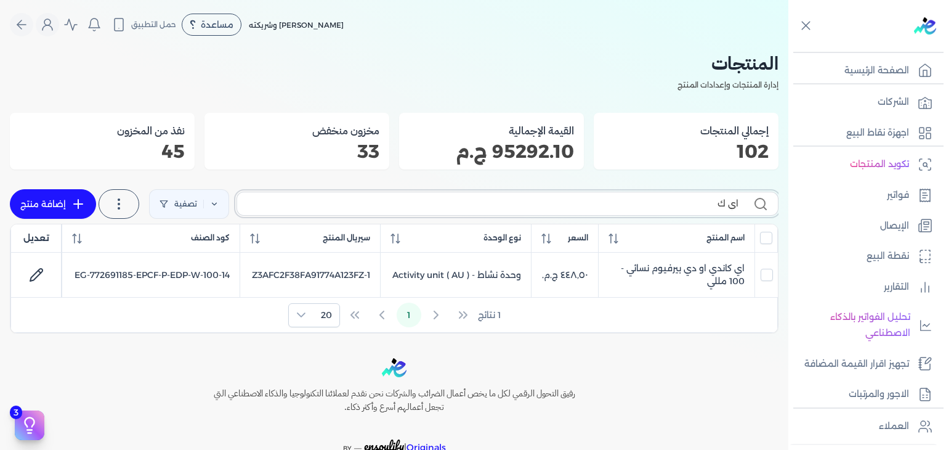
type input "اي ك"
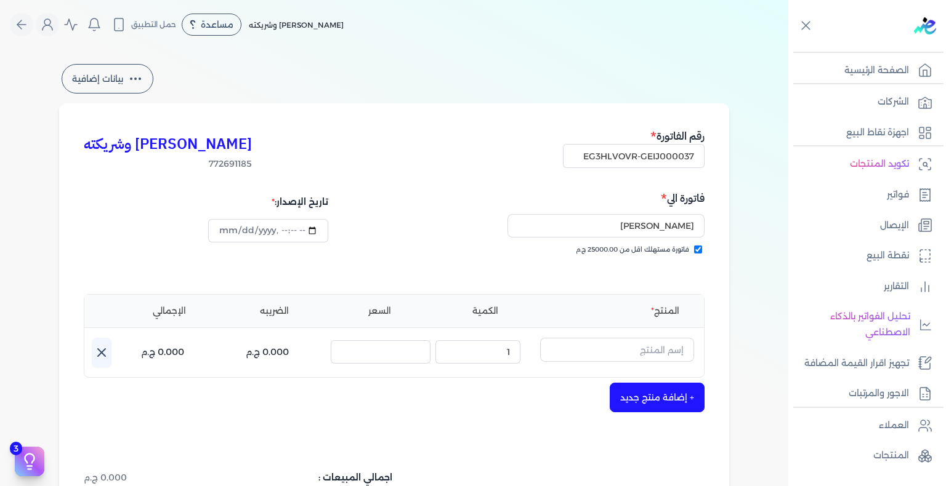
select select "EGP"
select select "B"
select select "EGS"
